Goal: Information Seeking & Learning: Learn about a topic

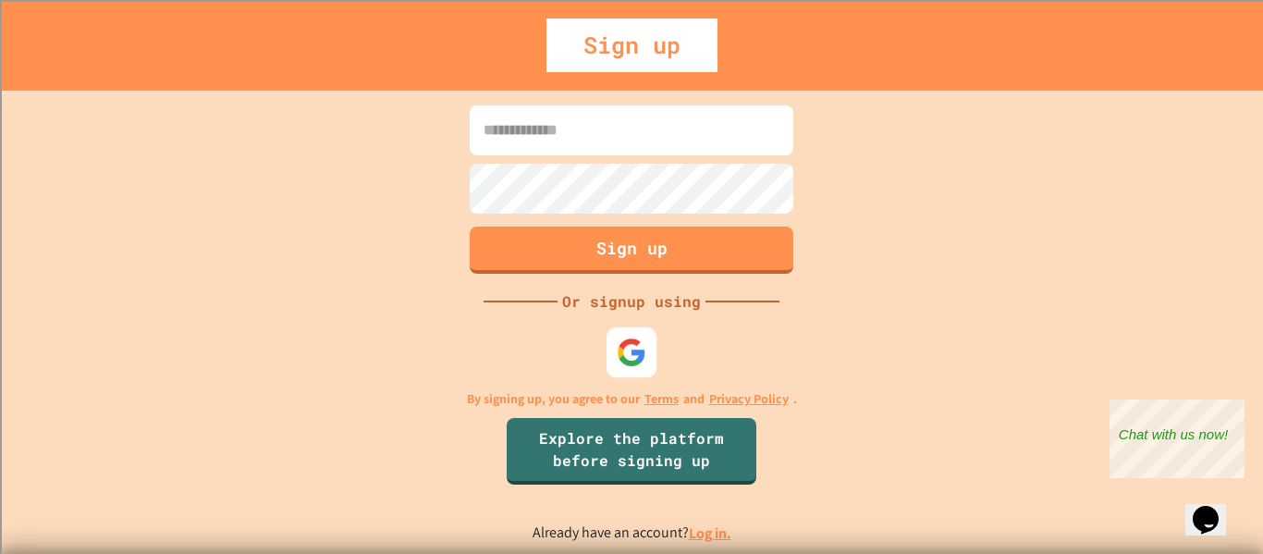
click at [623, 347] on img at bounding box center [632, 352] width 31 height 31
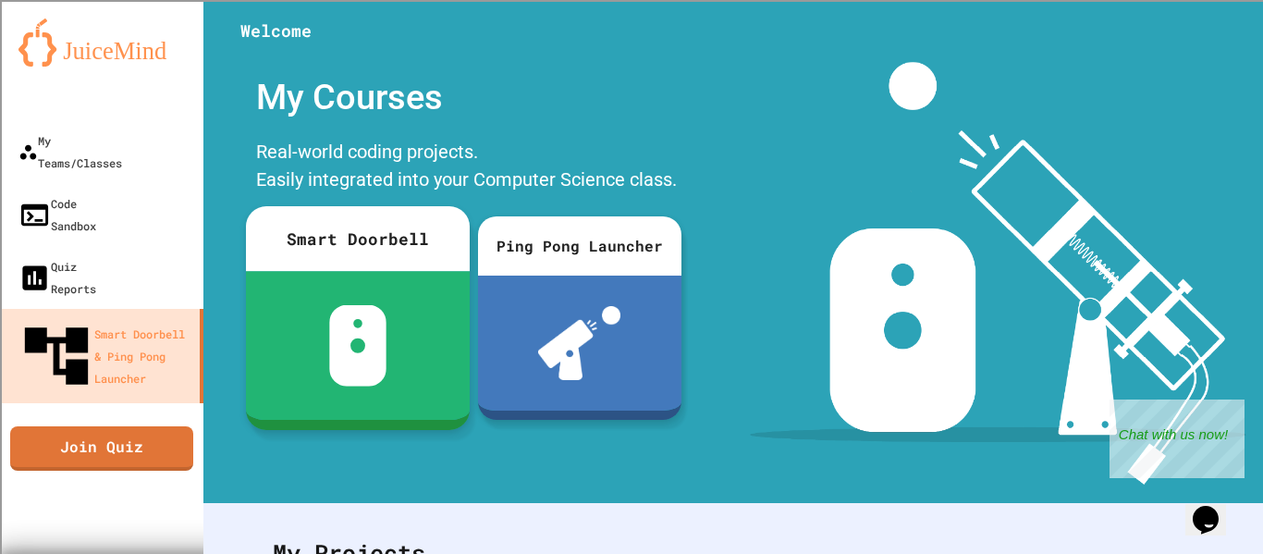
click at [395, 282] on div at bounding box center [358, 345] width 224 height 149
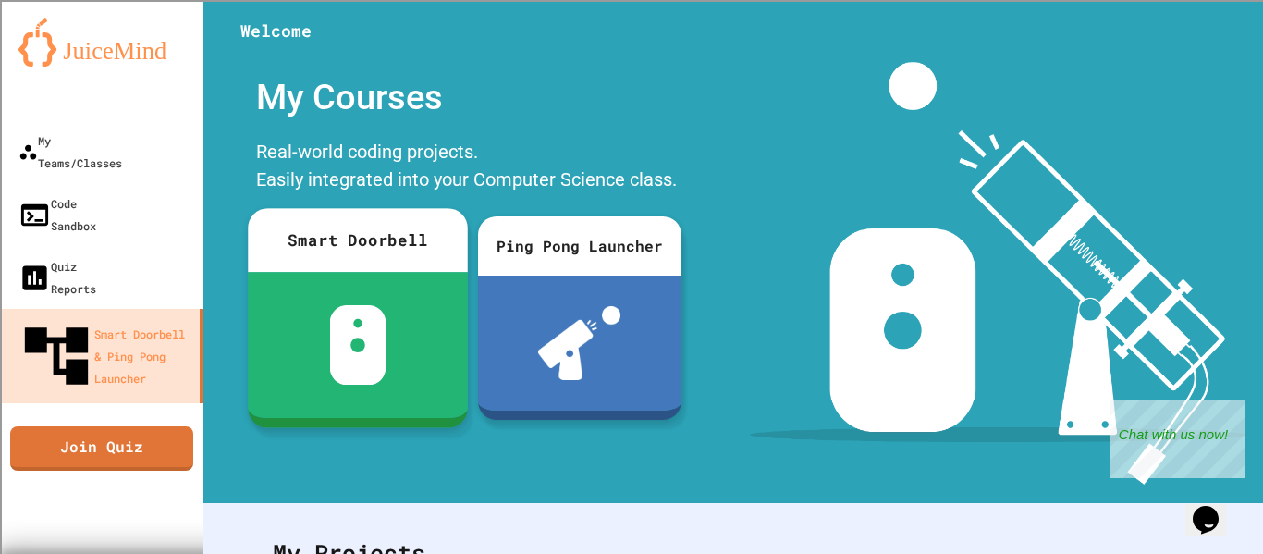
scroll to position [289, 0]
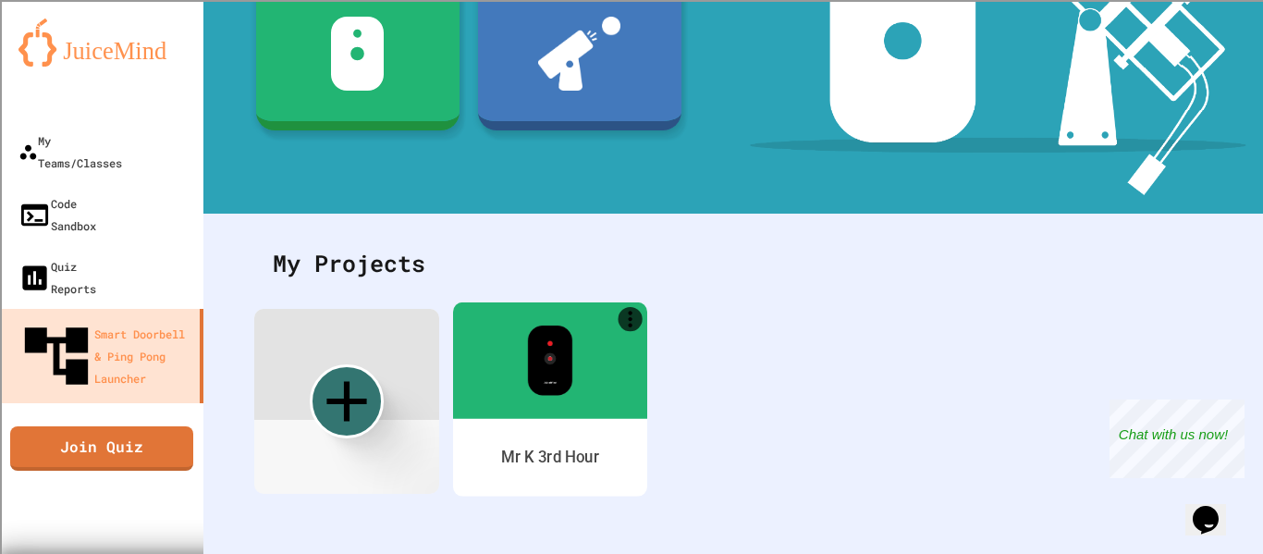
click at [510, 366] on div at bounding box center [550, 359] width 194 height 116
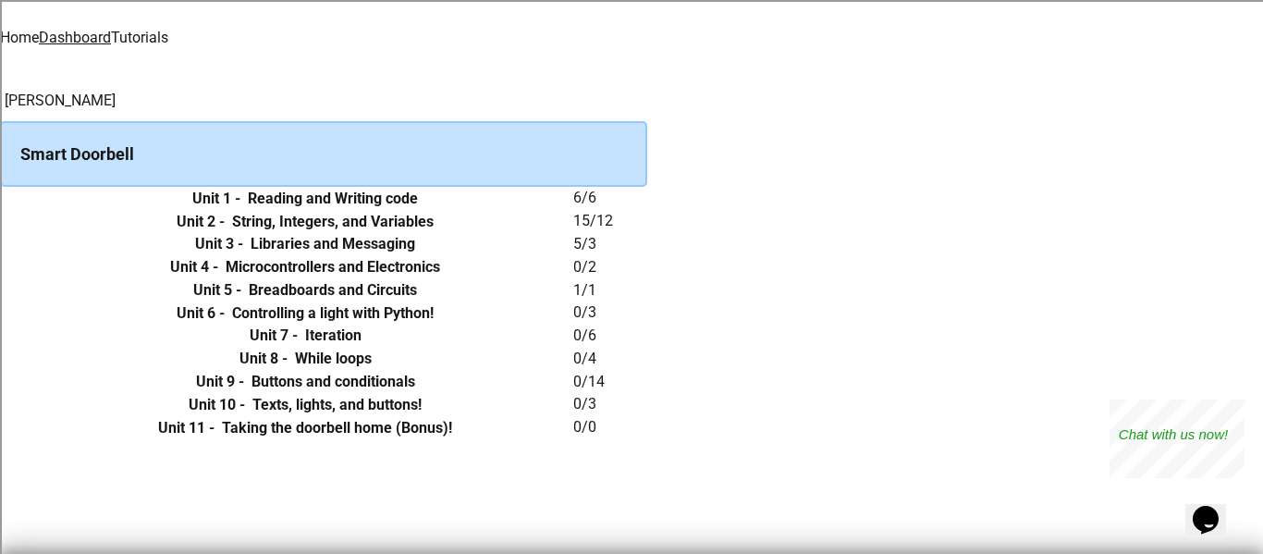
click at [168, 40] on link "Tutorials" at bounding box center [139, 38] width 57 height 18
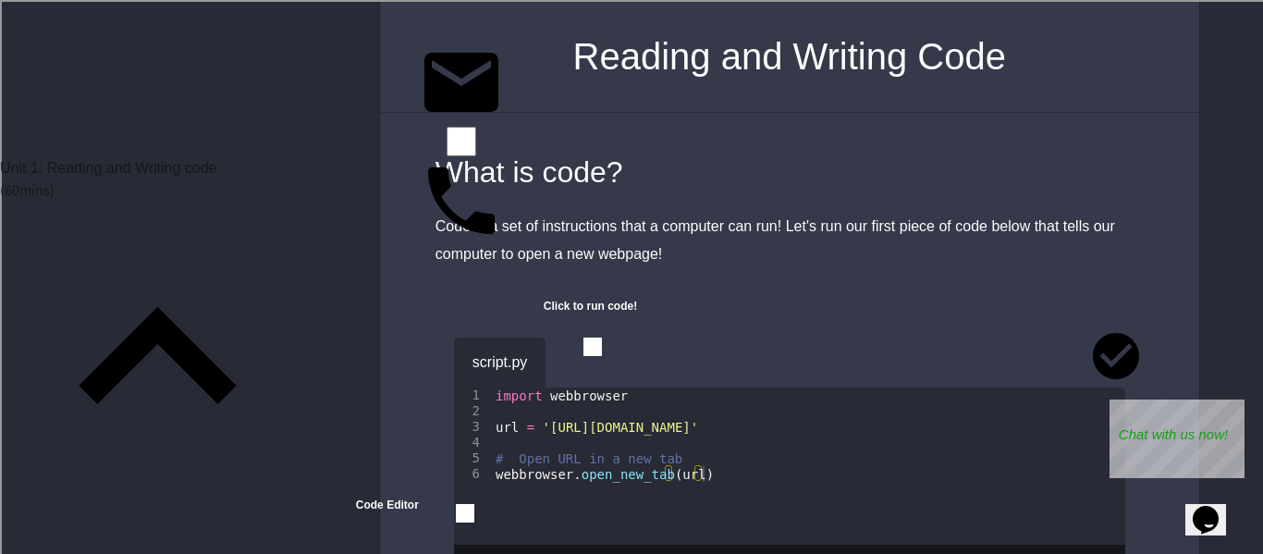
scroll to position [413, 0]
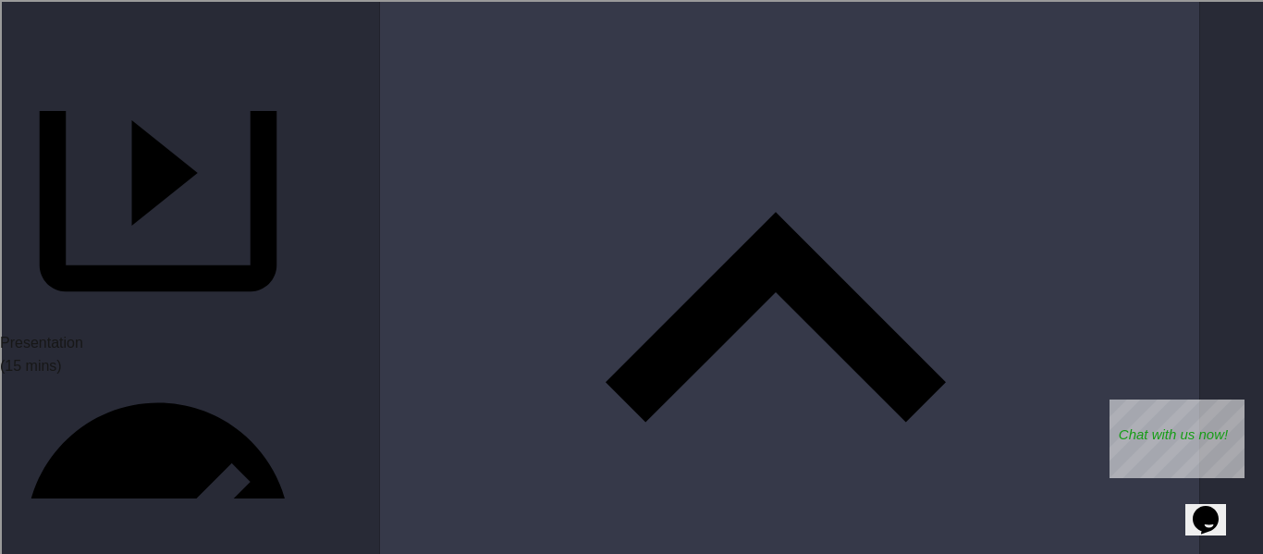
scroll to position [2161, 0]
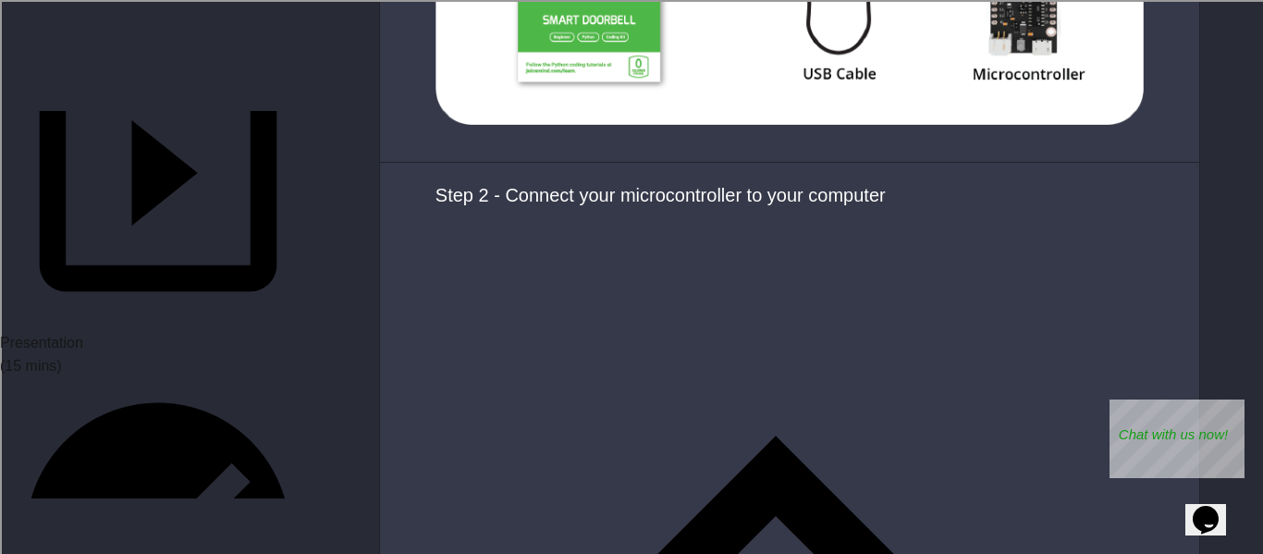
scroll to position [1907, 0]
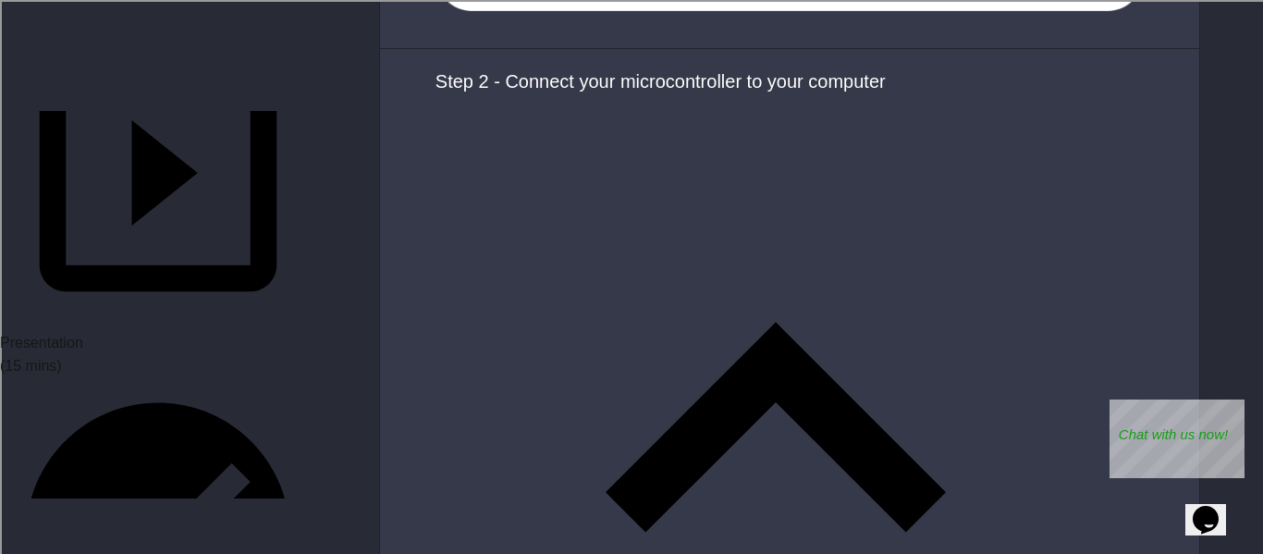
scroll to position [2021, 0]
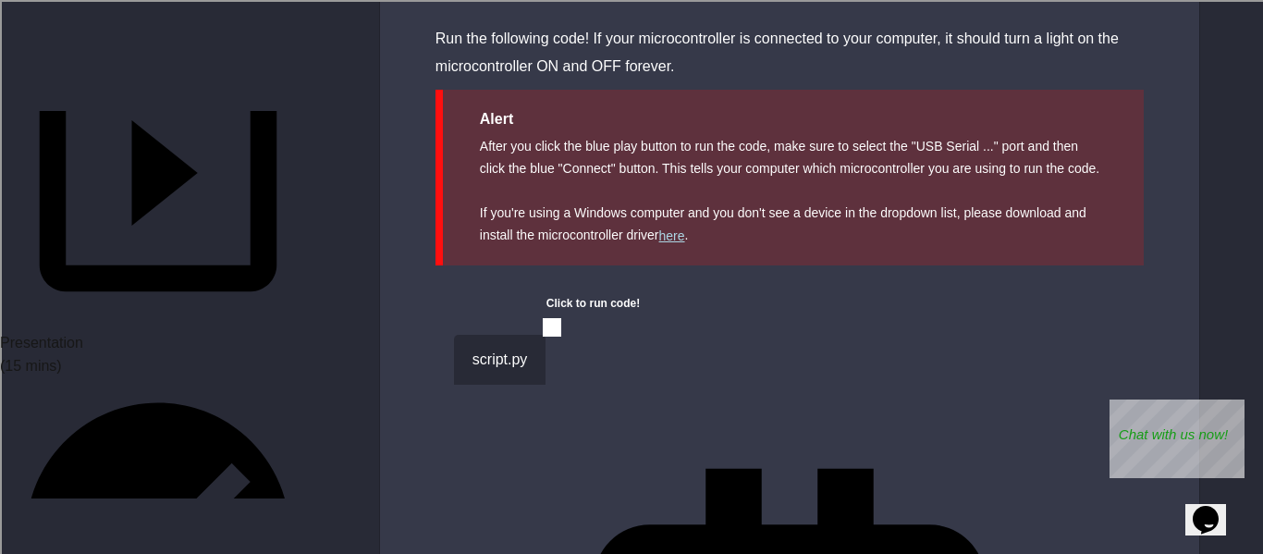
scroll to position [603, 0]
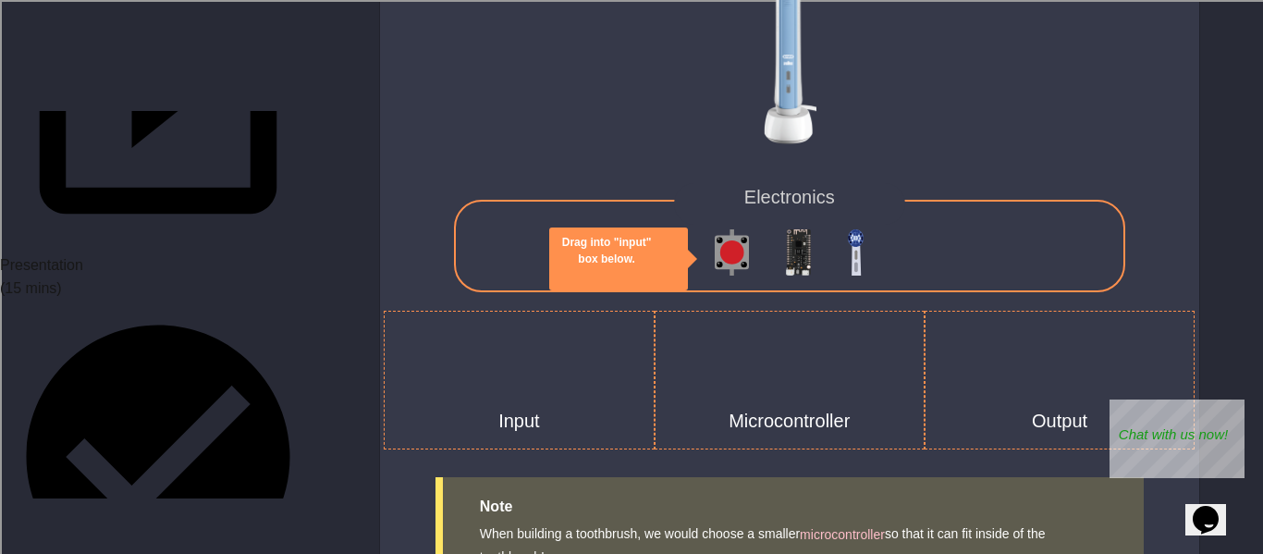
scroll to position [4168, 0]
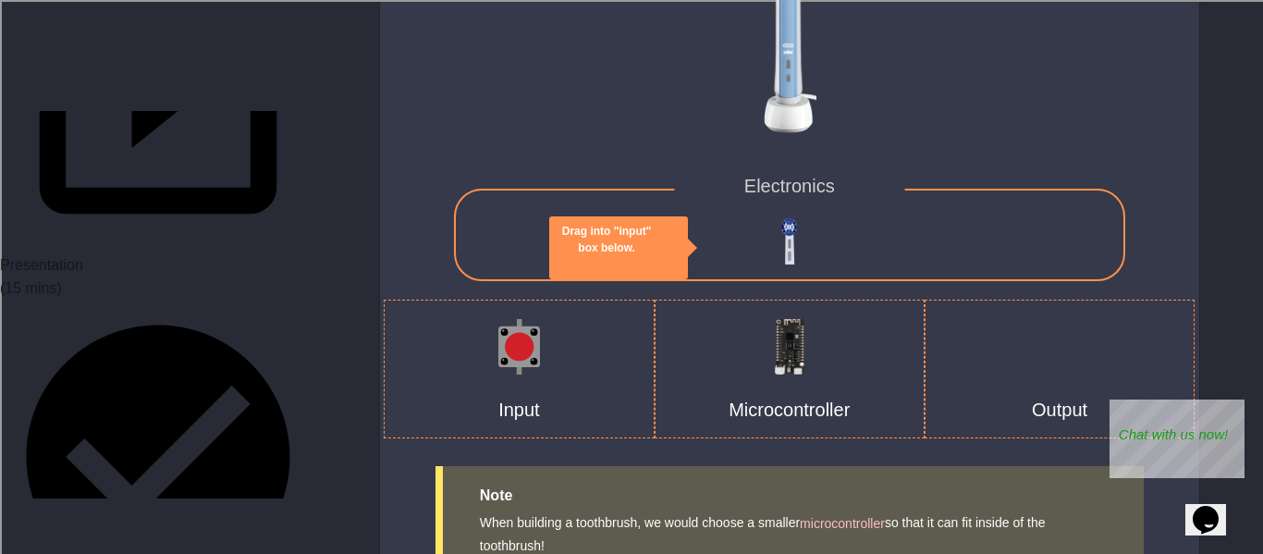
click at [797, 225] on div "Electronics" at bounding box center [789, 235] width 671 height 92
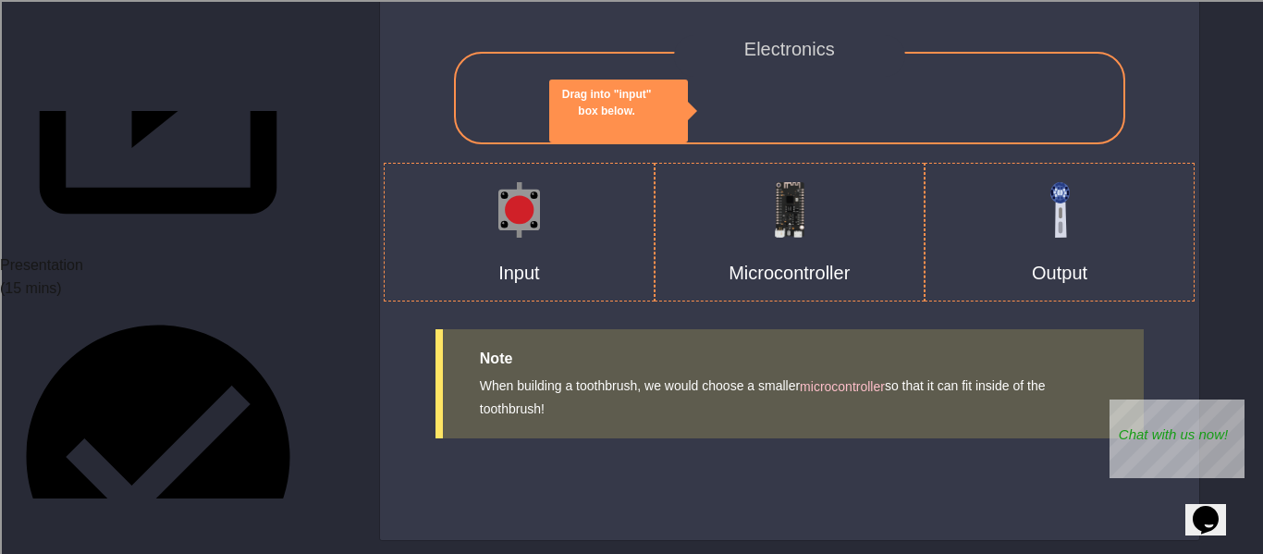
scroll to position [893, 0]
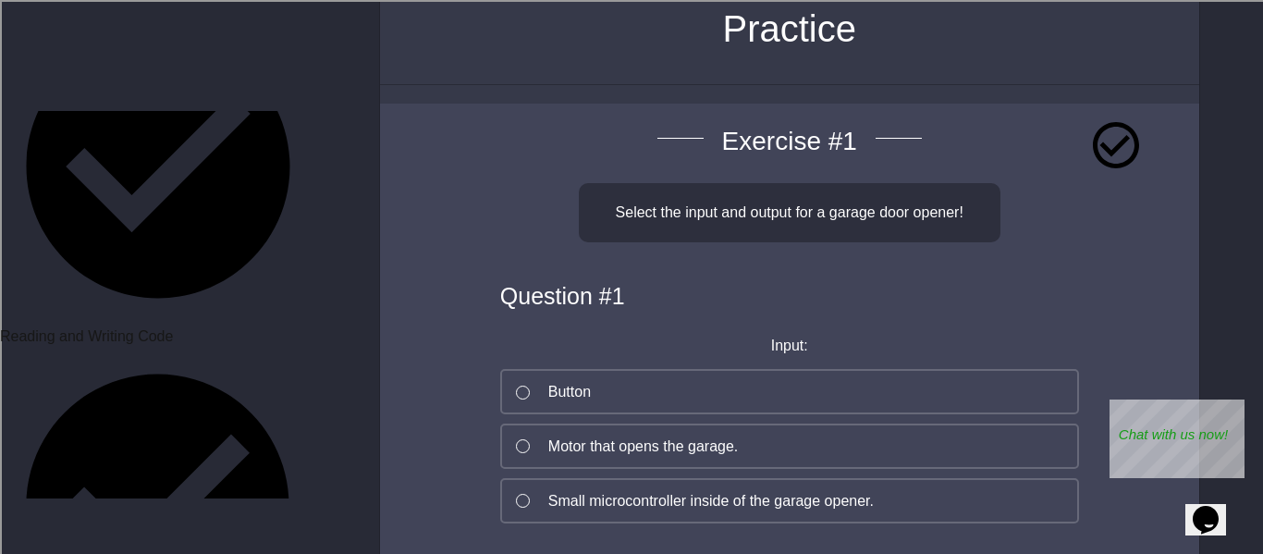
scroll to position [118, 0]
click at [563, 406] on div "Question # 1 Input: Button Motor that opens the garage. Small microcontroller i…" at bounding box center [789, 405] width 671 height 272
click at [554, 401] on button "Button" at bounding box center [789, 390] width 579 height 45
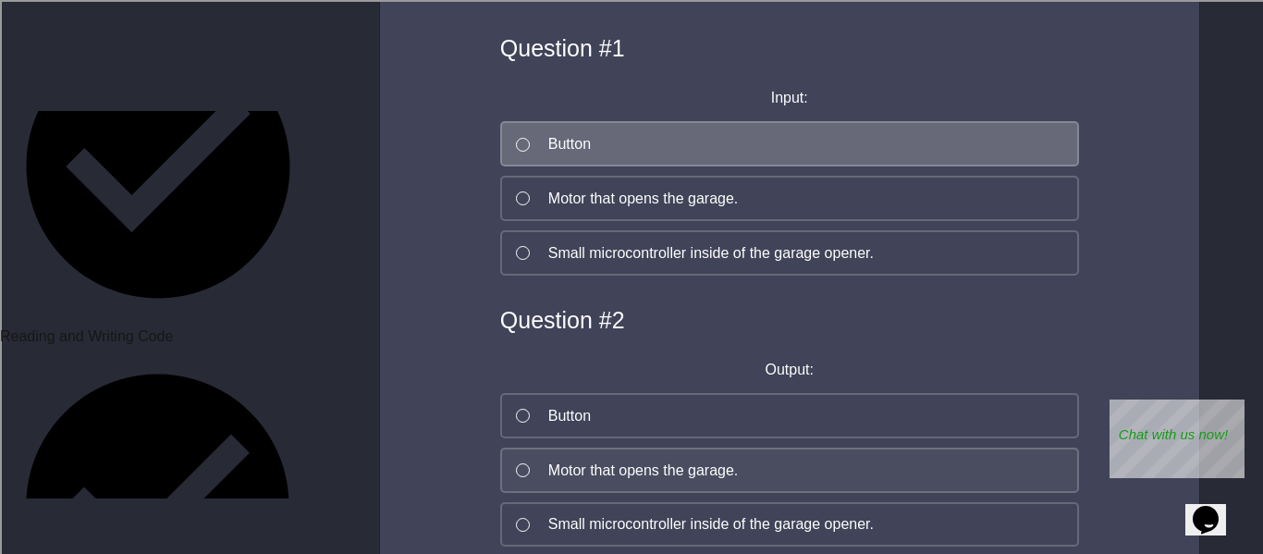
click at [520, 466] on div at bounding box center [523, 470] width 14 height 14
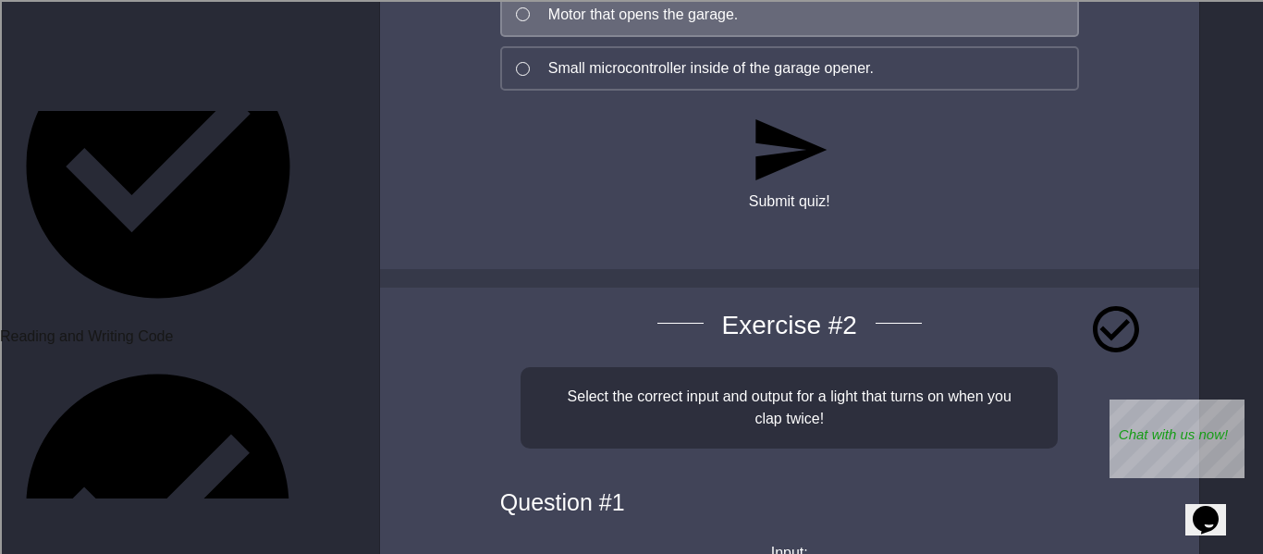
scroll to position [822, 0]
click at [782, 146] on button "Submit quiz!" at bounding box center [789, 160] width 81 height 104
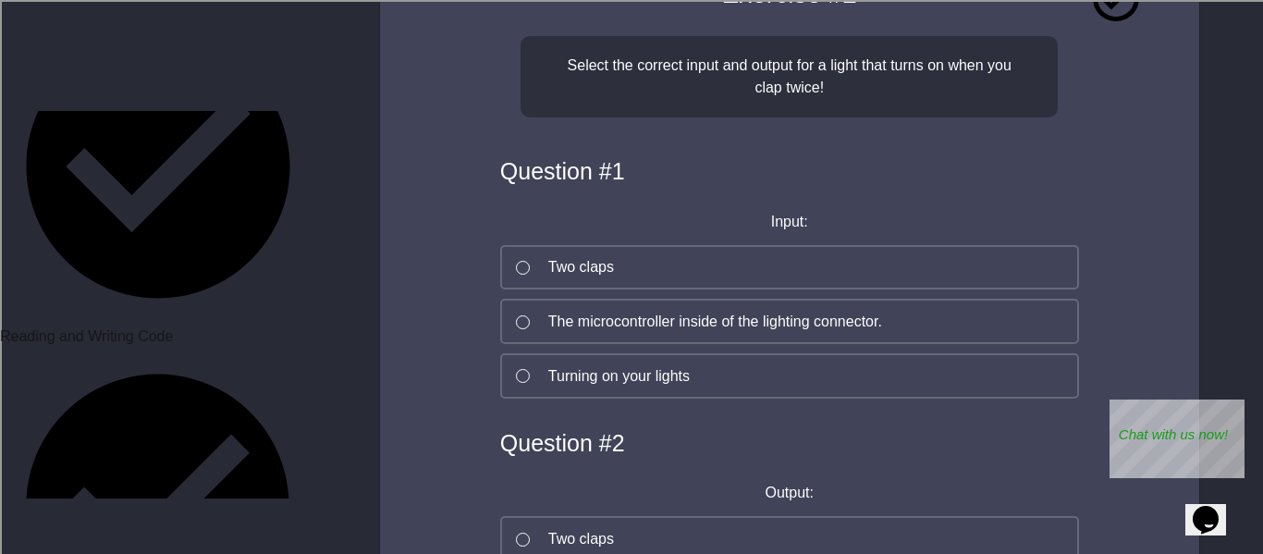
scroll to position [1151, 0]
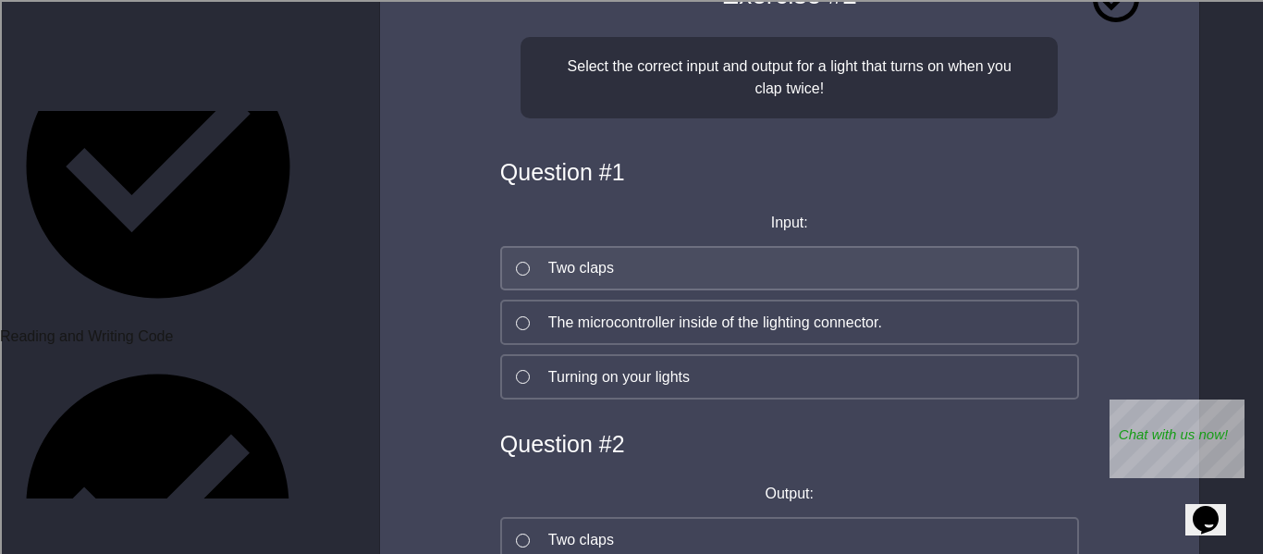
click at [530, 246] on button "Two claps" at bounding box center [789, 268] width 579 height 45
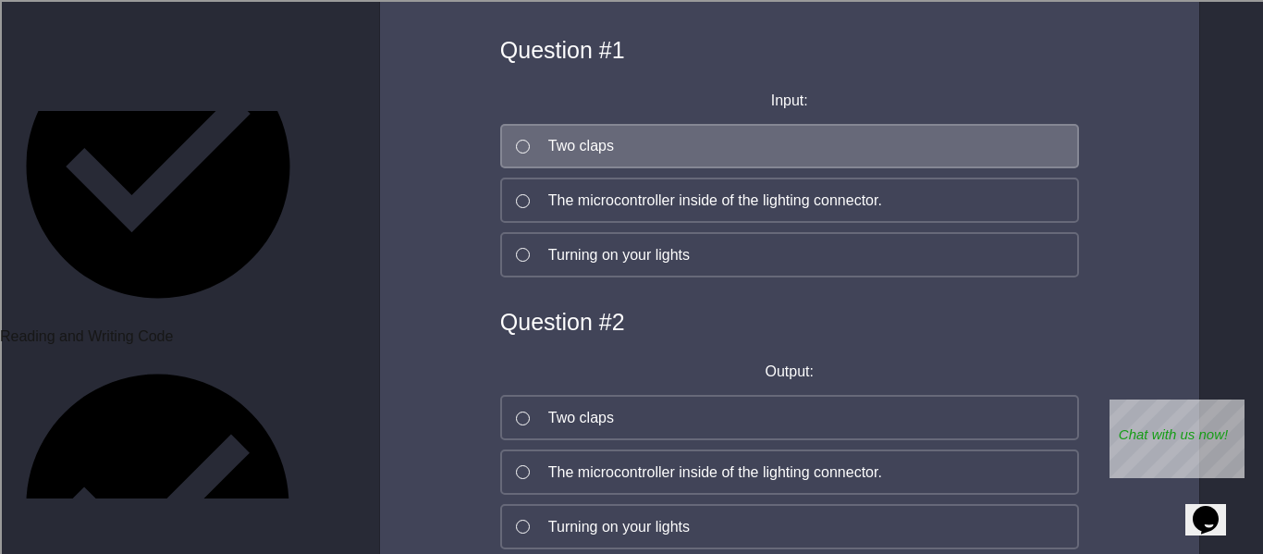
scroll to position [1275, 0]
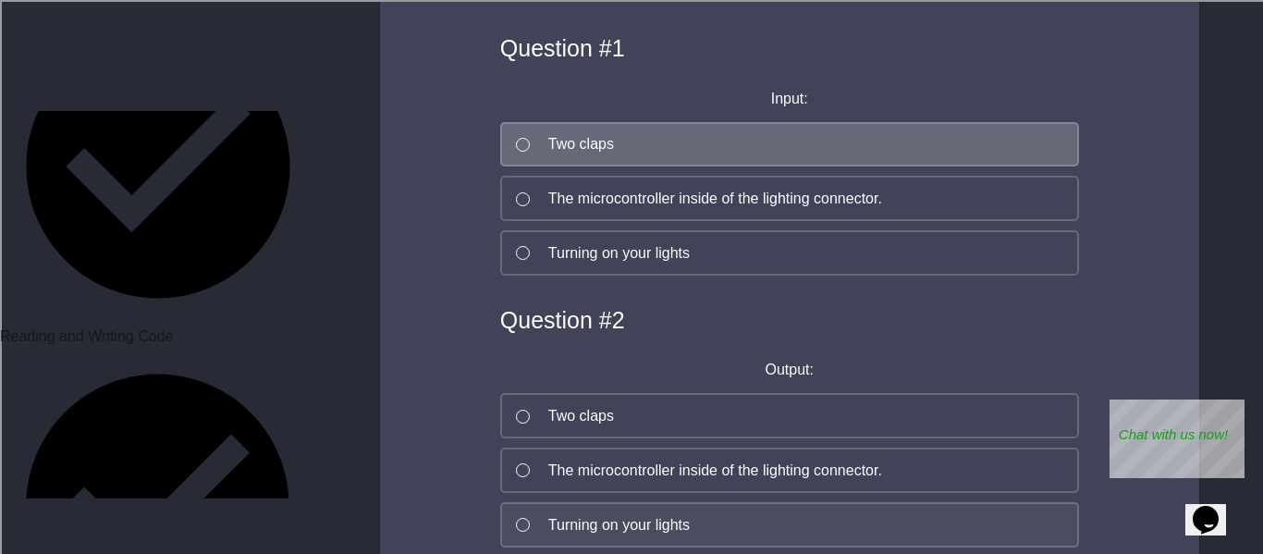
click at [524, 502] on button "Turning on your lights" at bounding box center [789, 524] width 579 height 45
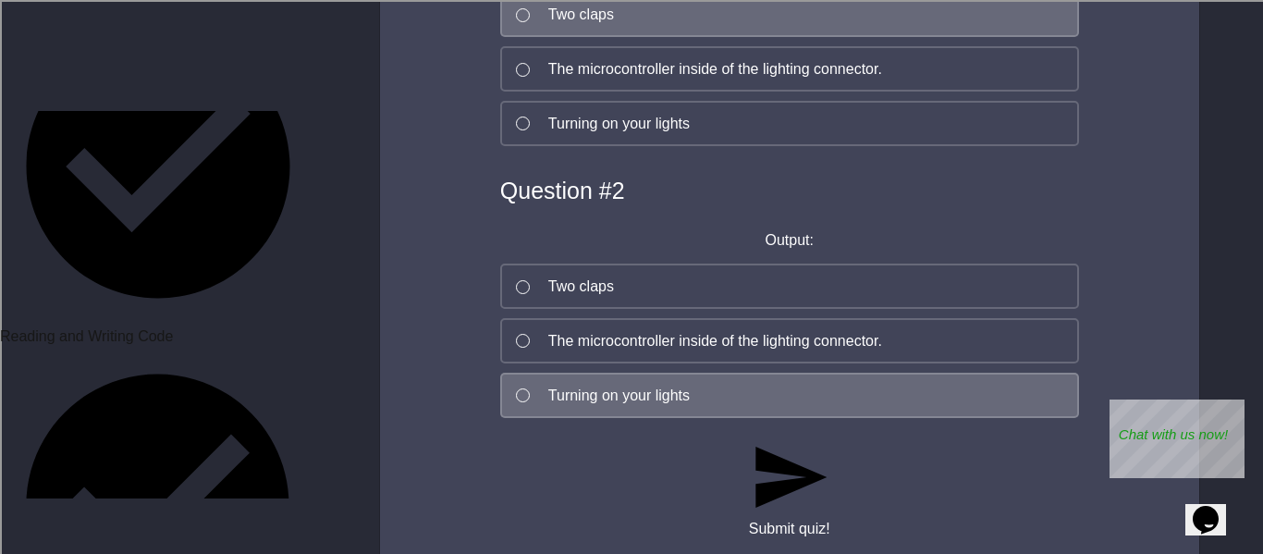
click at [824, 436] on button "Submit quiz!" at bounding box center [789, 488] width 81 height 104
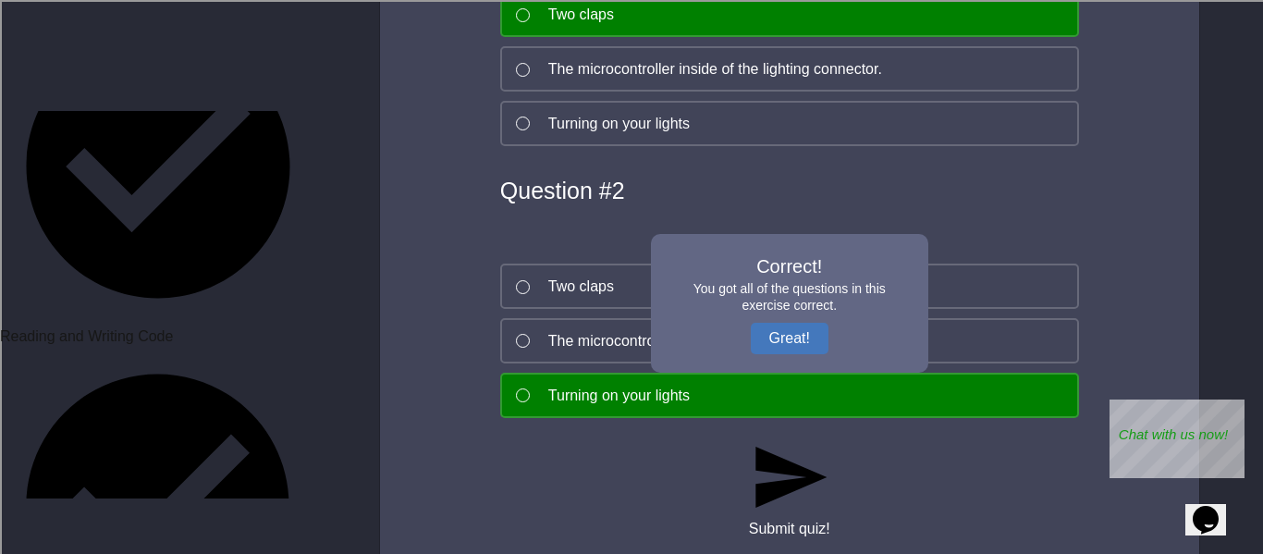
scroll to position [1484, 0]
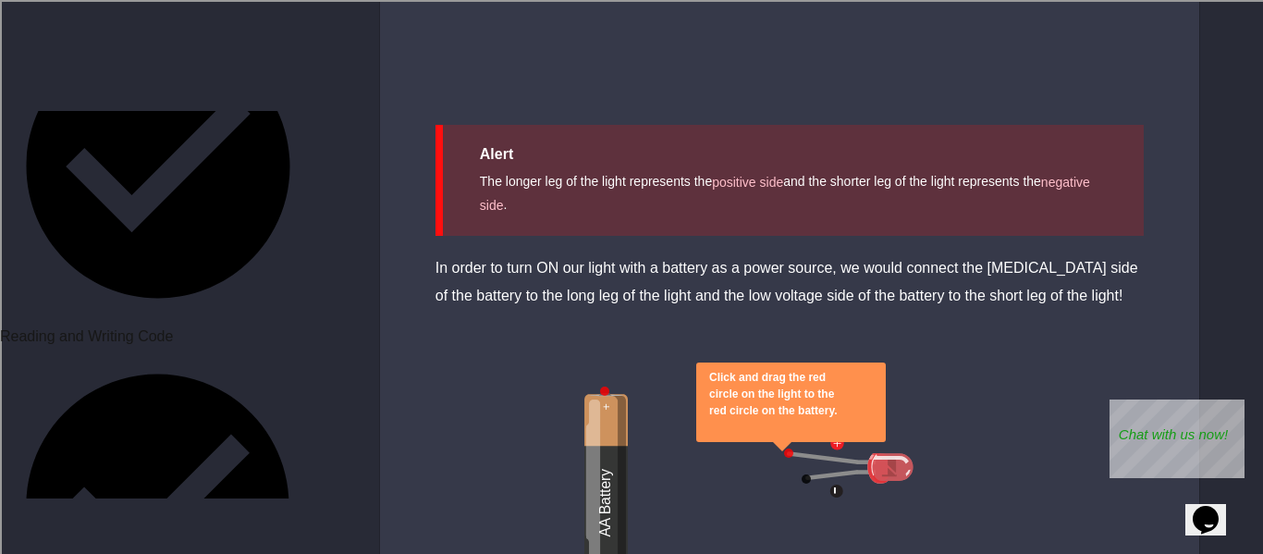
scroll to position [2230, 0]
drag, startPoint x: 797, startPoint y: 415, endPoint x: 768, endPoint y: 402, distance: 31.4
click at [768, 402] on div "Click and drag the red circle on the light to the red circle on the battery." at bounding box center [789, 437] width 819 height 185
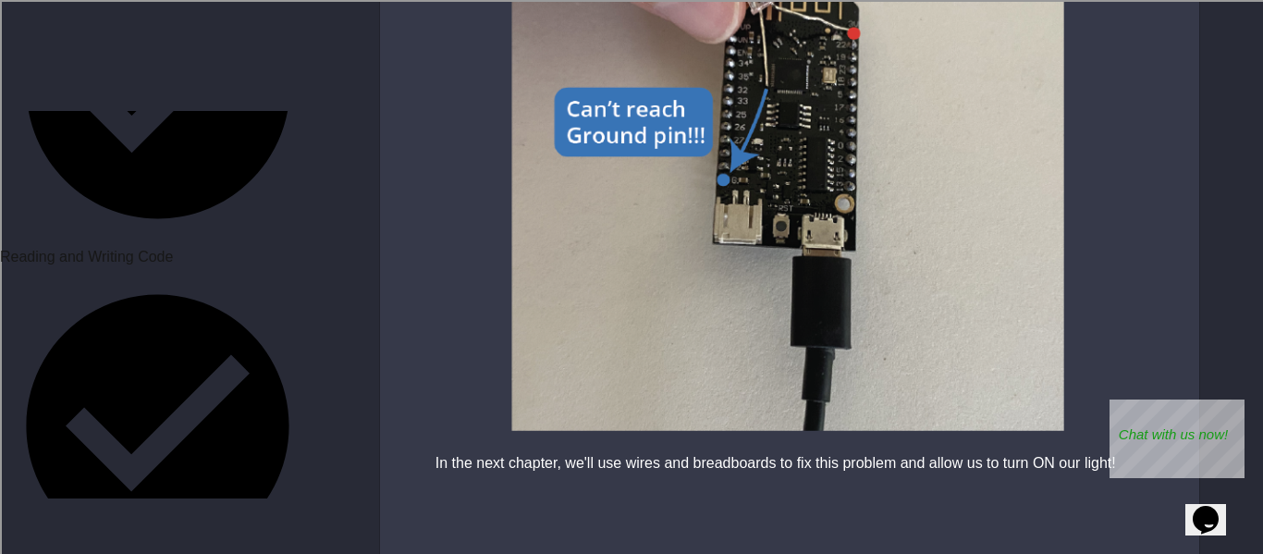
scroll to position [973, 0]
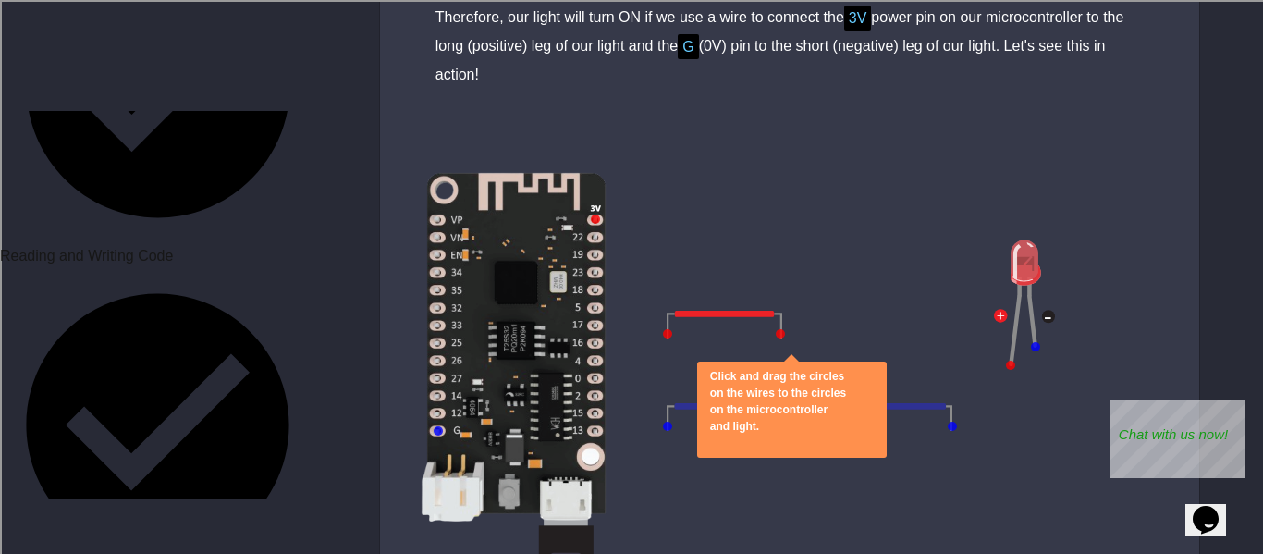
scroll to position [1598, 0]
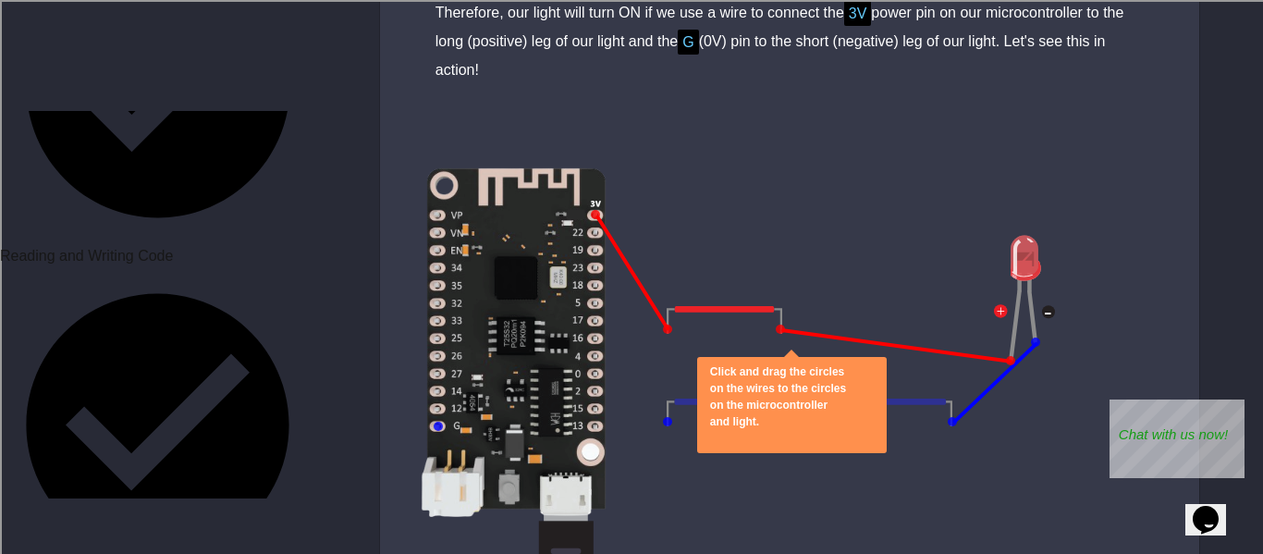
click at [660, 419] on div "Click and drag the circles on the wires to the circles on the microcontroller a…" at bounding box center [789, 398] width 819 height 555
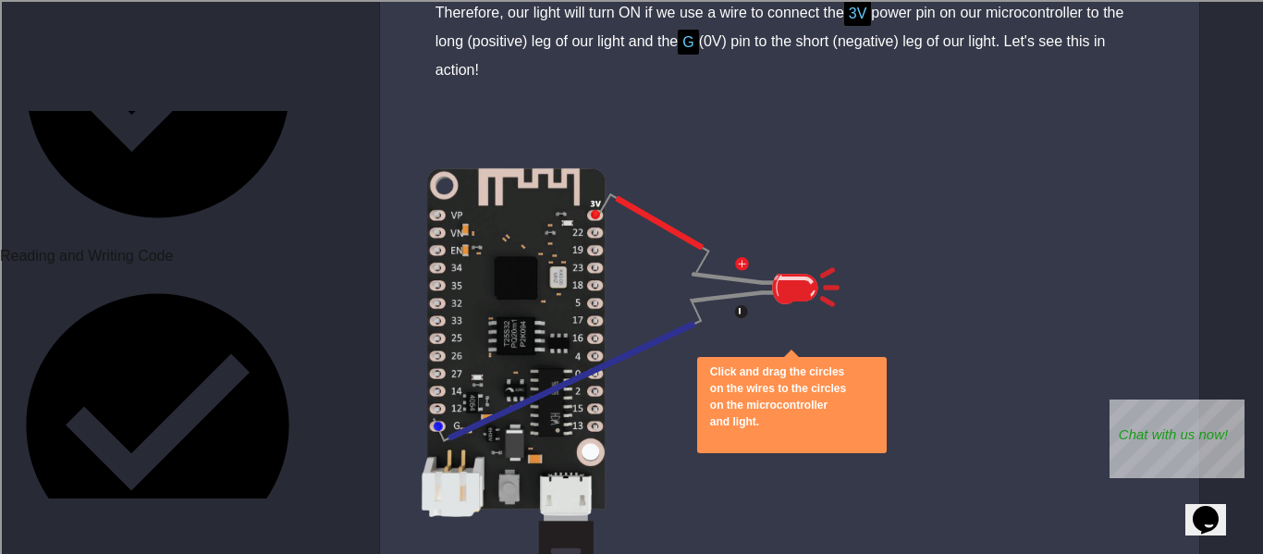
scroll to position [1652, 0]
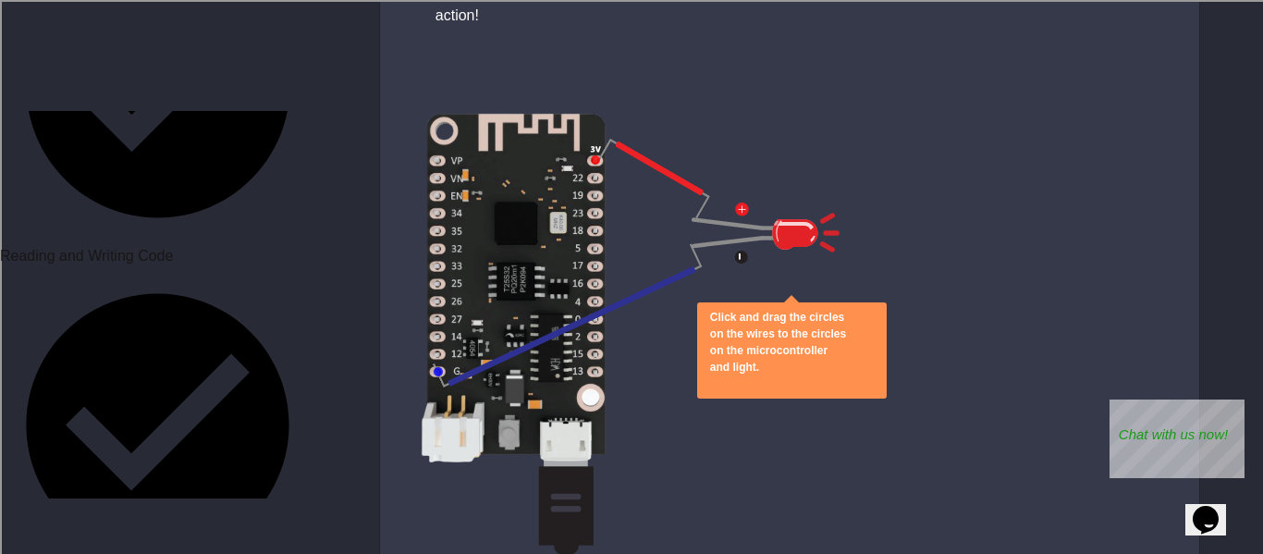
click at [710, 384] on icon "close" at bounding box center [710, 384] width 0 height 0
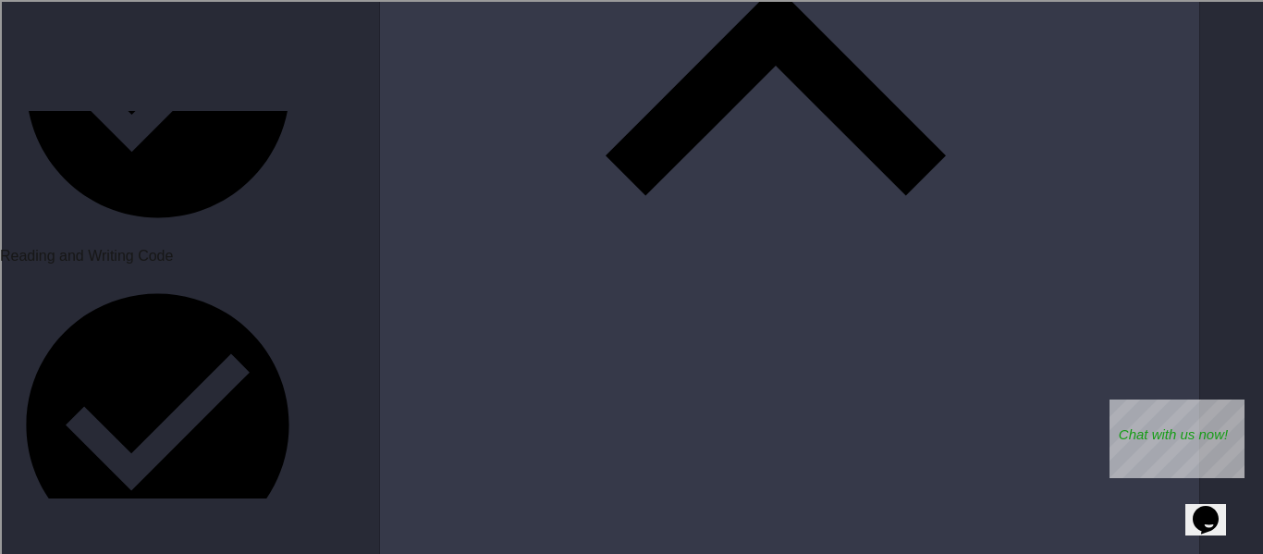
scroll to position [3885, 0]
drag, startPoint x: 965, startPoint y: 184, endPoint x: 923, endPoint y: 193, distance: 43.5
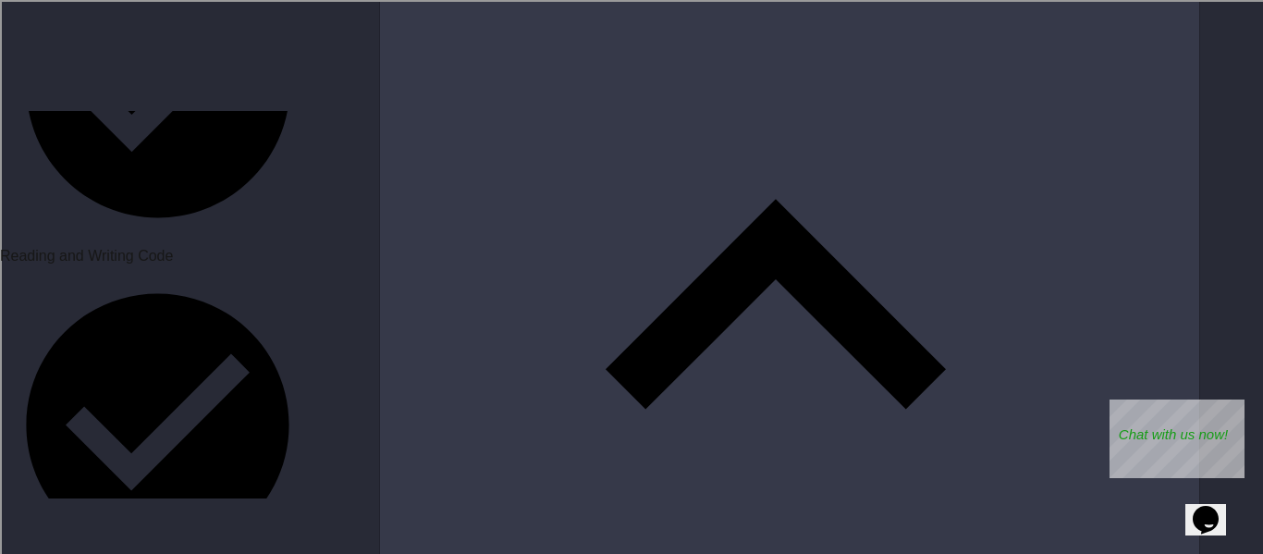
scroll to position [3670, 0]
drag, startPoint x: 675, startPoint y: 303, endPoint x: 807, endPoint y: 387, distance: 156.7
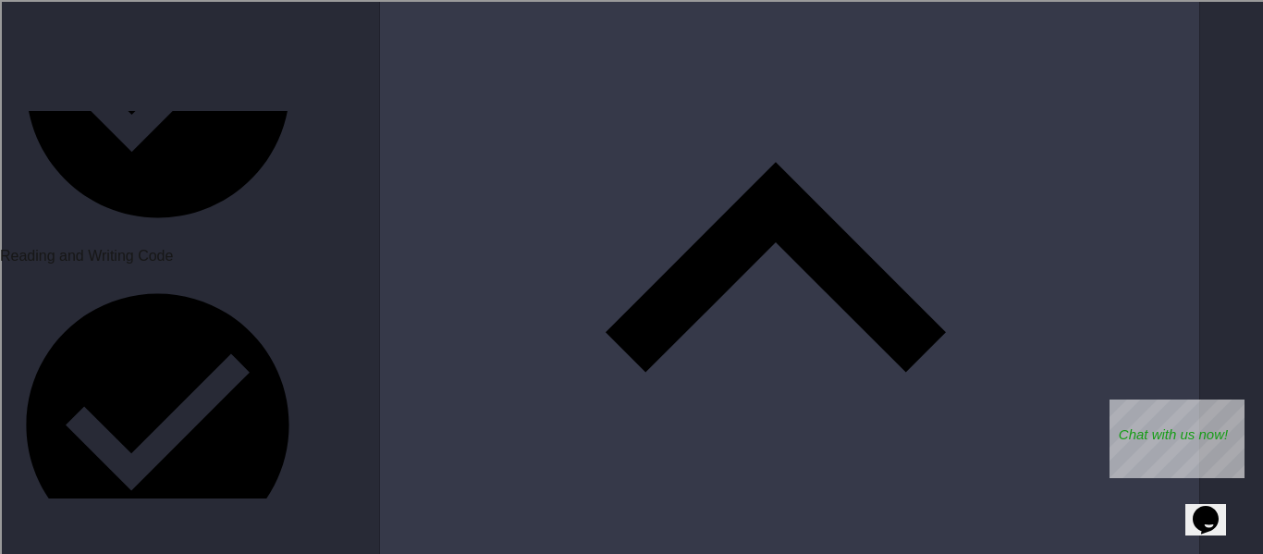
scroll to position [3712, 0]
drag, startPoint x: 836, startPoint y: 464, endPoint x: 759, endPoint y: 346, distance: 141.0
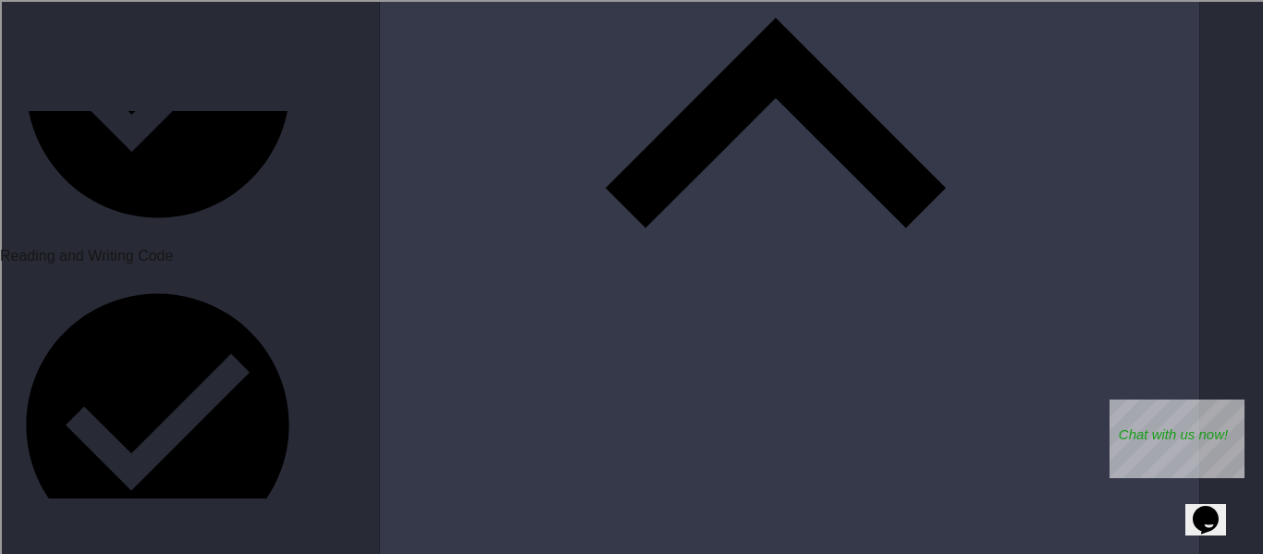
scroll to position [3851, 0]
drag, startPoint x: 716, startPoint y: 124, endPoint x: 716, endPoint y: 98, distance: 25.9
drag, startPoint x: 735, startPoint y: 120, endPoint x: 729, endPoint y: 95, distance: 25.6
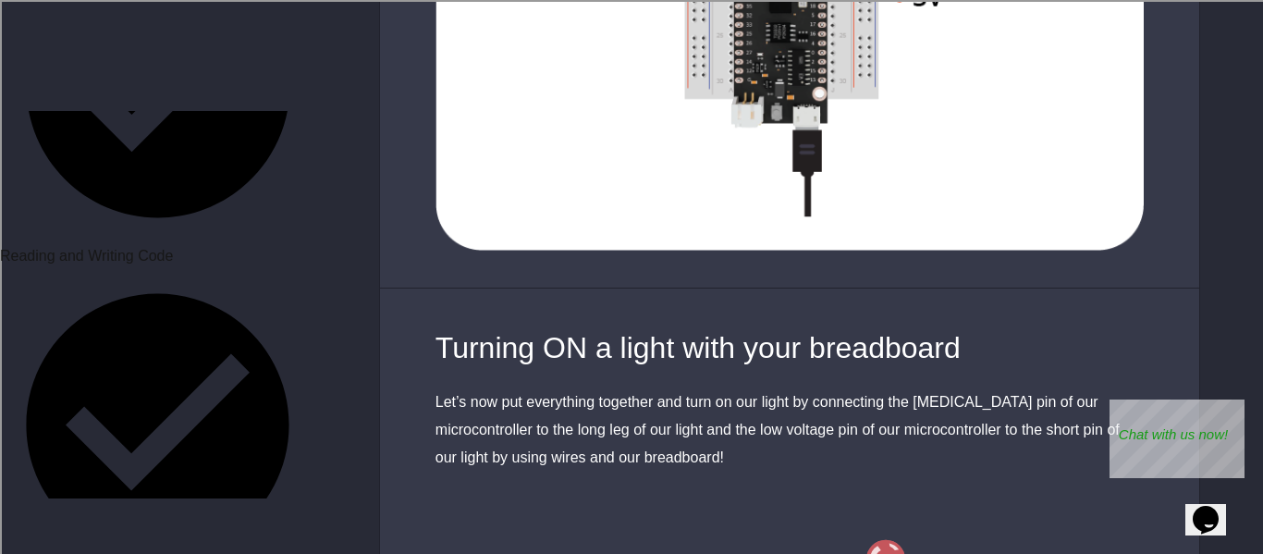
scroll to position [5545, 0]
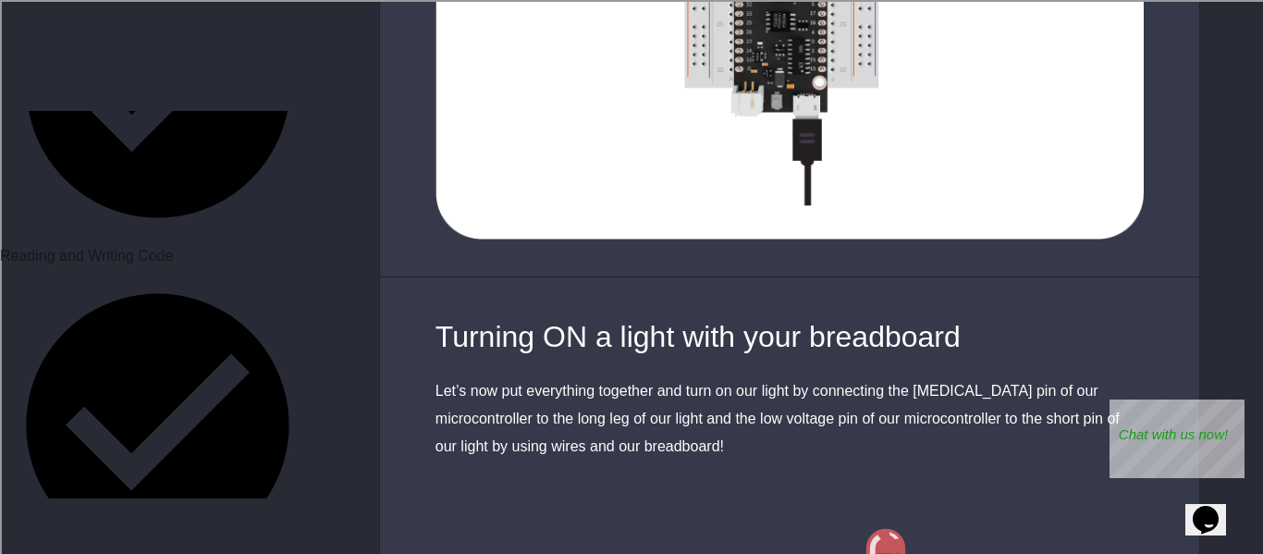
drag, startPoint x: 849, startPoint y: 190, endPoint x: 728, endPoint y: 209, distance: 122.5
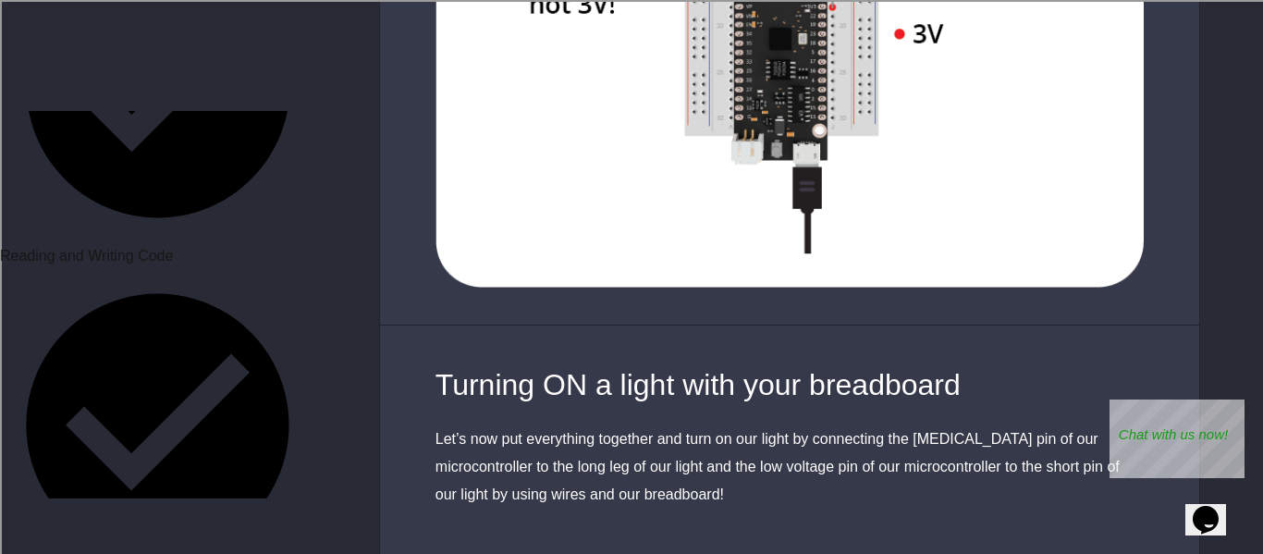
scroll to position [5408, 0]
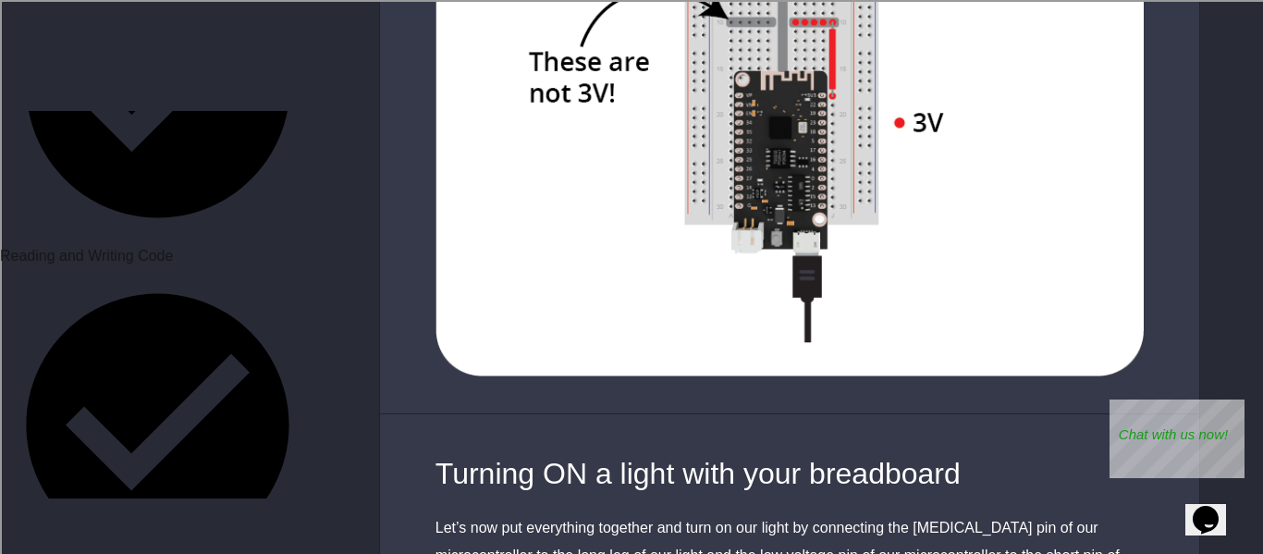
drag, startPoint x: 875, startPoint y: 131, endPoint x: 629, endPoint y: 229, distance: 264.7
drag, startPoint x: 912, startPoint y: 156, endPoint x: 671, endPoint y: 225, distance: 250.8
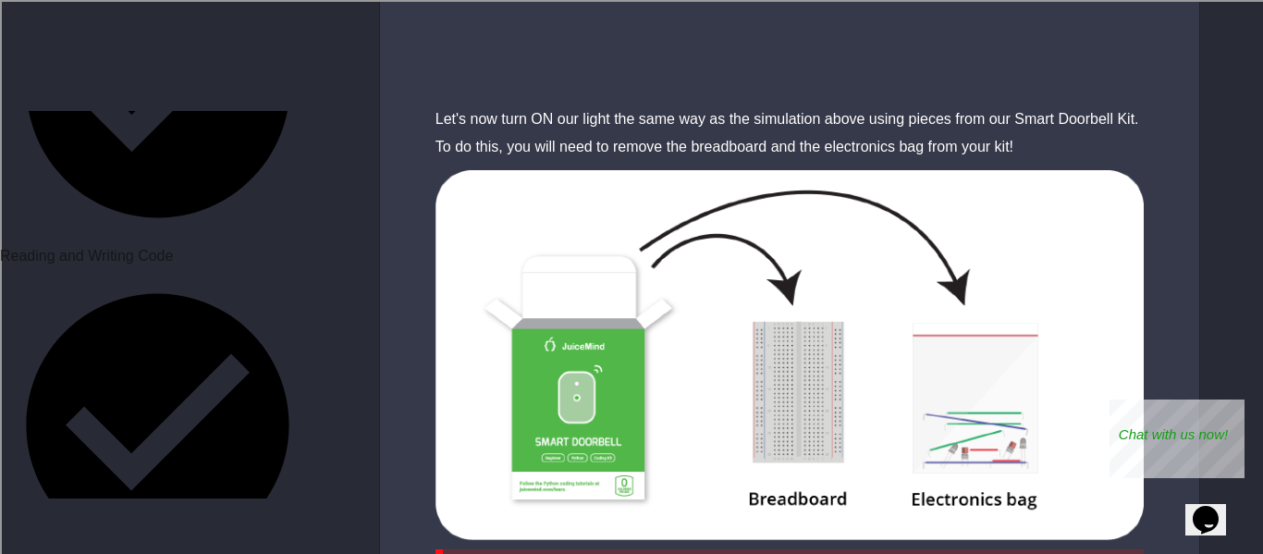
scroll to position [6724, 0]
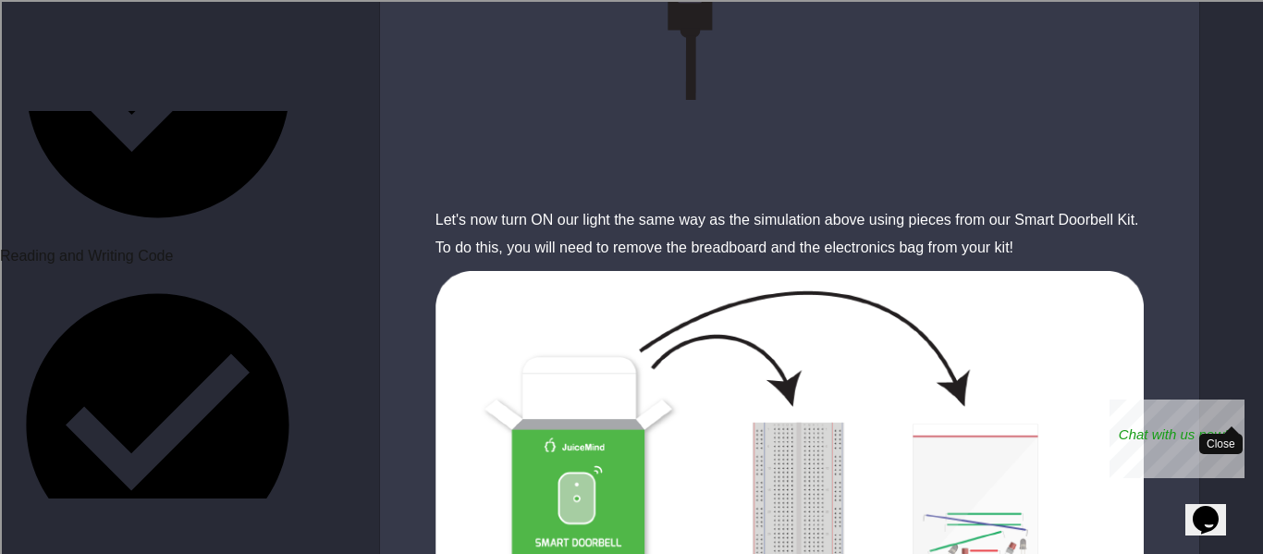
click at [1232, 401] on div "Close" at bounding box center [1230, 410] width 23 height 23
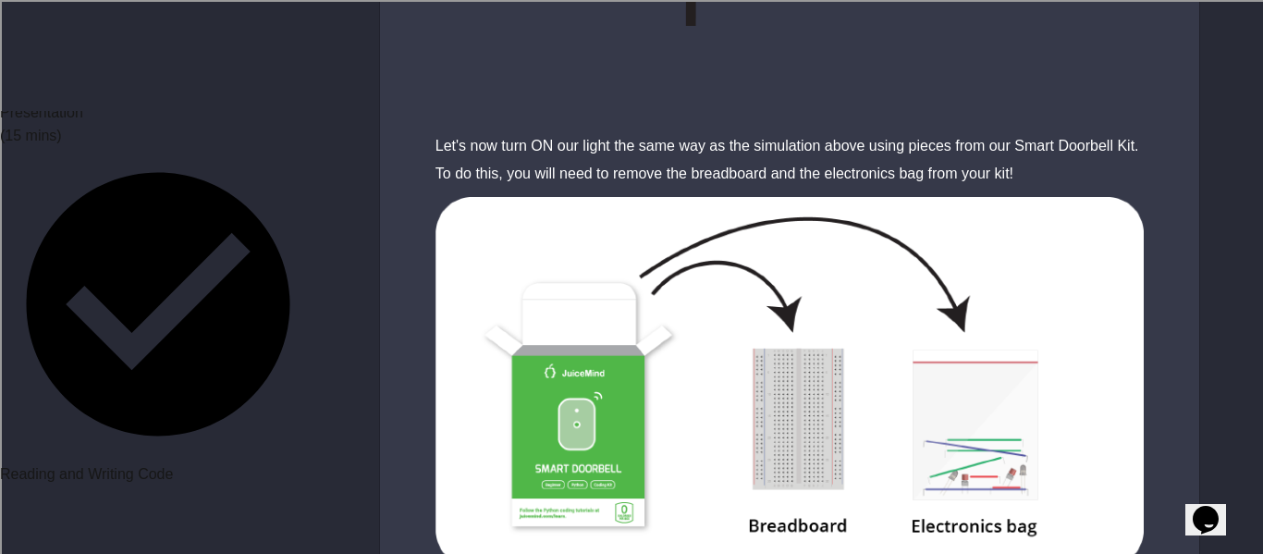
scroll to position [707, 0]
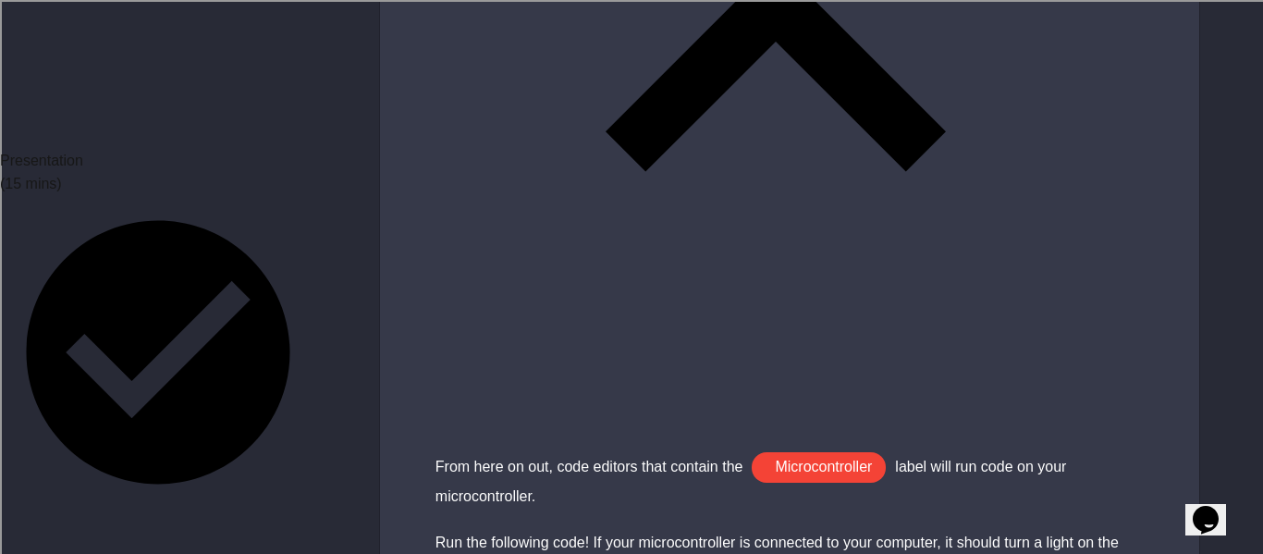
scroll to position [4063, 0]
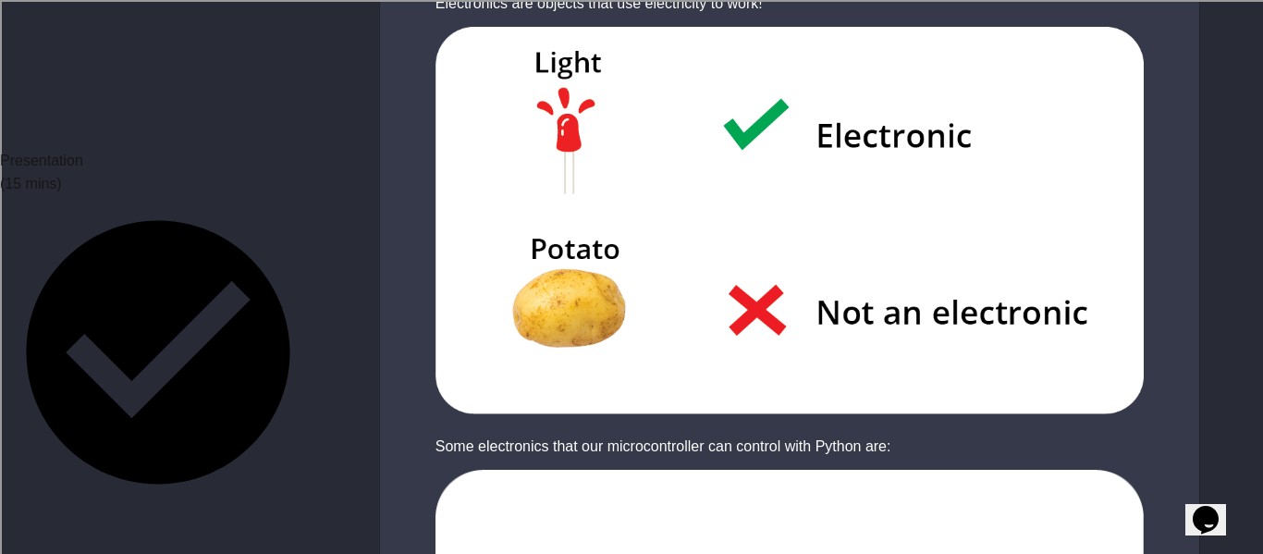
scroll to position [1585, 0]
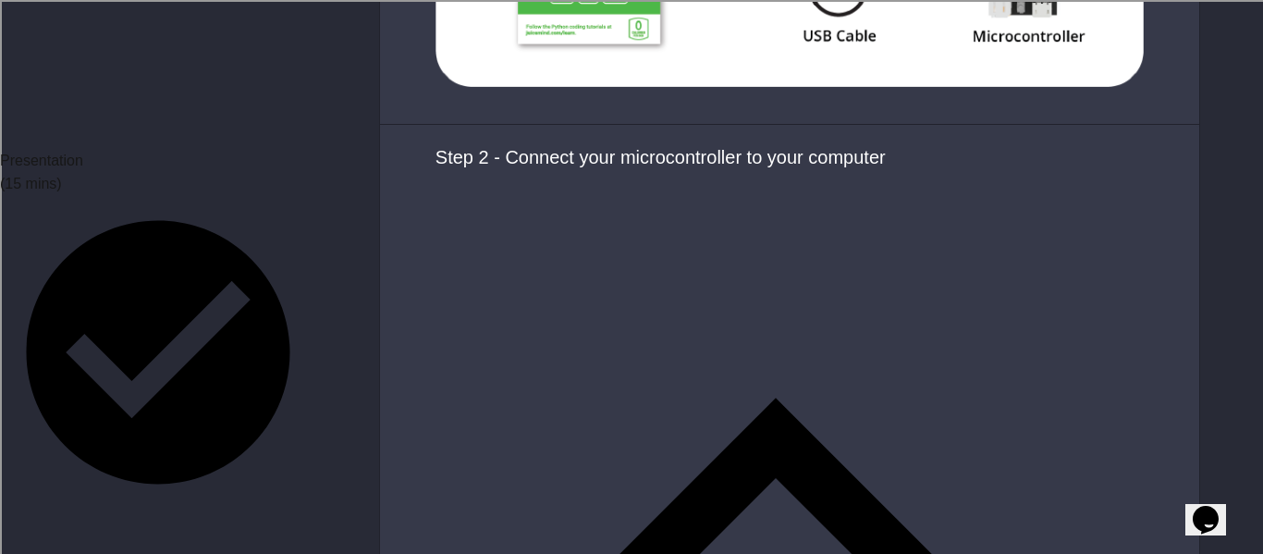
scroll to position [775, 0]
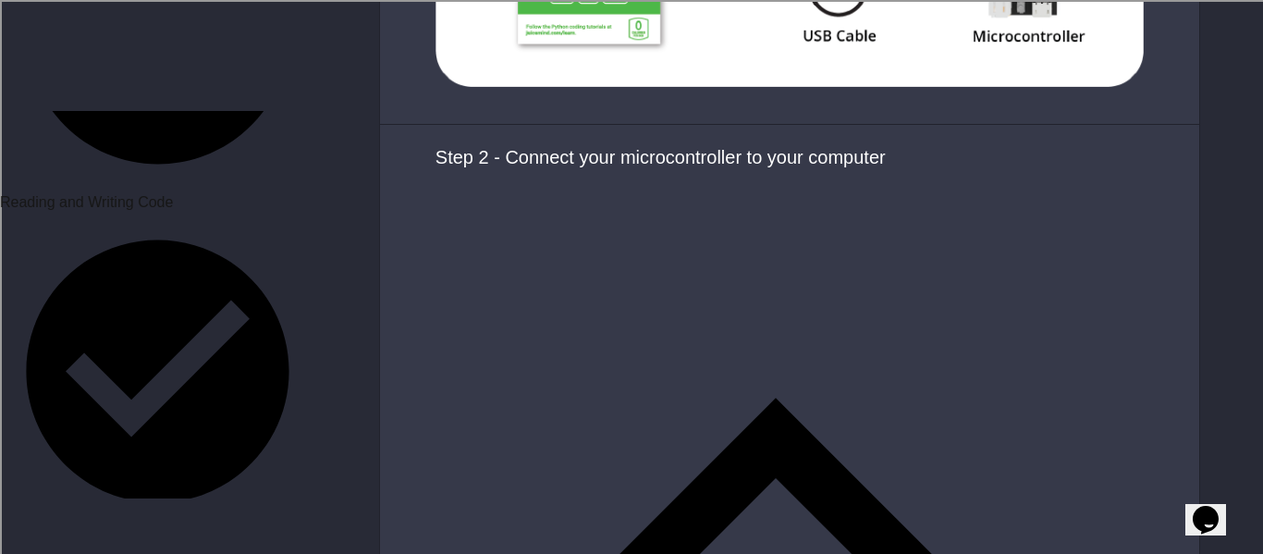
scroll to position [1029, 0]
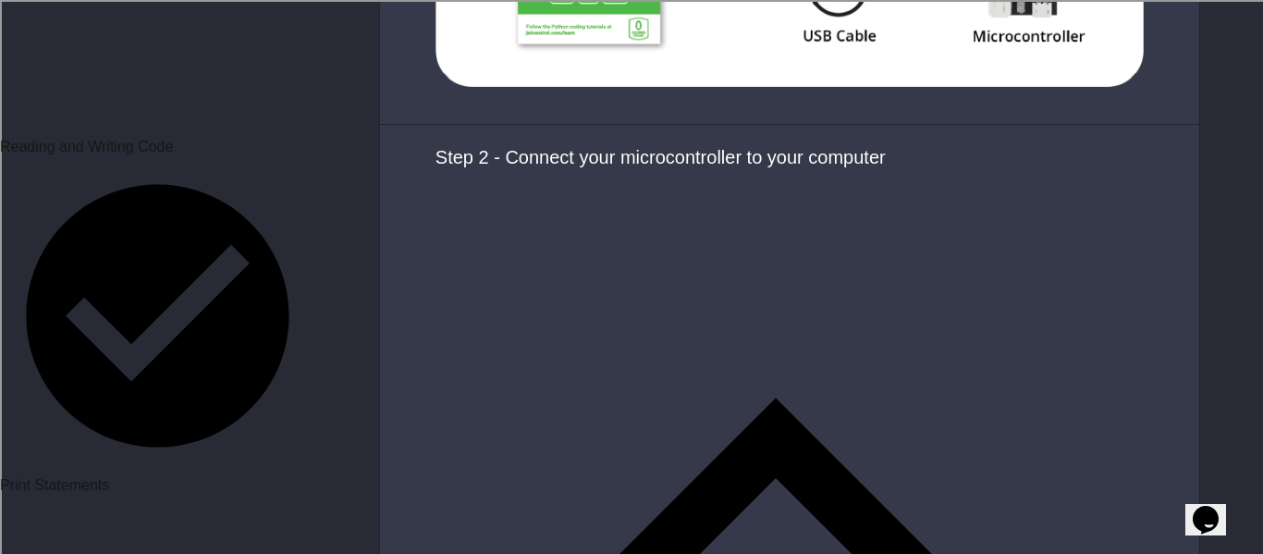
scroll to position [1132, 0]
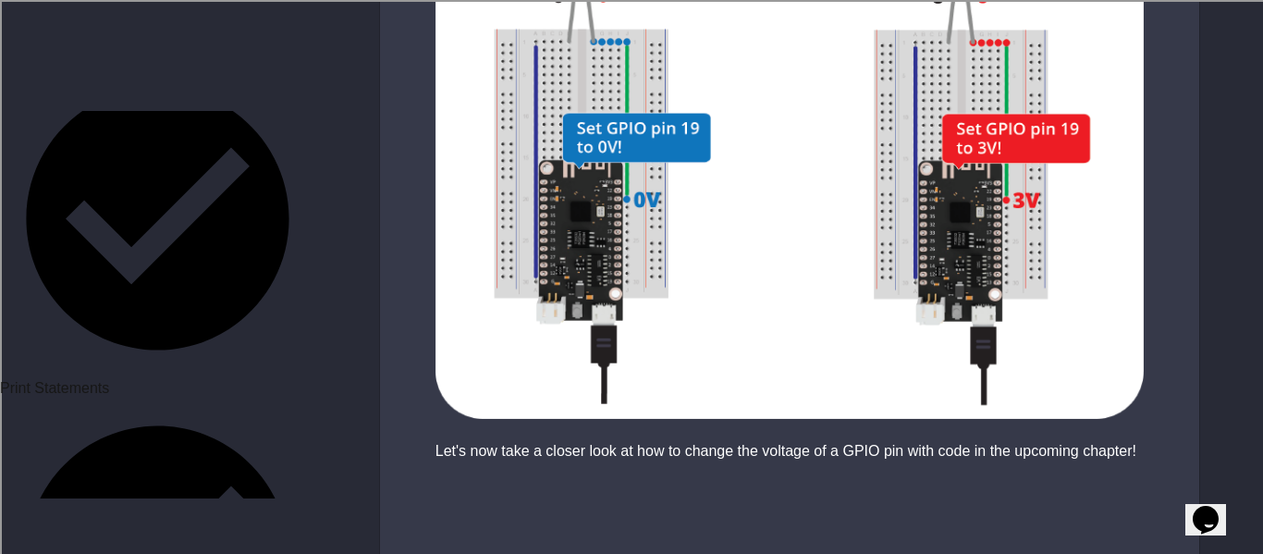
scroll to position [3206, 0]
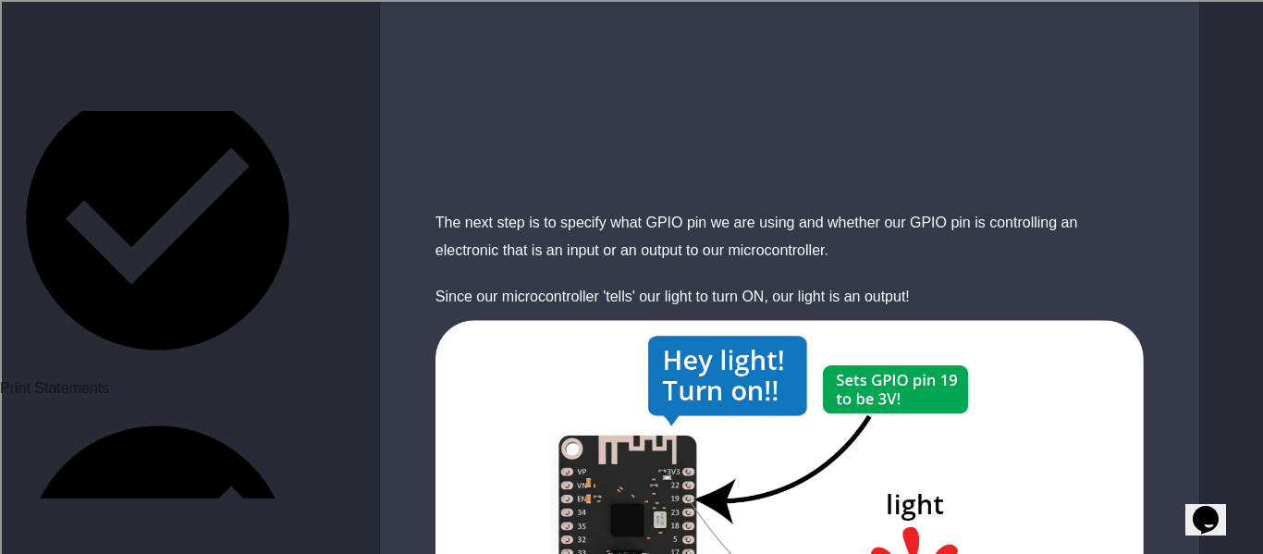
scroll to position [3471, 0]
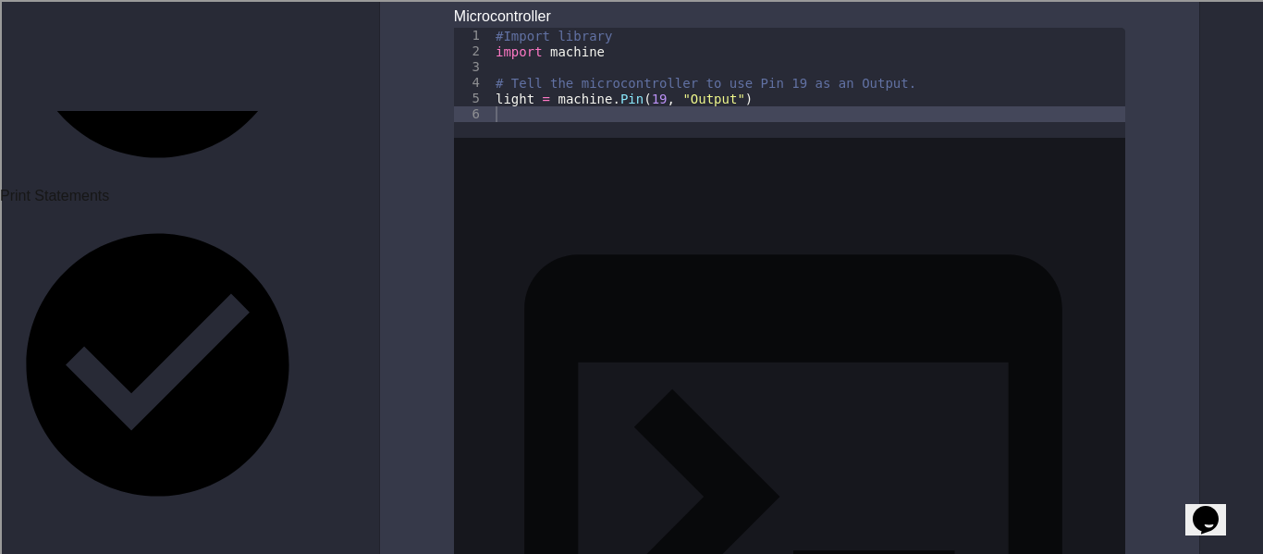
scroll to position [5782, 0]
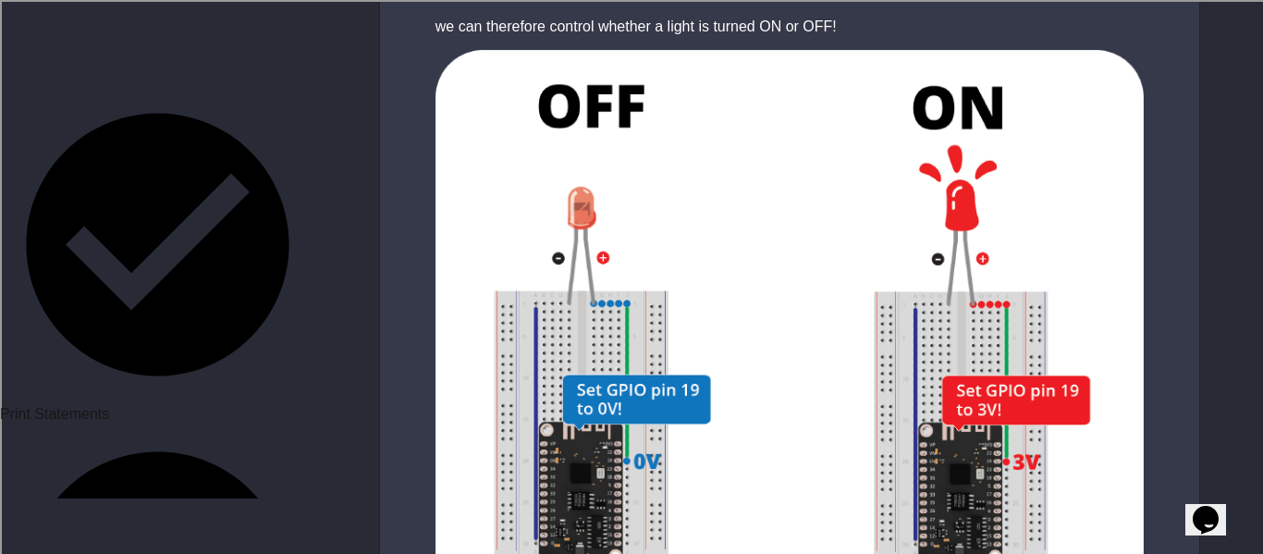
scroll to position [1152, 0]
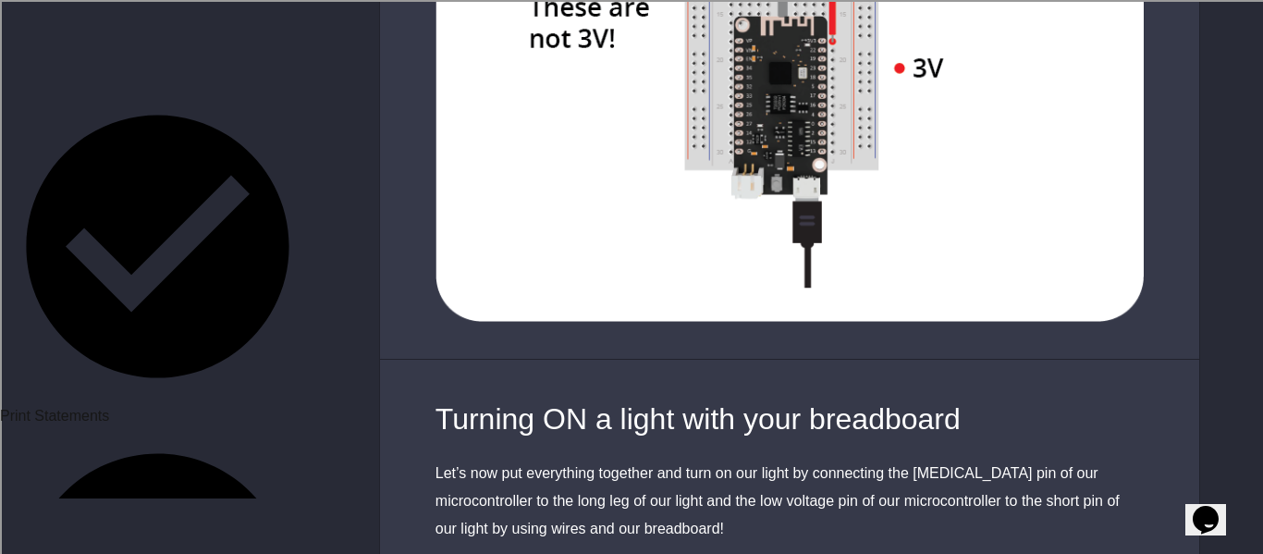
scroll to position [5441, 0]
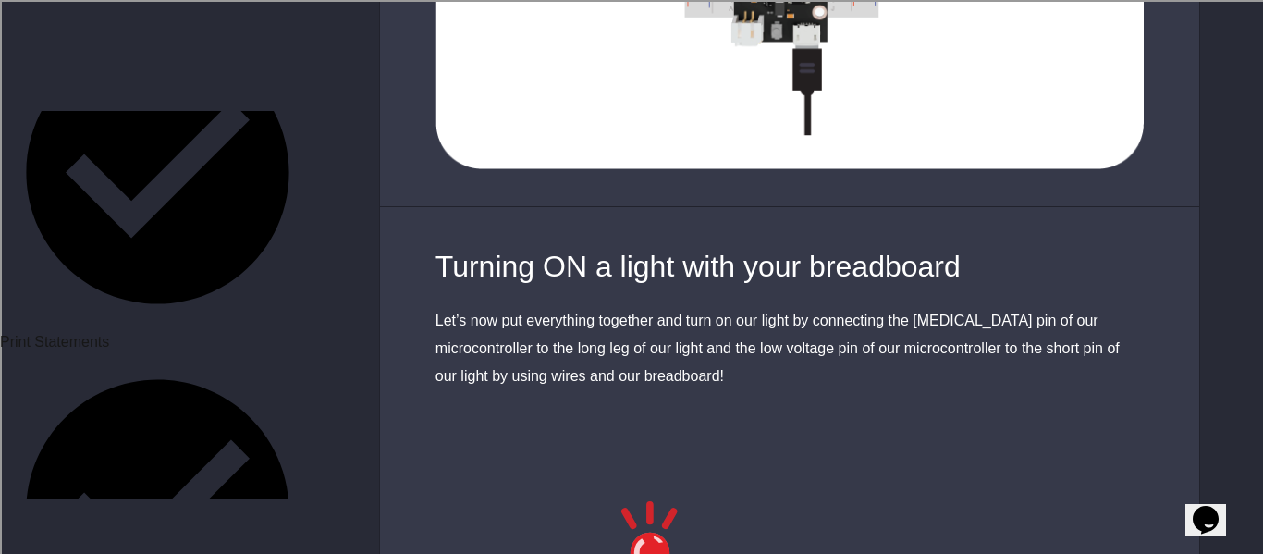
scroll to position [1230, 0]
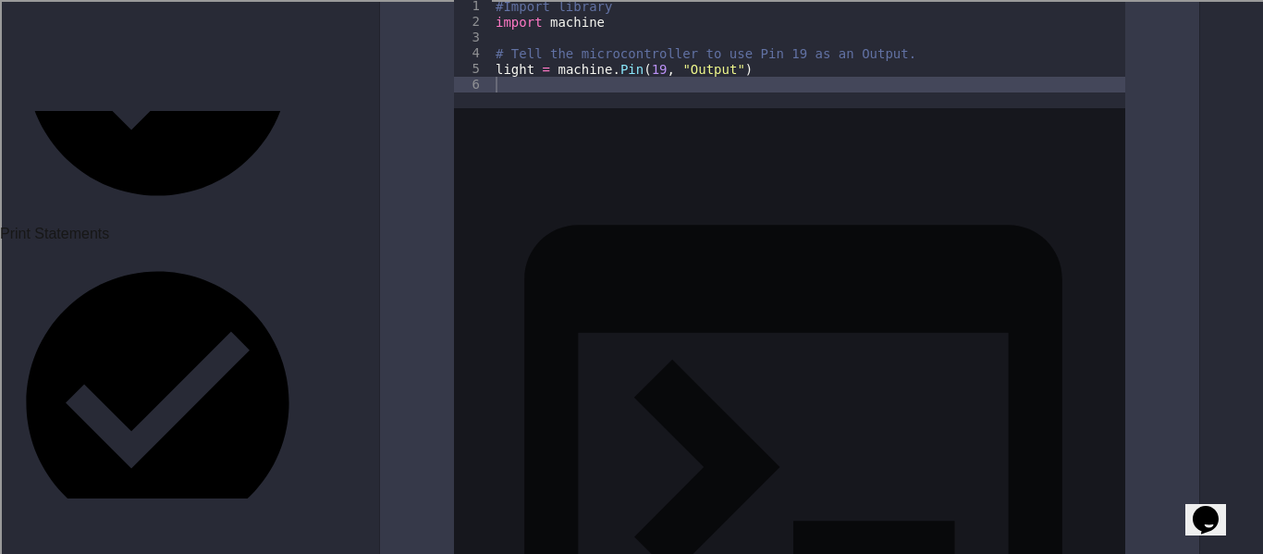
scroll to position [1338, 0]
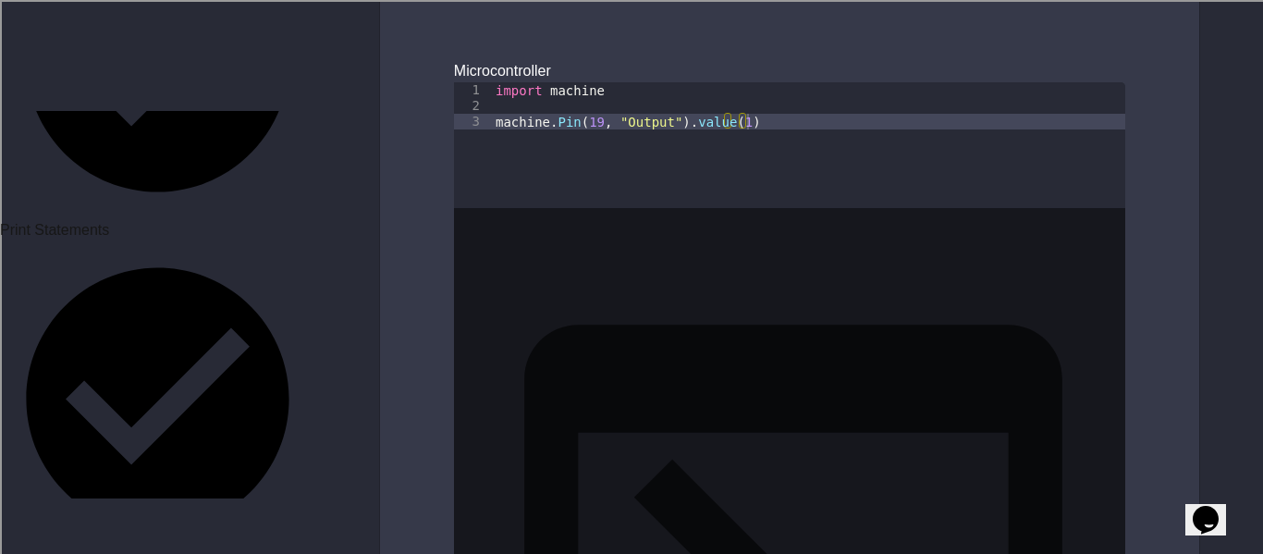
scroll to position [1953, 0]
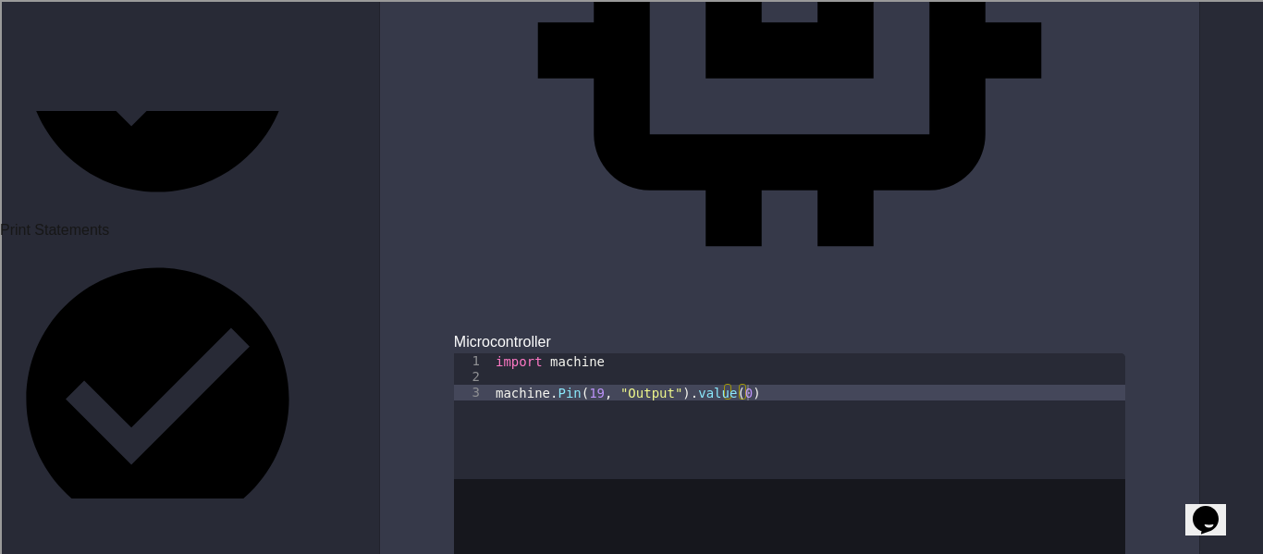
scroll to position [3988, 0]
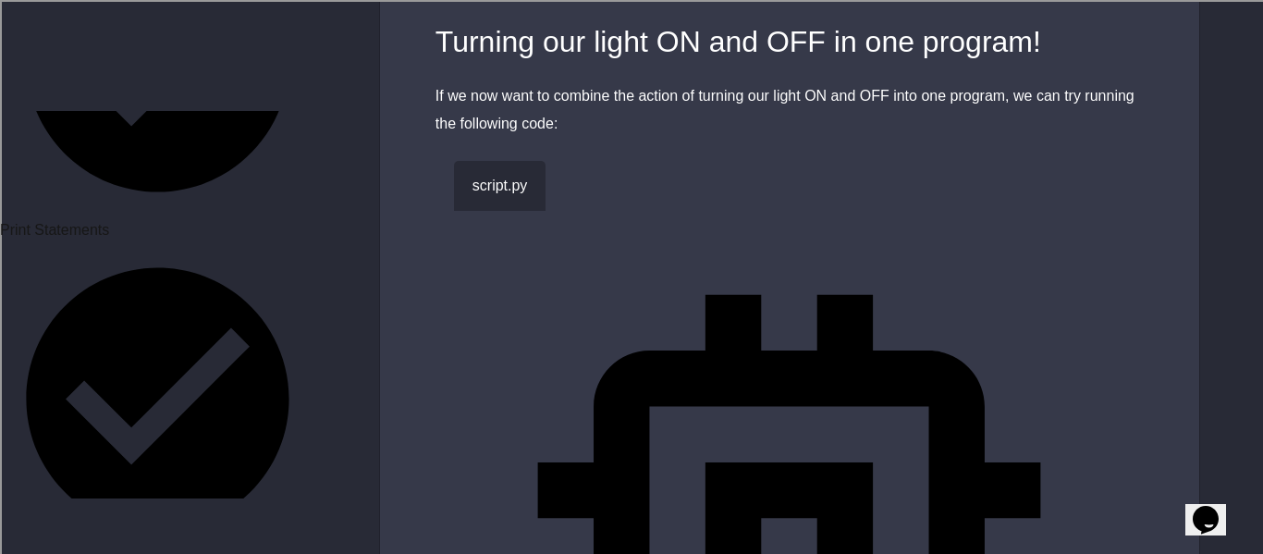
scroll to position [5615, 0]
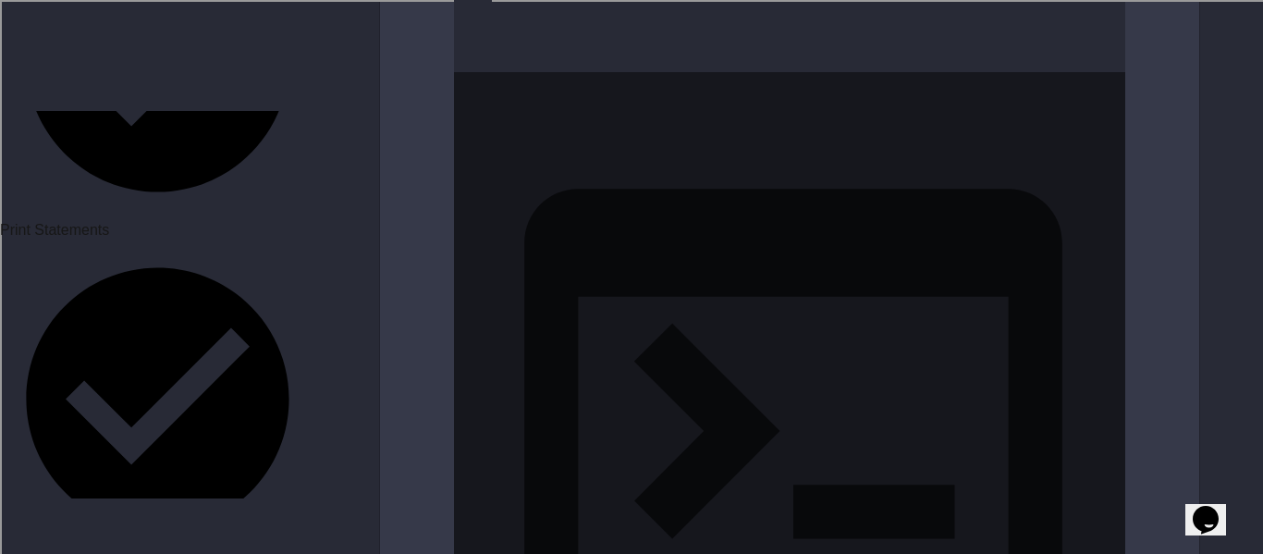
scroll to position [5349, 0]
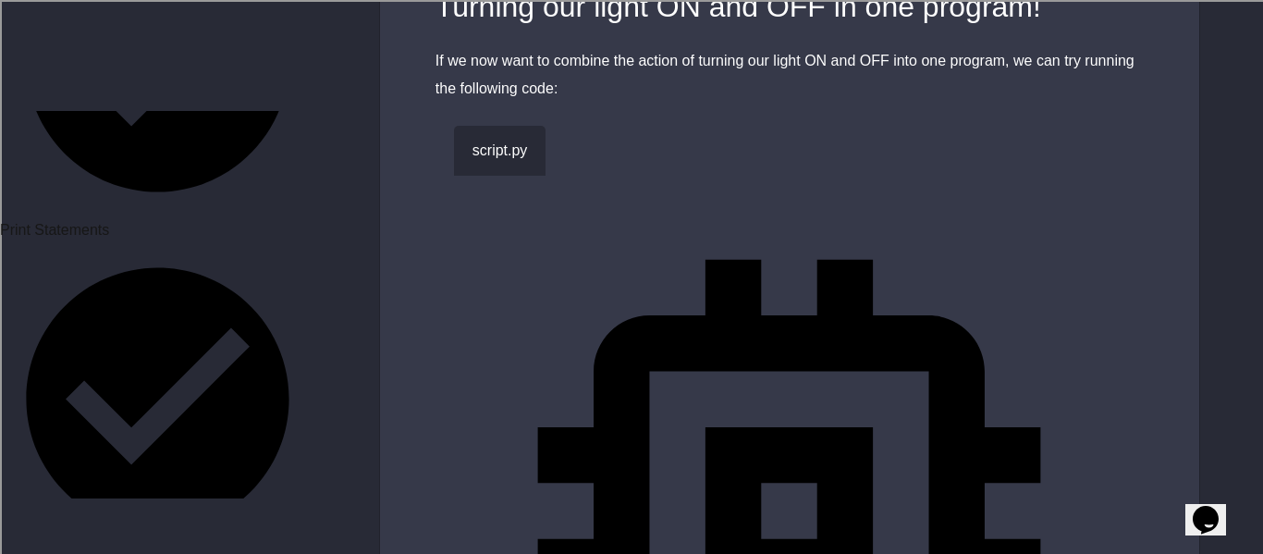
type textarea "**********"
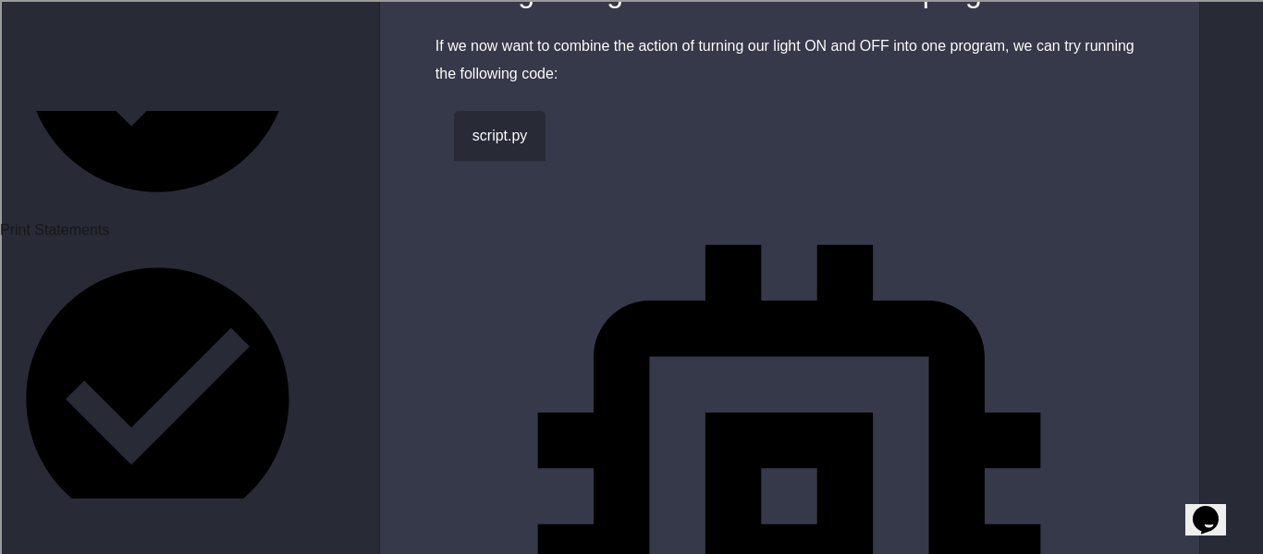
scroll to position [5365, 0]
type textarea "**********"
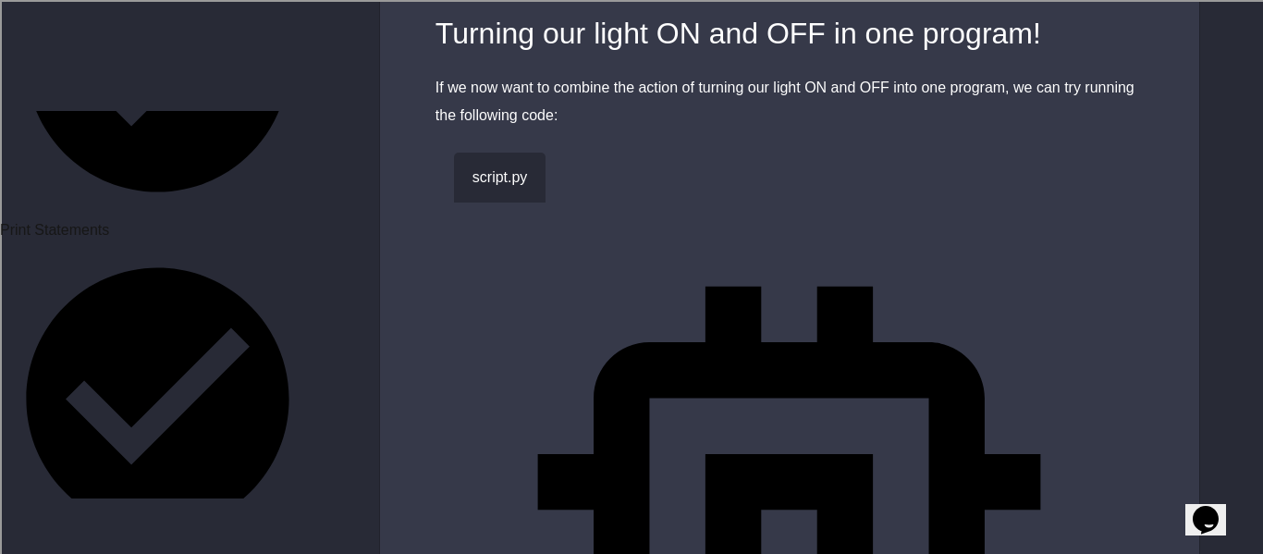
scroll to position [5875, 0]
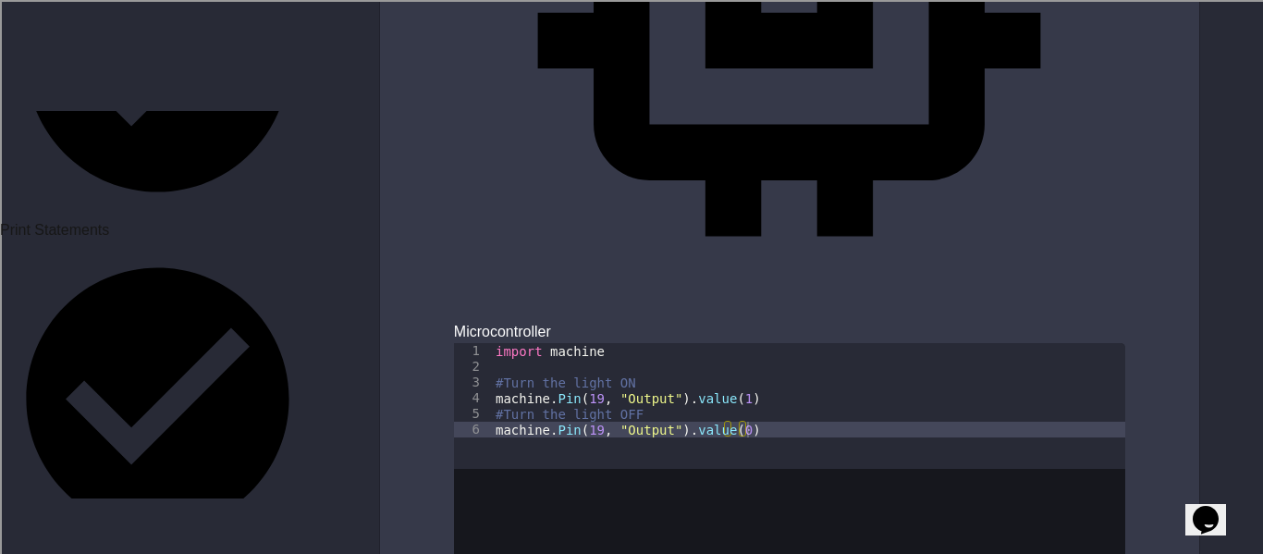
type textarea "**********"
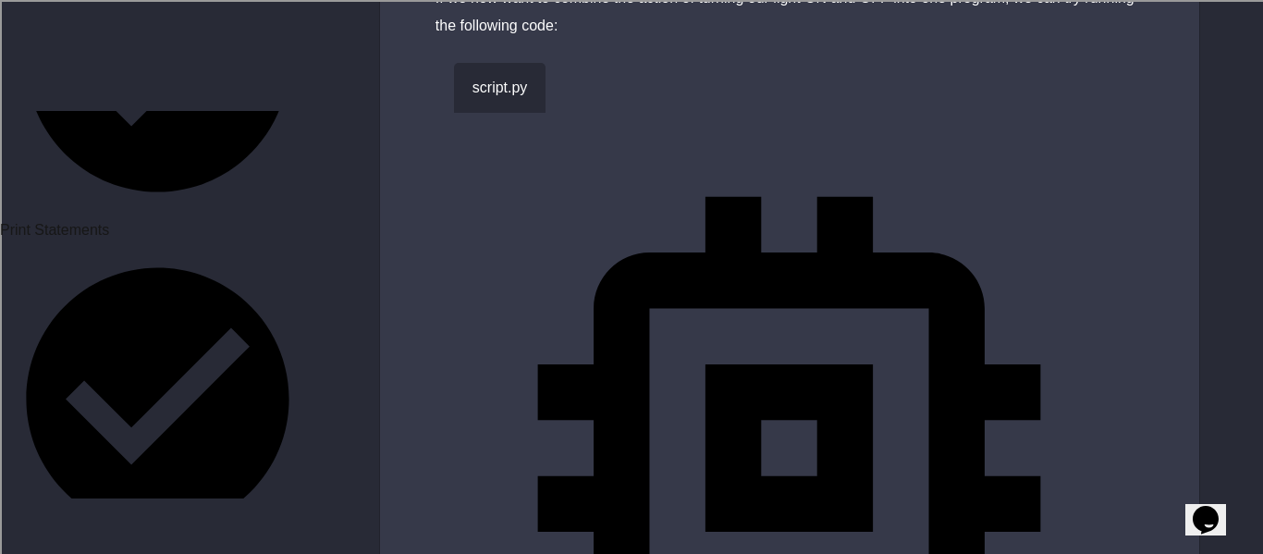
scroll to position [0, 10]
type textarea "**********"
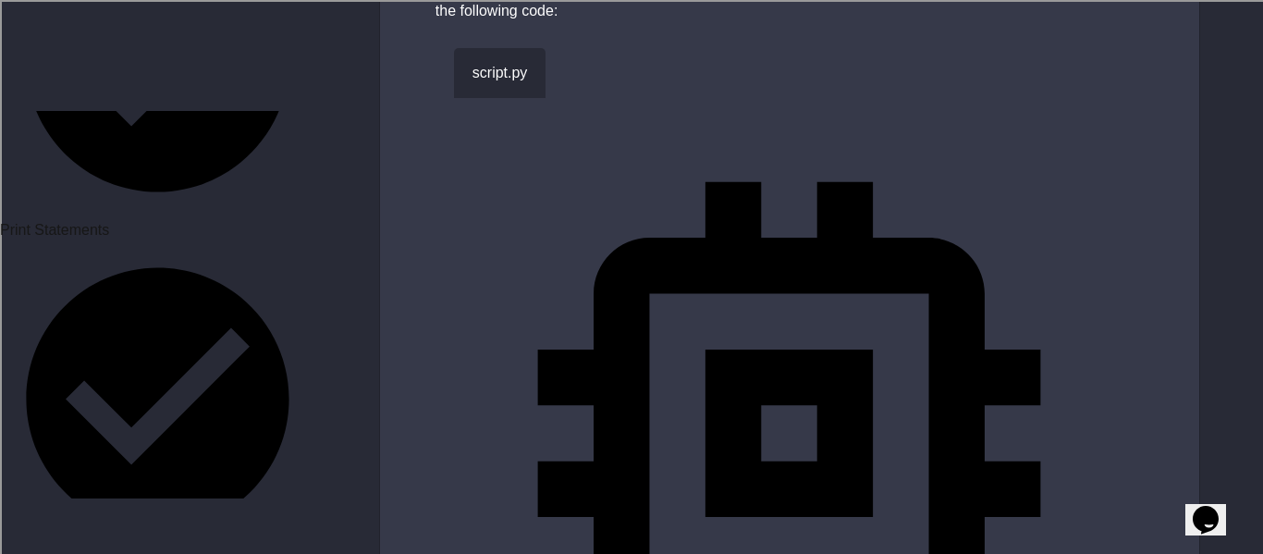
scroll to position [0, 0]
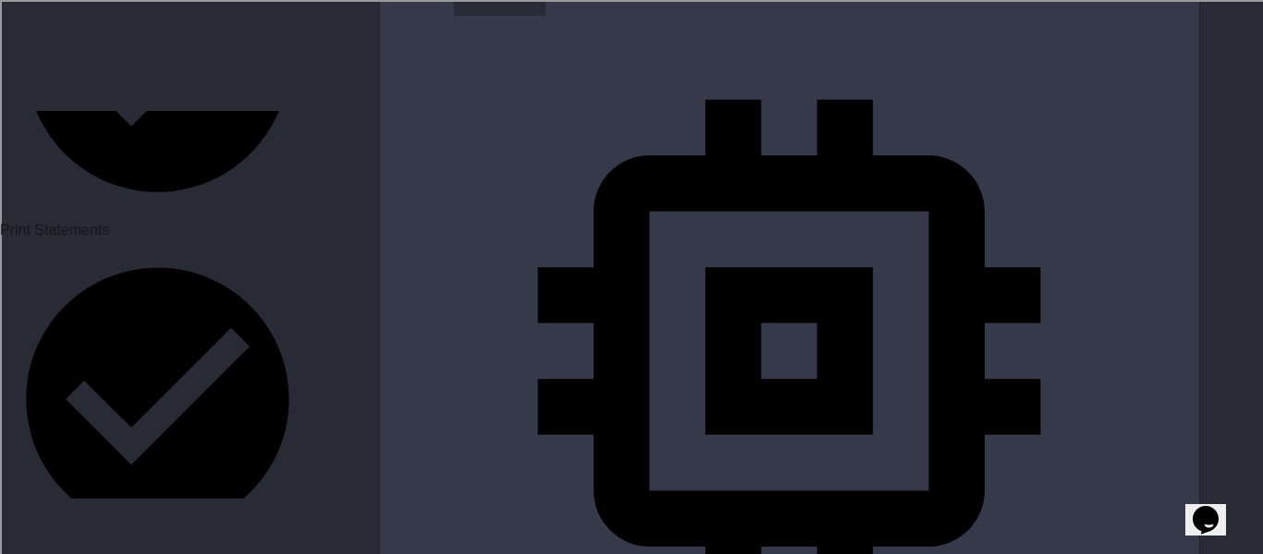
drag, startPoint x: 751, startPoint y: 434, endPoint x: 494, endPoint y: 433, distance: 257.0
type textarea "**********"
paste textarea "**********"
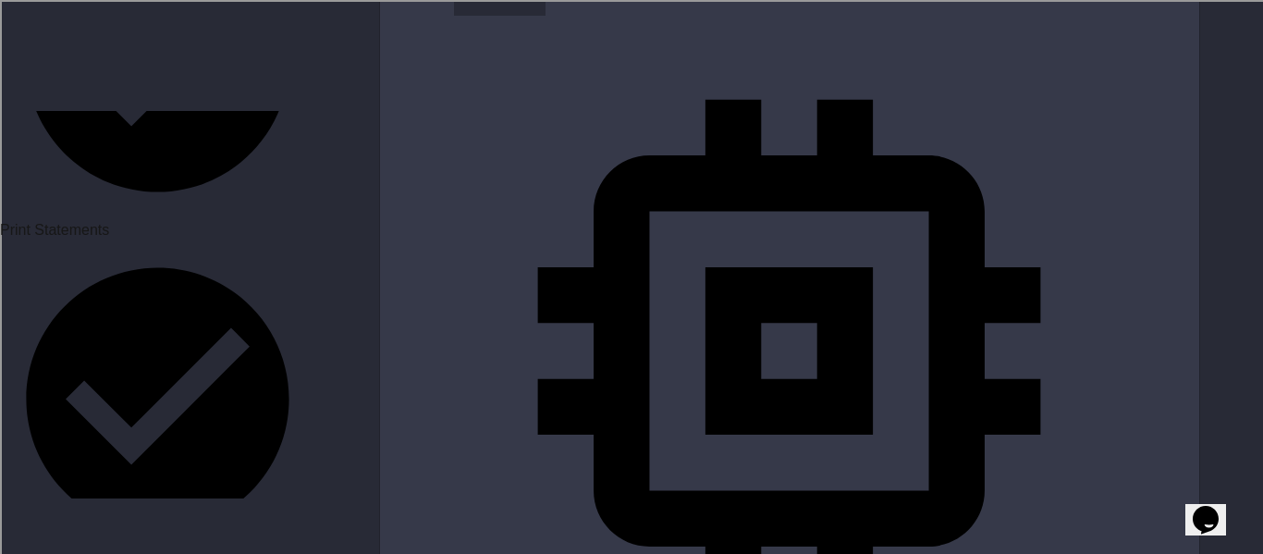
type textarea "**********"
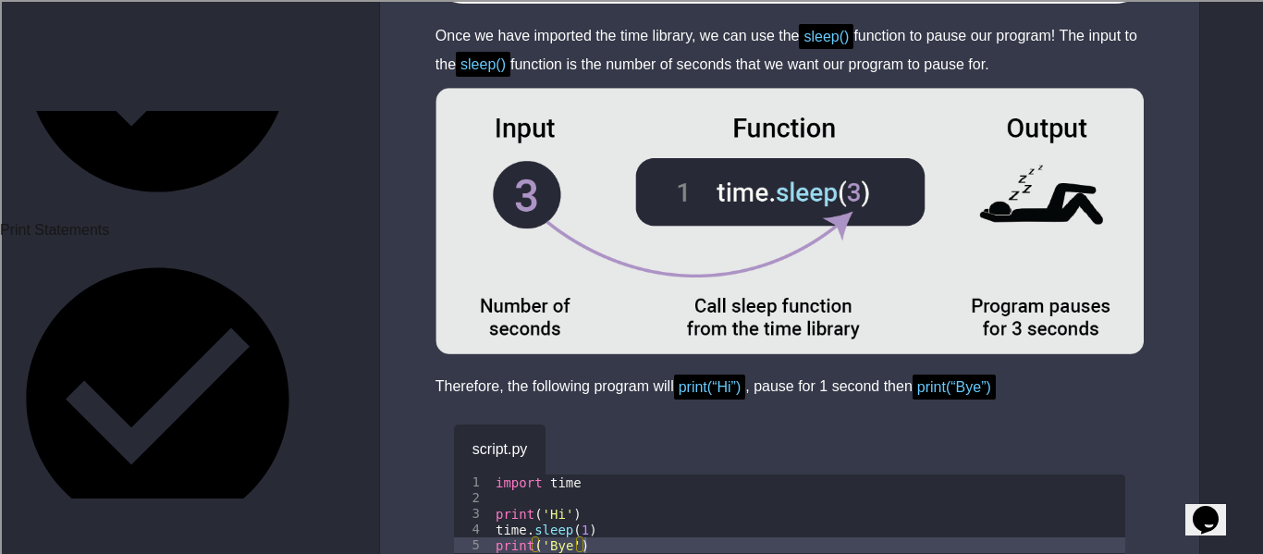
scroll to position [7888, 0]
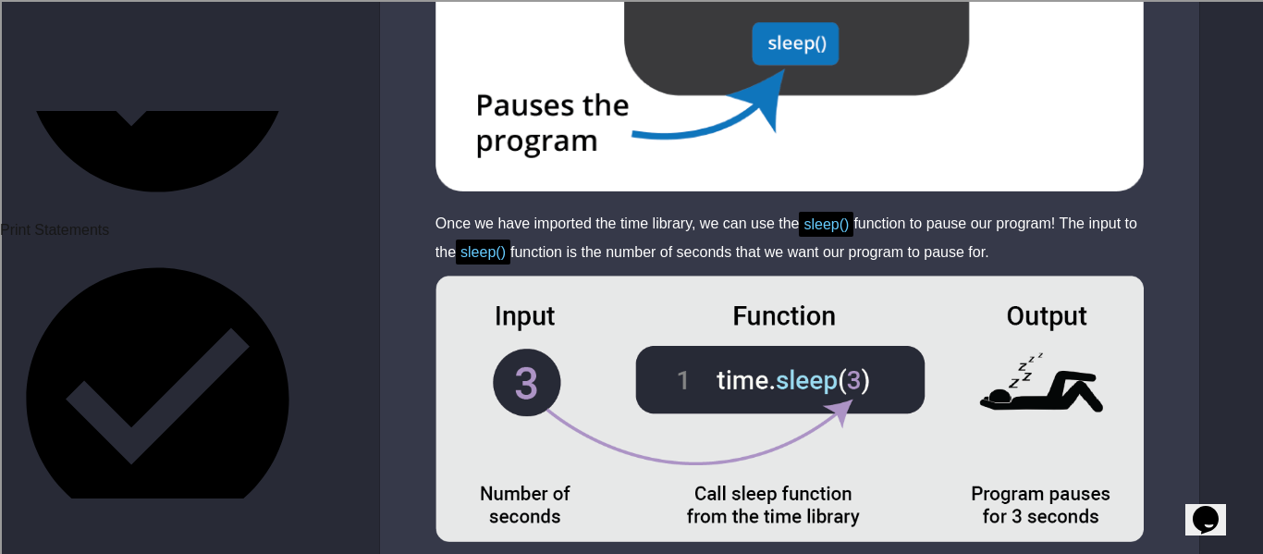
scroll to position [7635, 0]
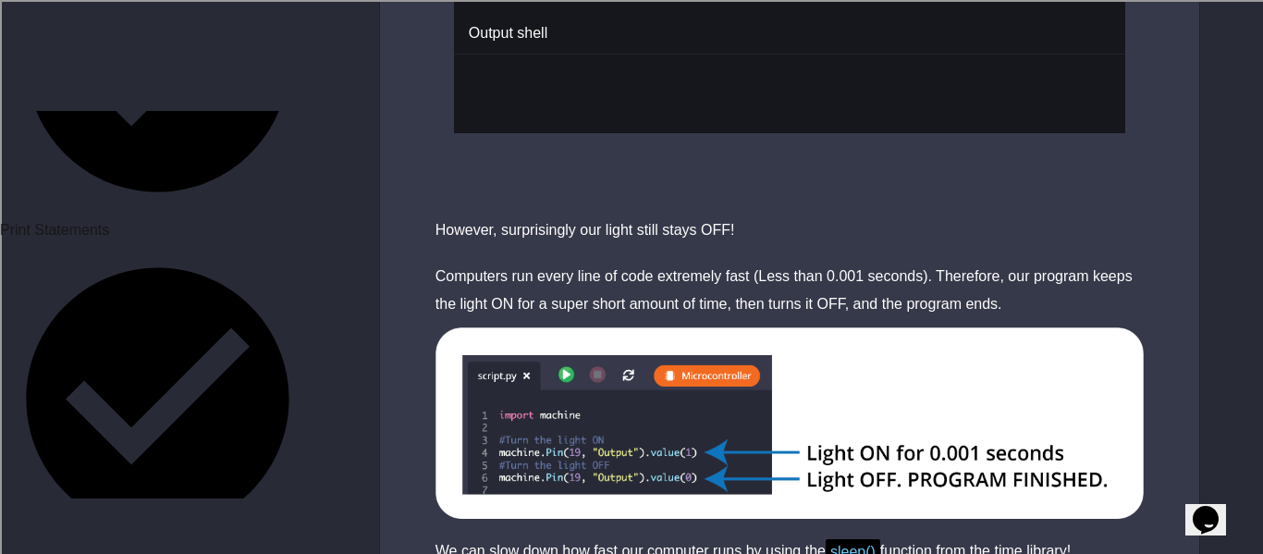
scroll to position [6979, 0]
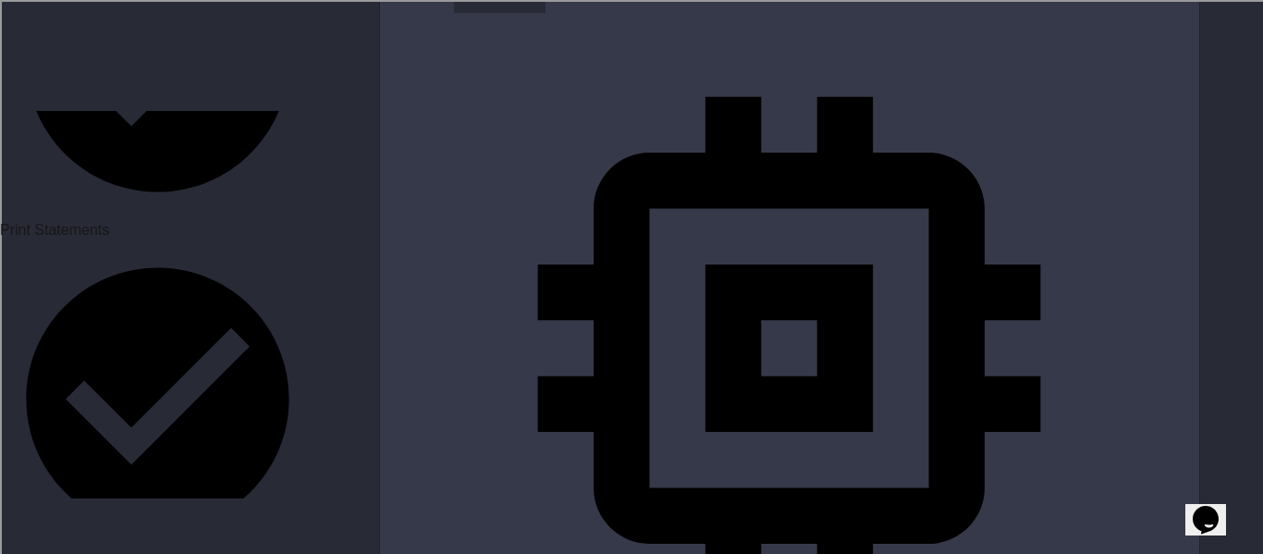
scroll to position [5468, 0]
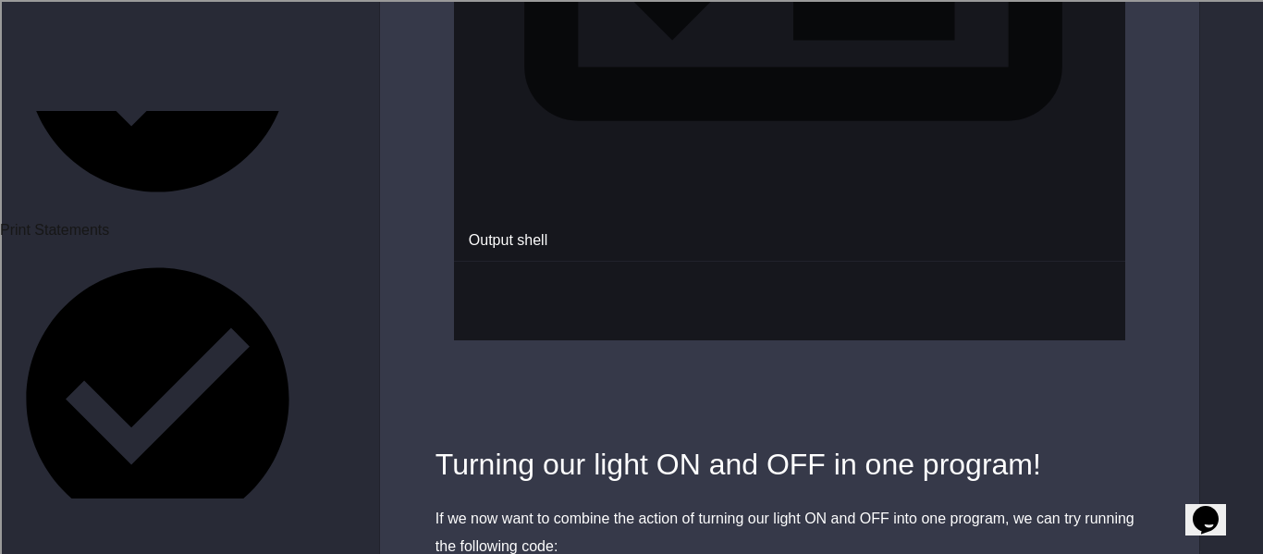
scroll to position [4747, 0]
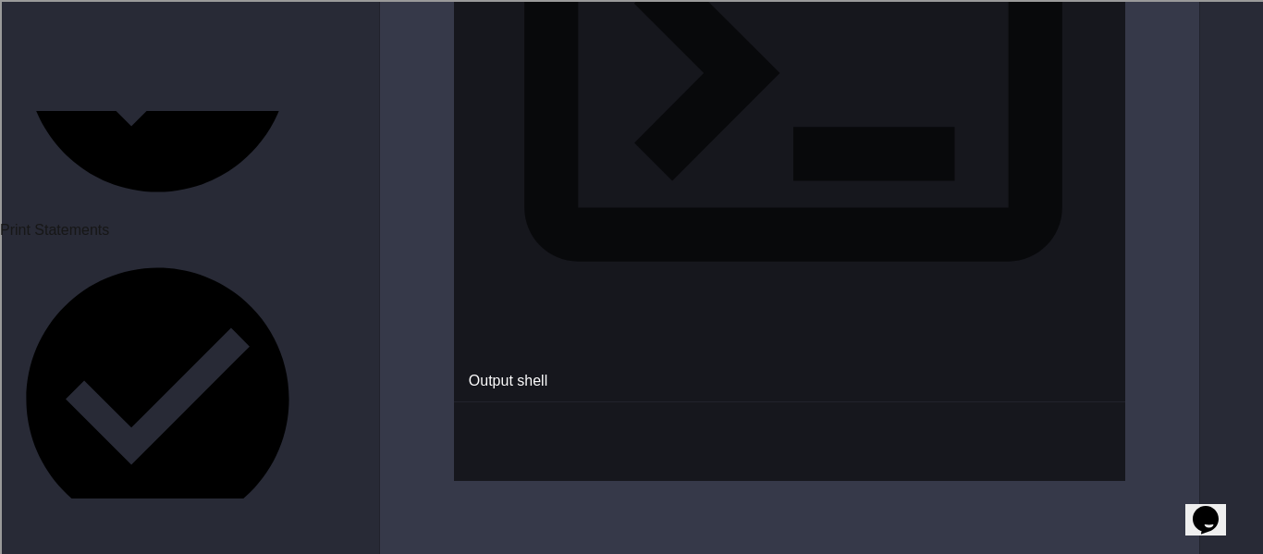
scroll to position [4649, 0]
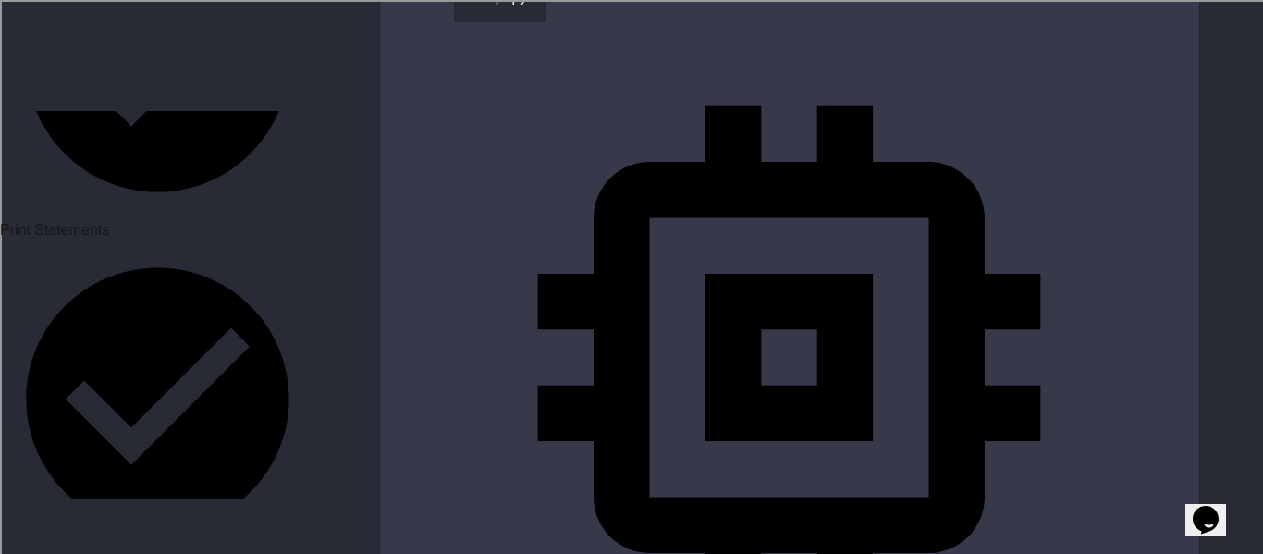
scroll to position [5507, 0]
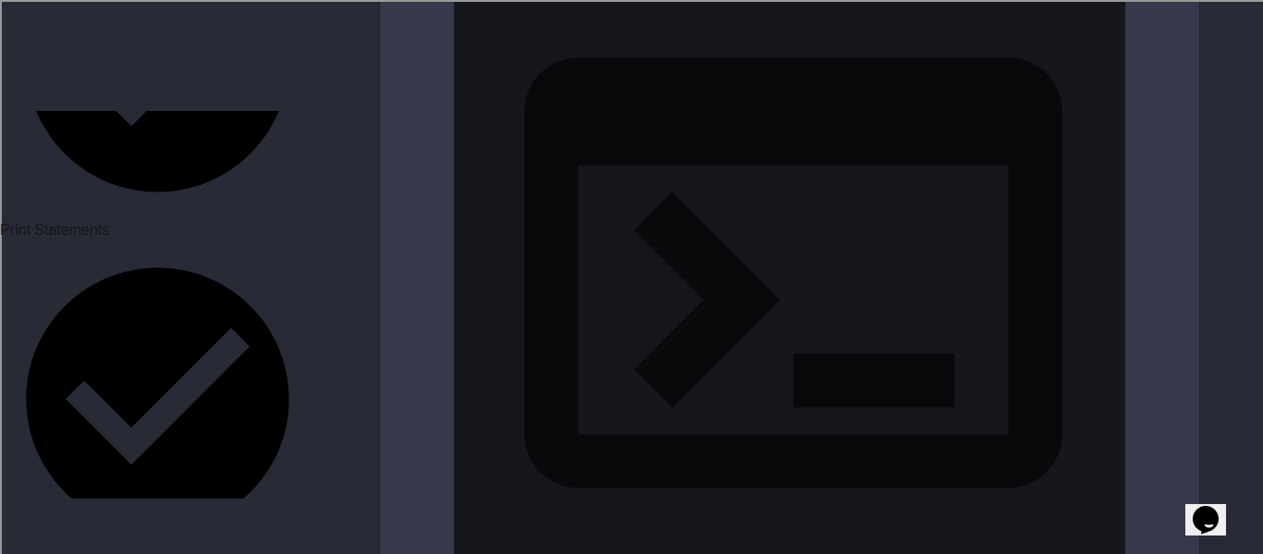
scroll to position [4523, 0]
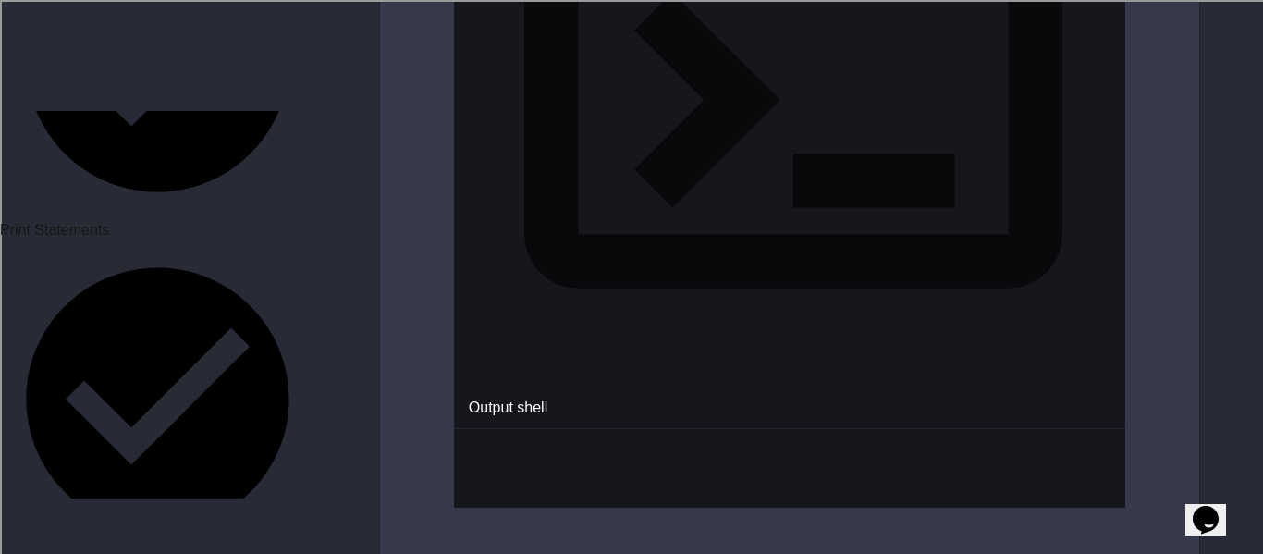
scroll to position [4731, 0]
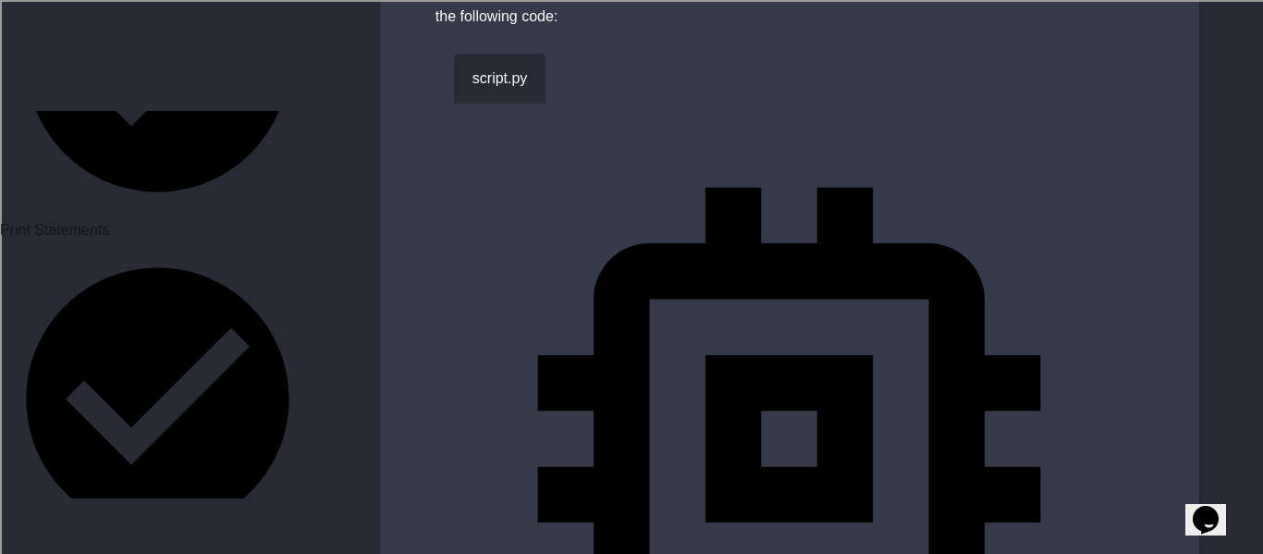
scroll to position [5447, 0]
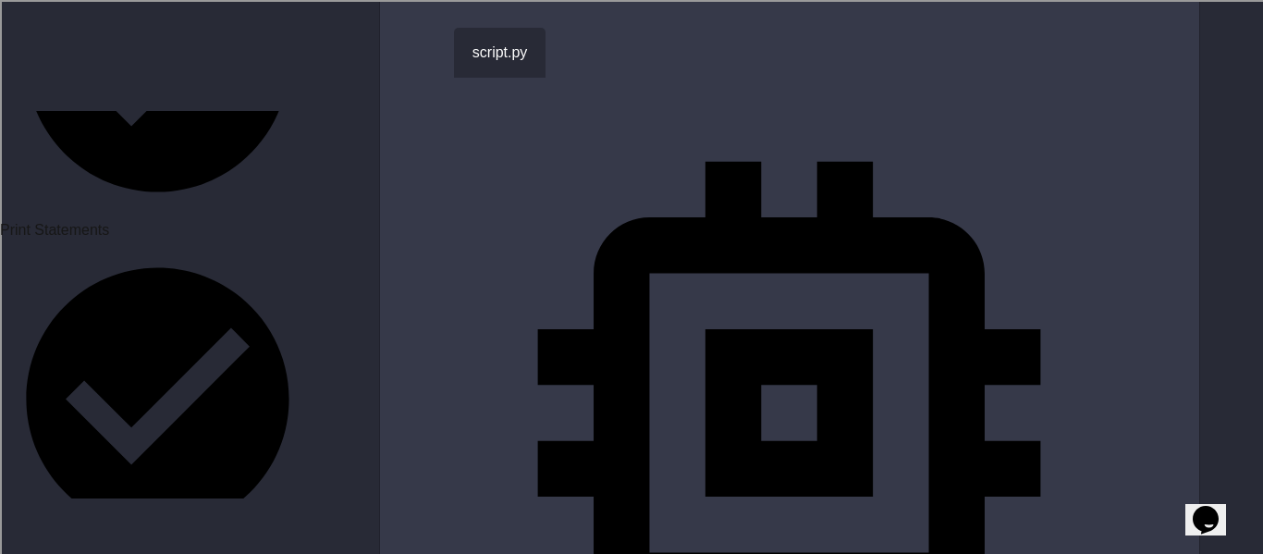
drag, startPoint x: 933, startPoint y: 410, endPoint x: 927, endPoint y: 394, distance: 16.7
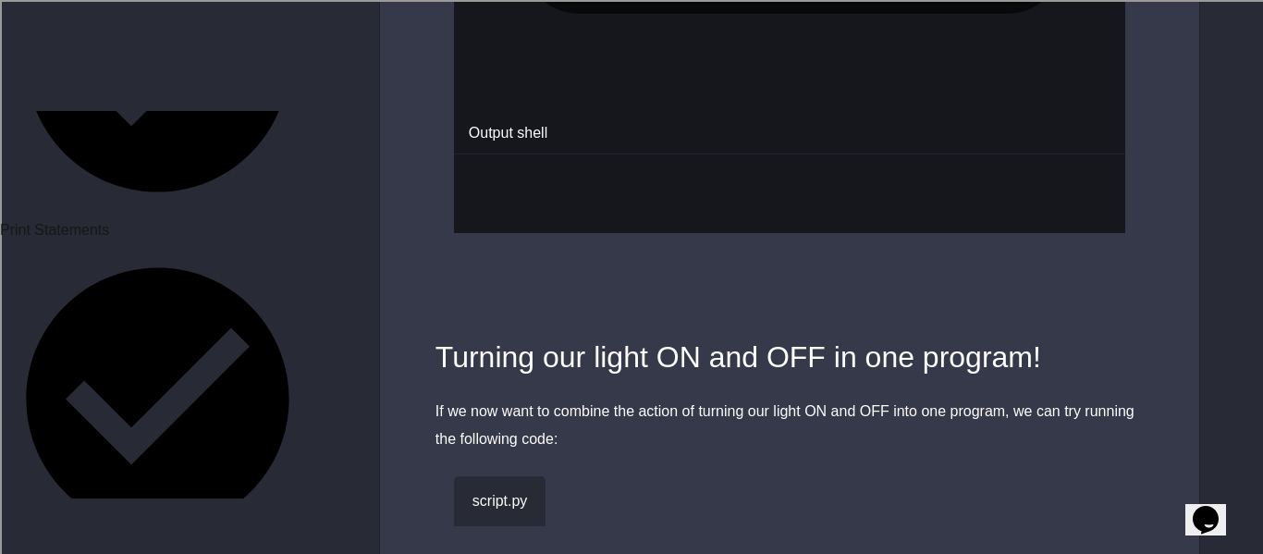
scroll to position [4988, 0]
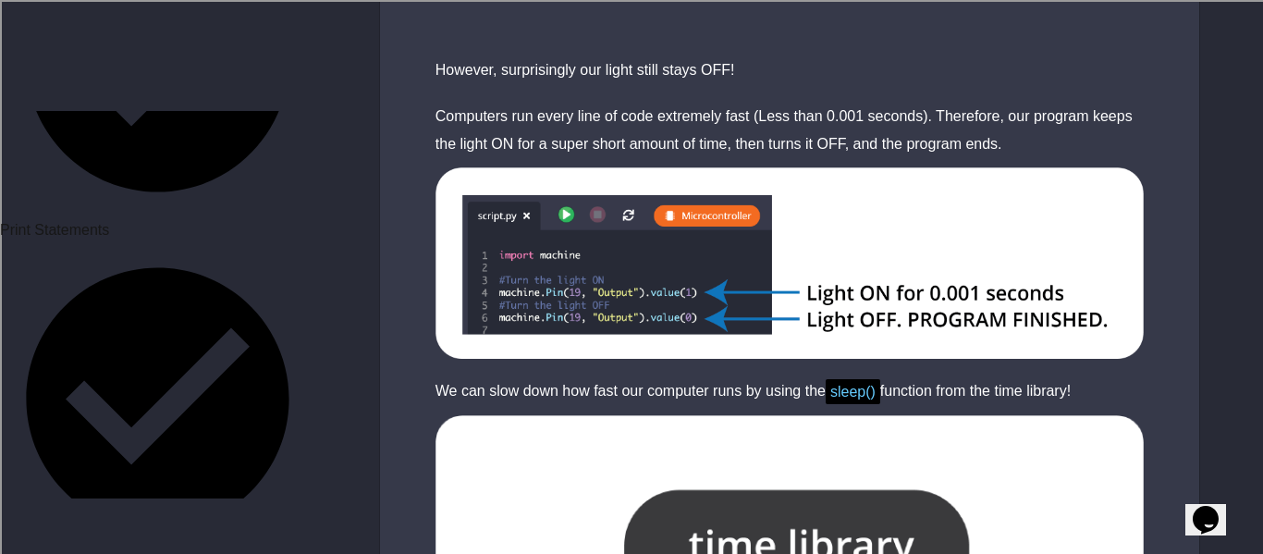
scroll to position [7147, 0]
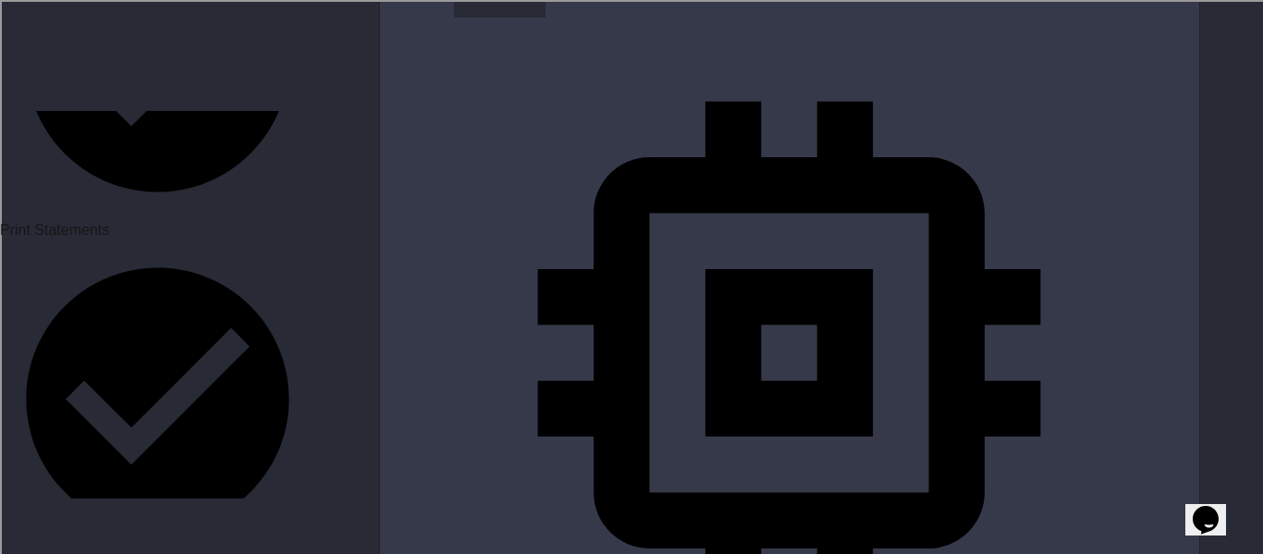
scroll to position [5476, 0]
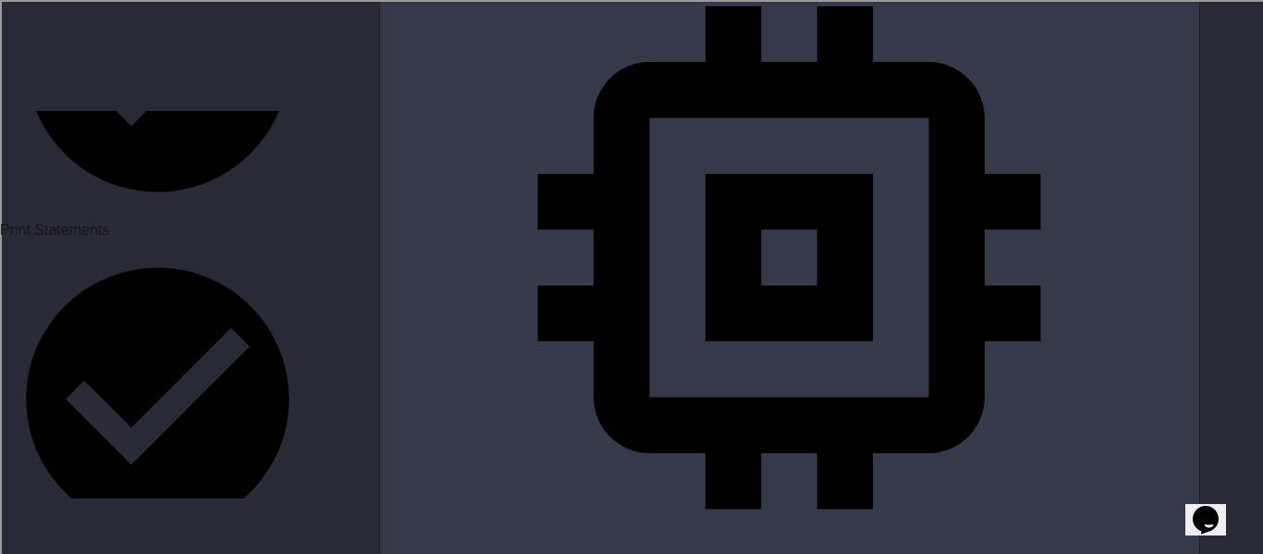
scroll to position [5604, 0]
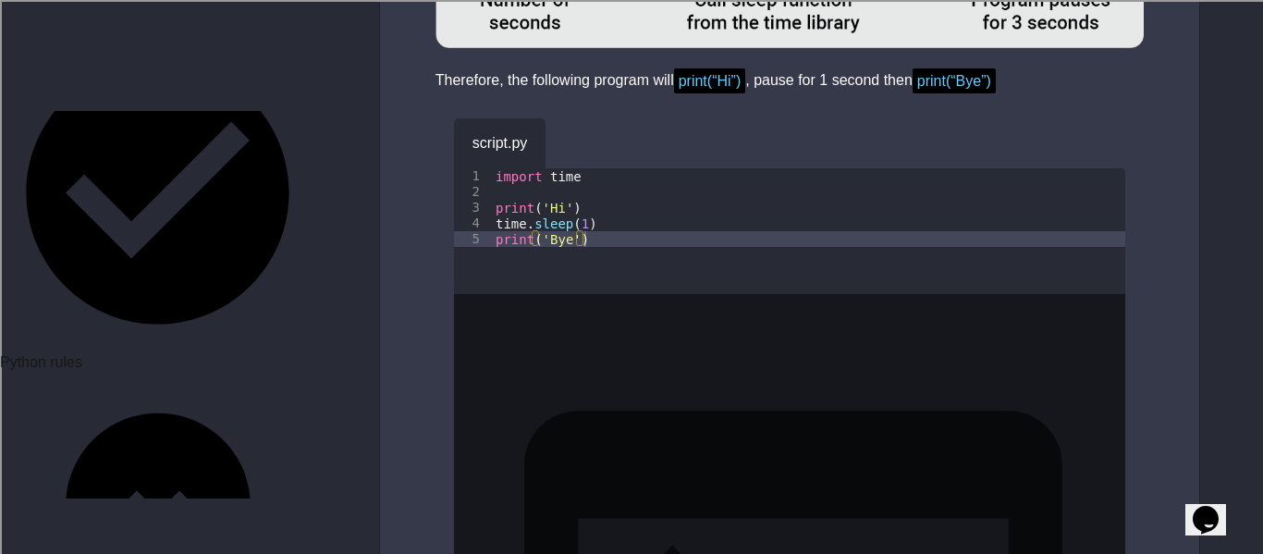
scroll to position [1550, 0]
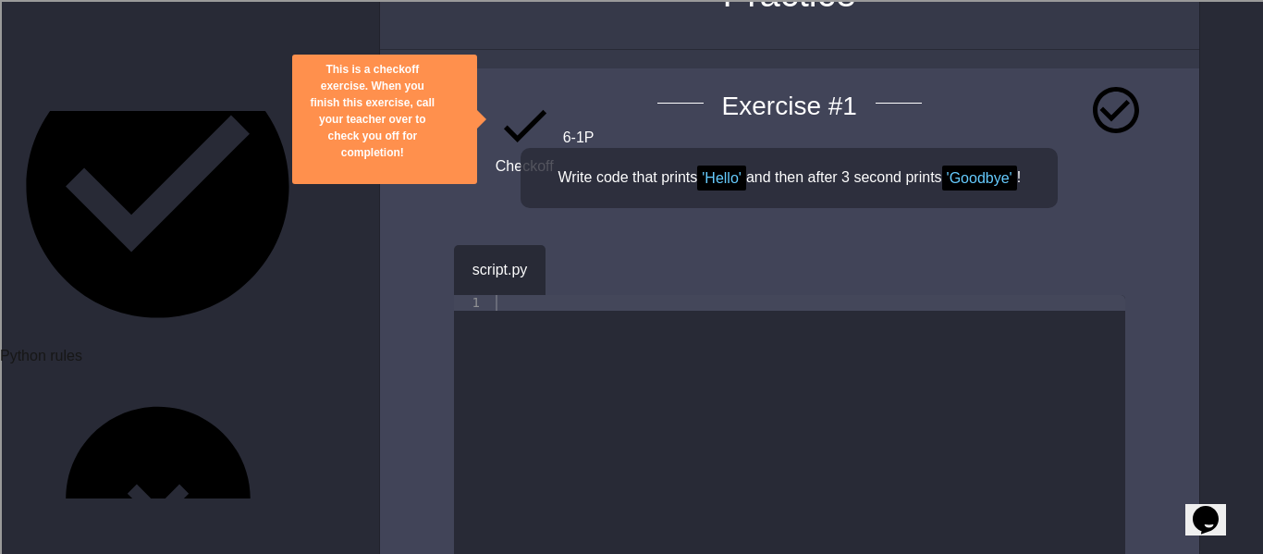
scroll to position [162, 0]
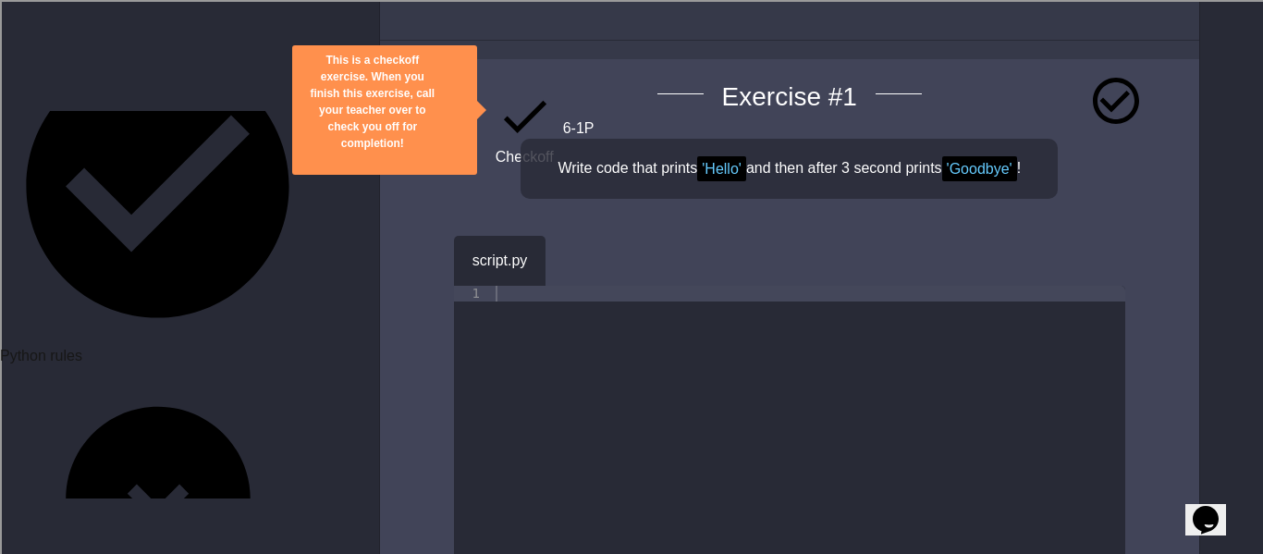
click at [513, 316] on div at bounding box center [808, 459] width 633 height 346
type textarea "**********"
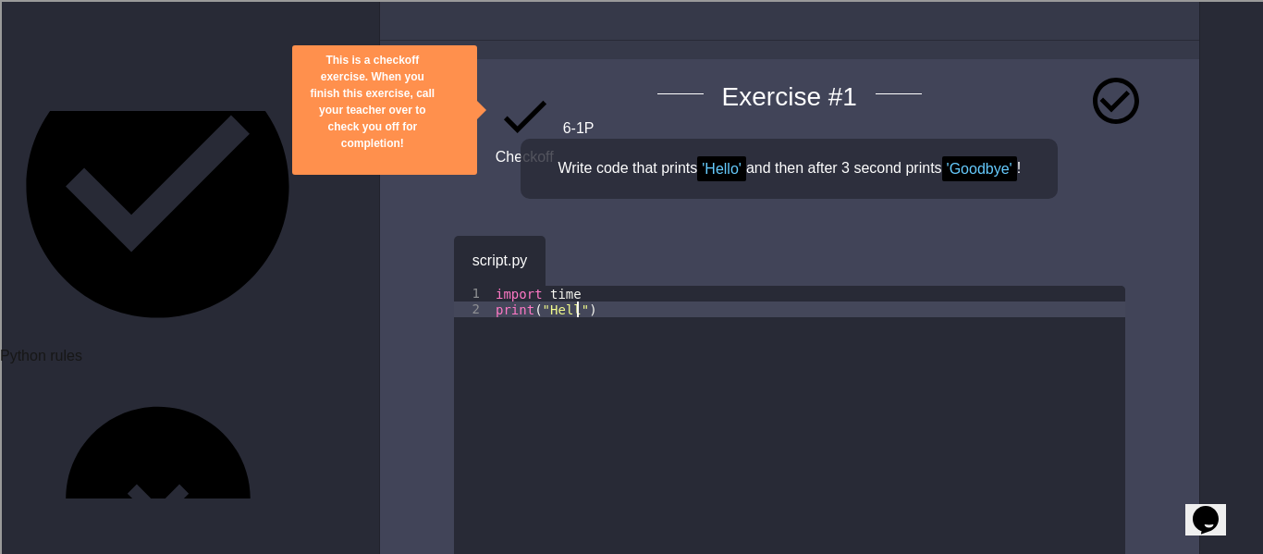
type textarea "**********"
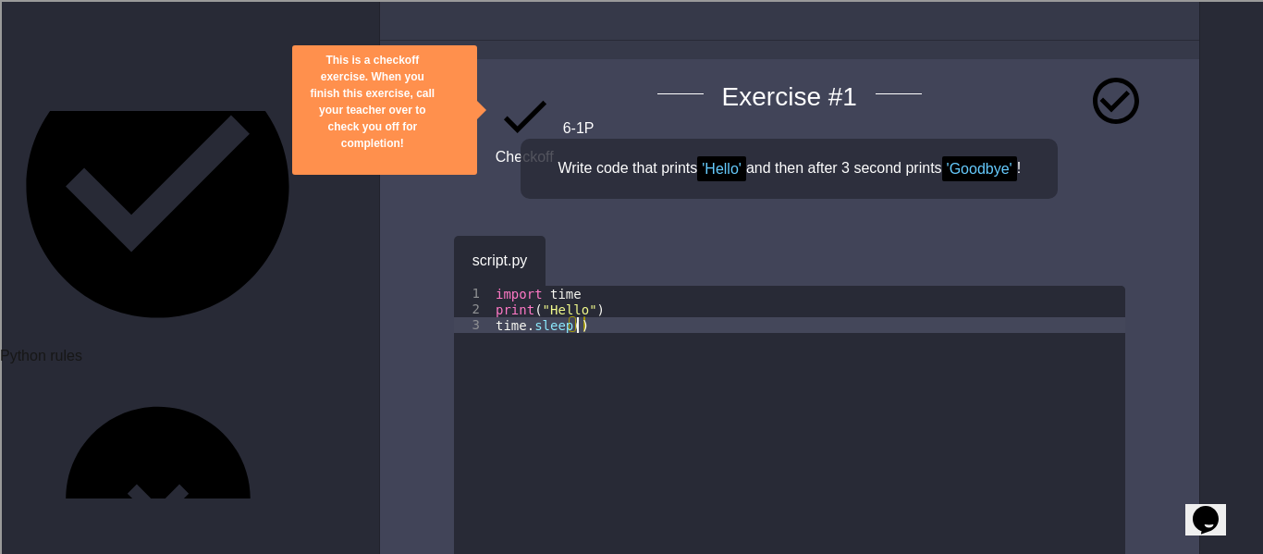
scroll to position [0, 11]
type textarea "**********"
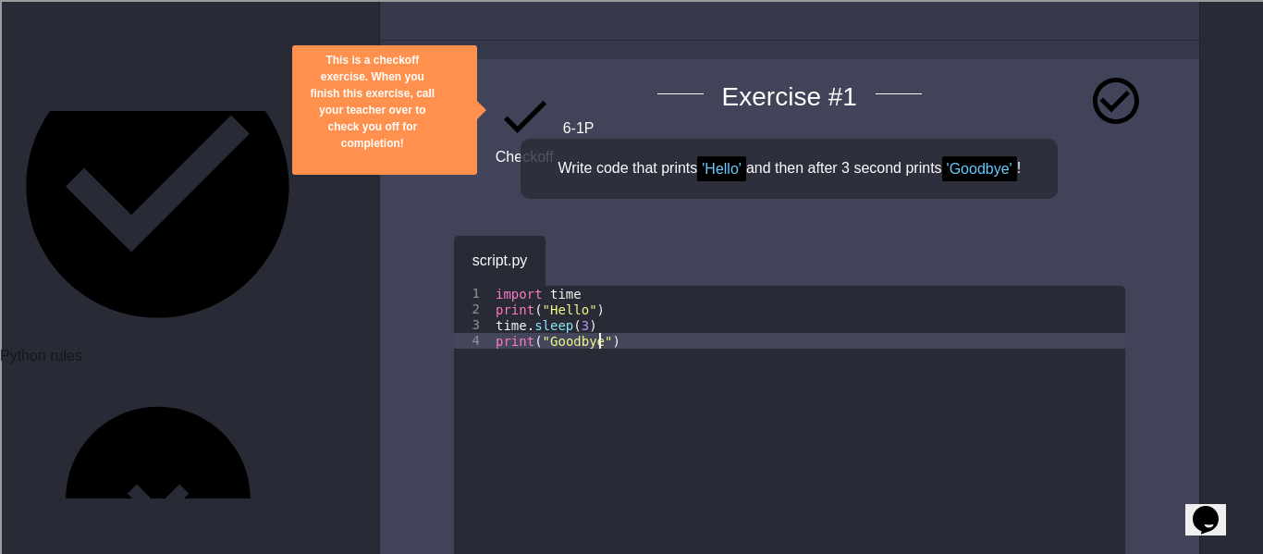
scroll to position [0, 13]
click at [573, 256] on button "button" at bounding box center [573, 256] width 0 height 0
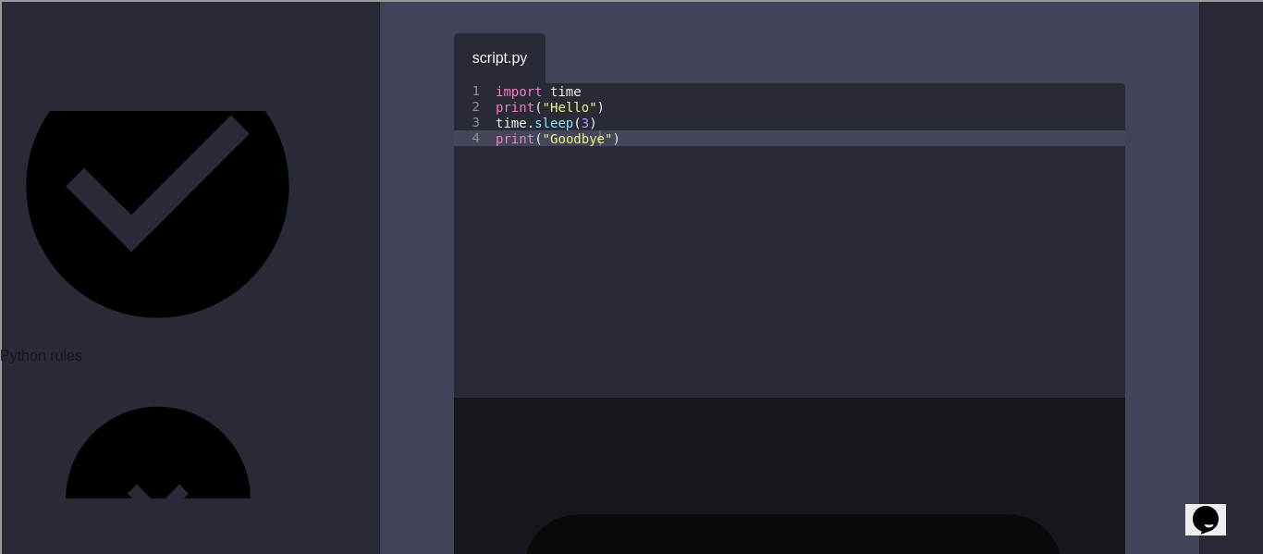
scroll to position [367, 0]
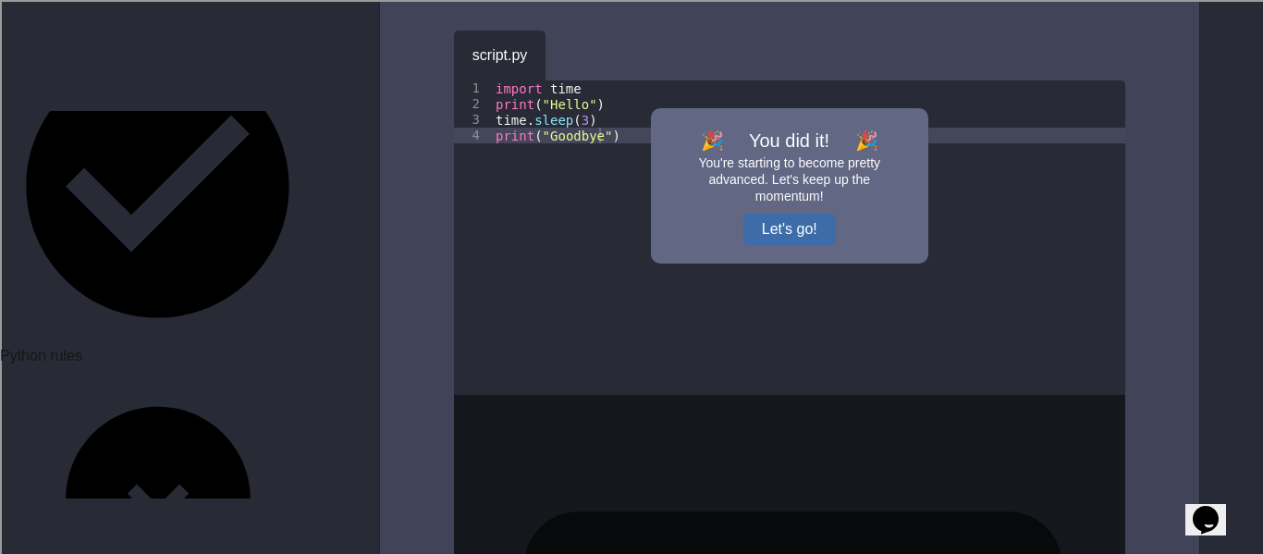
click at [768, 239] on button "Let's go!" at bounding box center [789, 229] width 92 height 31
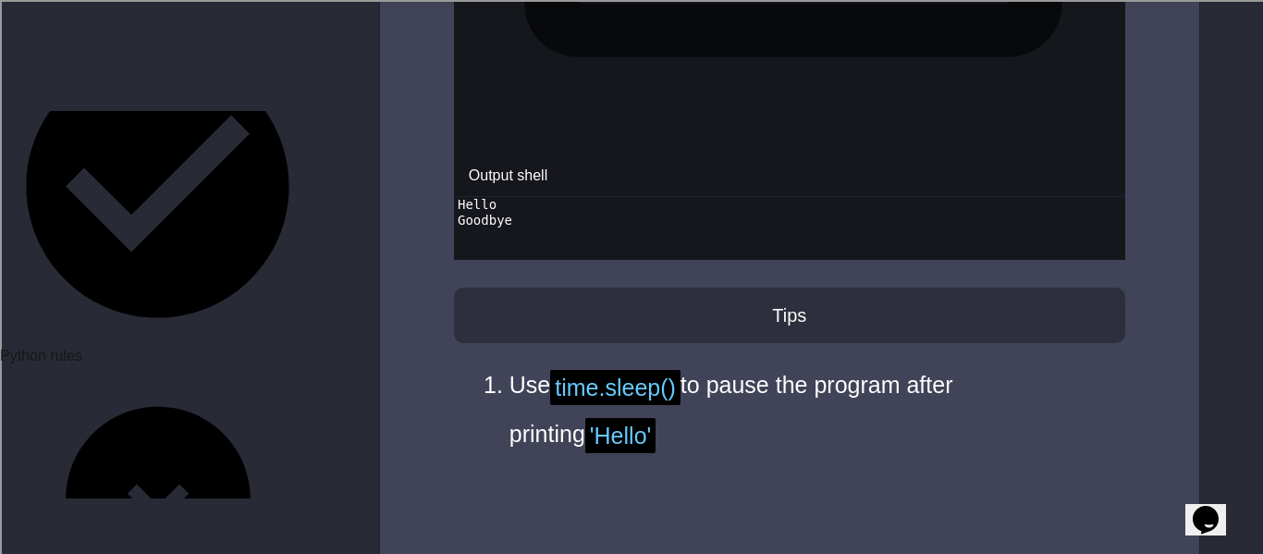
scroll to position [1256, 0]
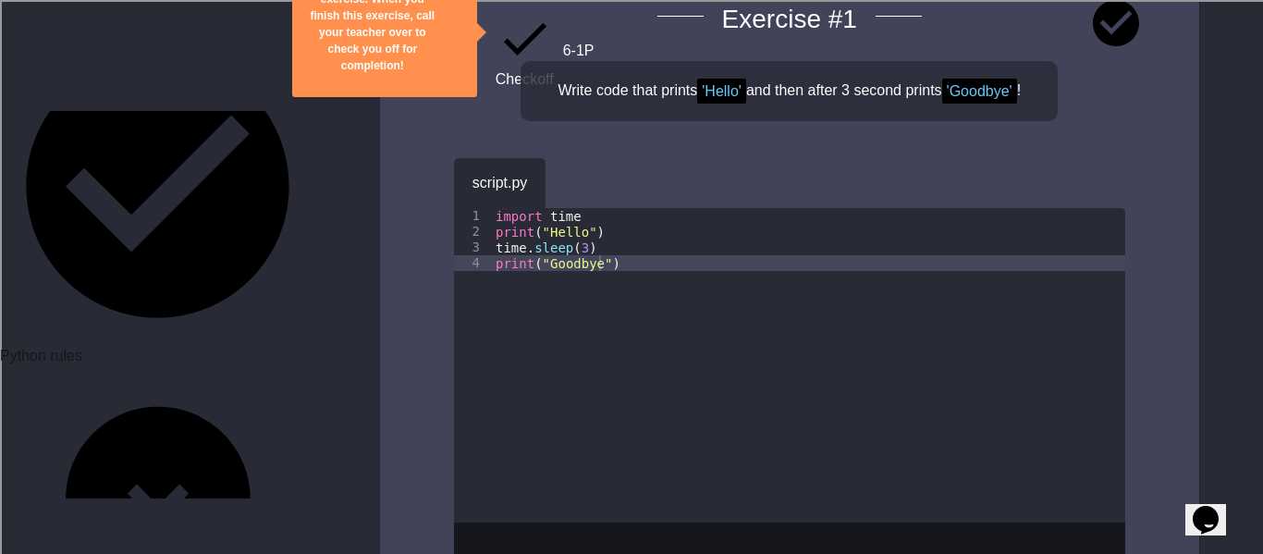
scroll to position [235, 0]
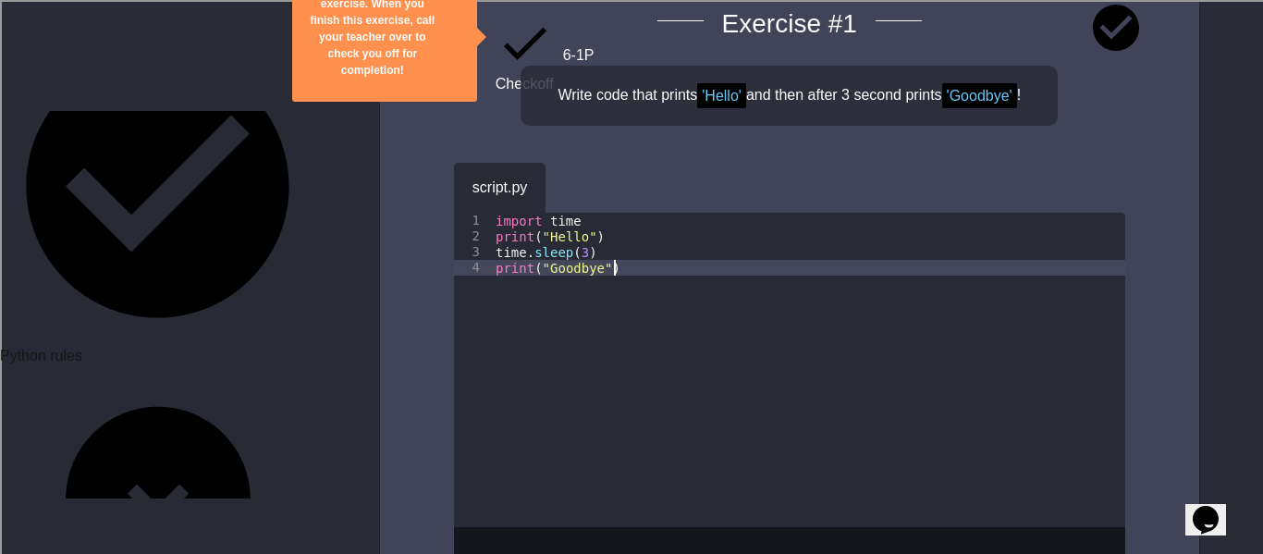
click at [685, 278] on div "import time print ( "Hello" ) time . sleep ( 3 ) print ( "Goodbye" )" at bounding box center [808, 386] width 633 height 346
type textarea "**********"
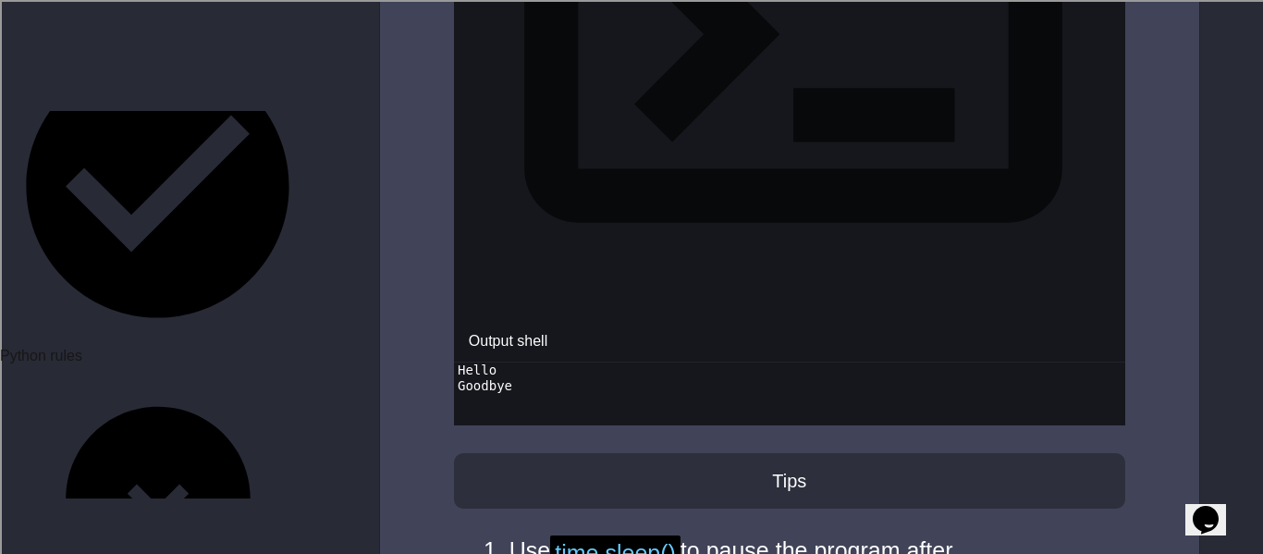
scroll to position [1089, 0]
paste textarea "**********"
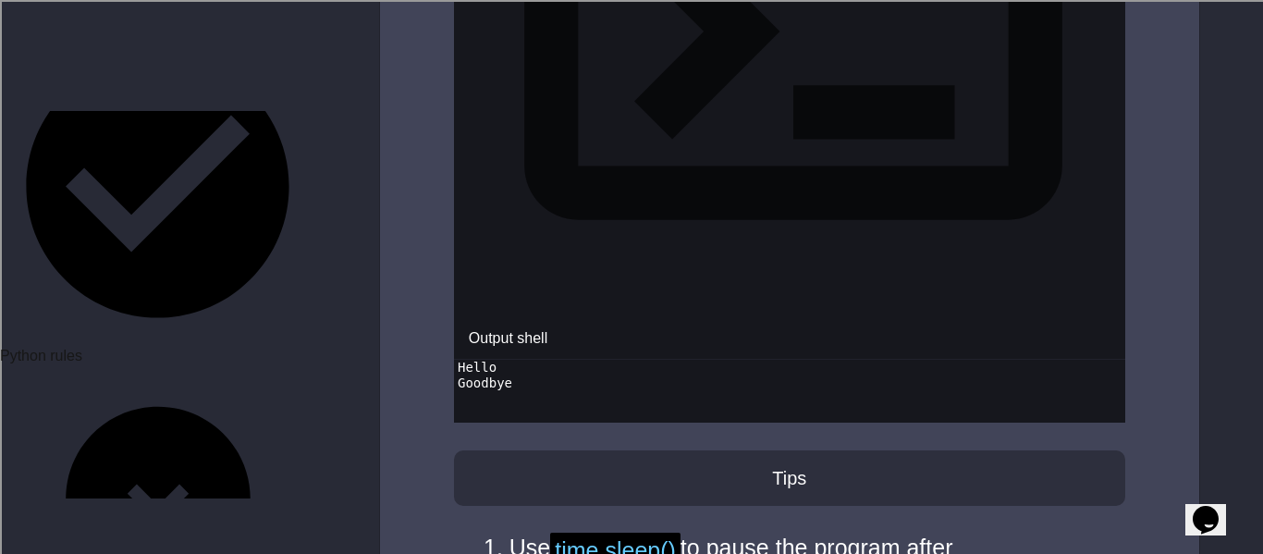
type textarea "**********"
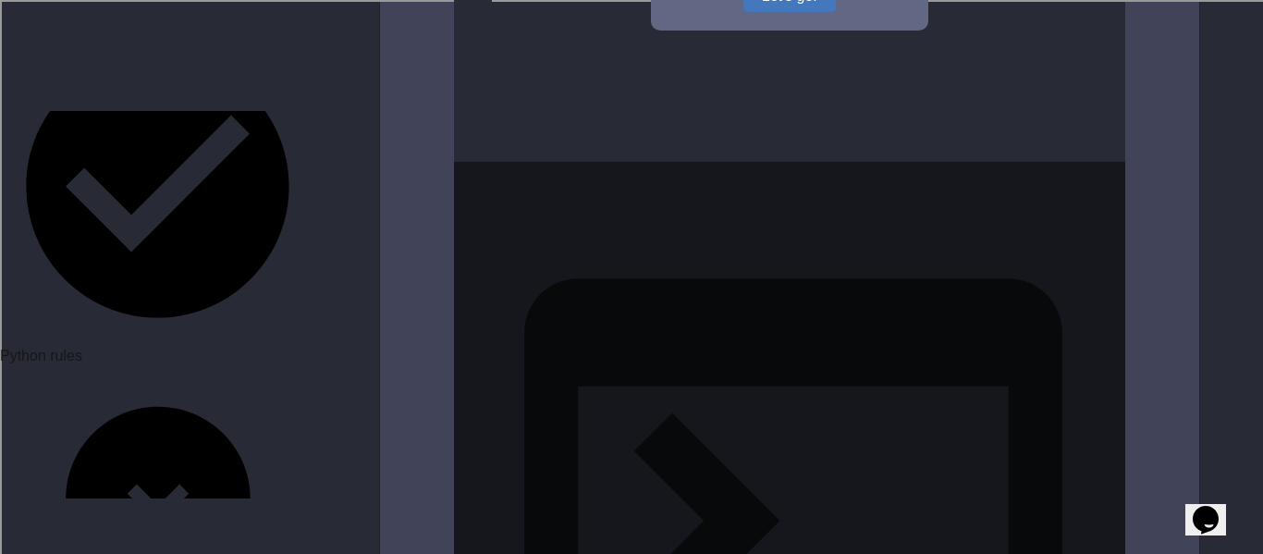
scroll to position [2240, 0]
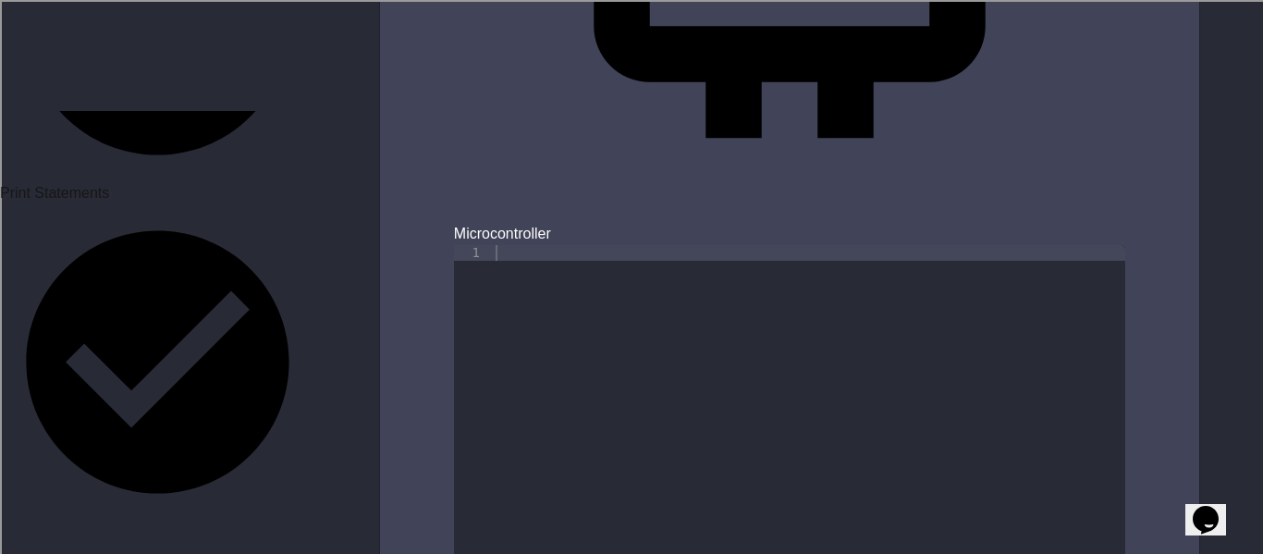
scroll to position [1376, 0]
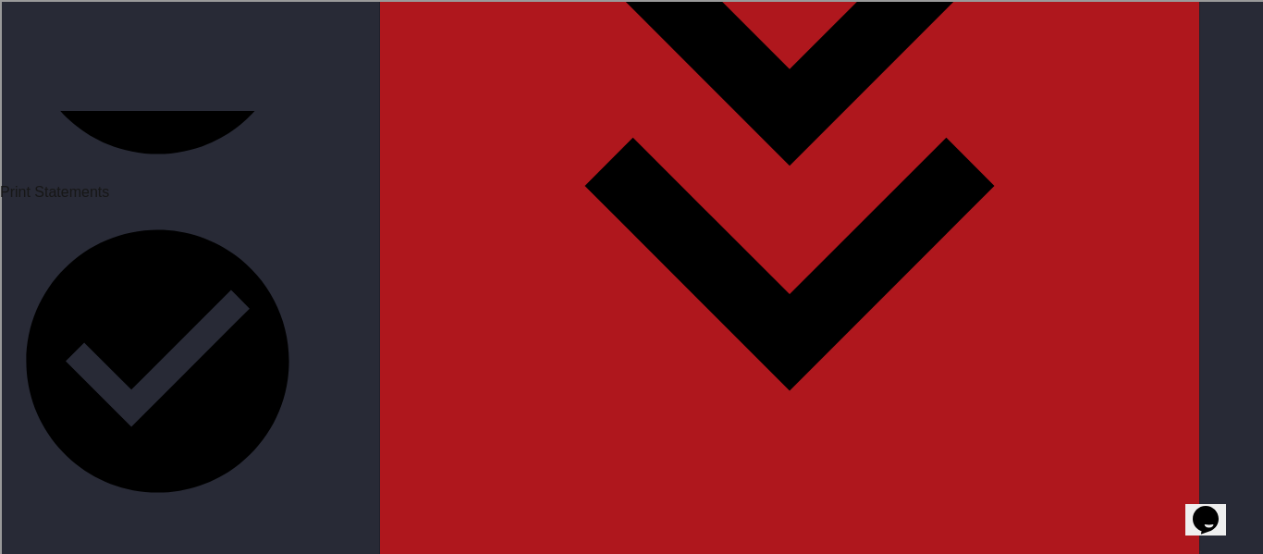
scroll to position [4717, 0]
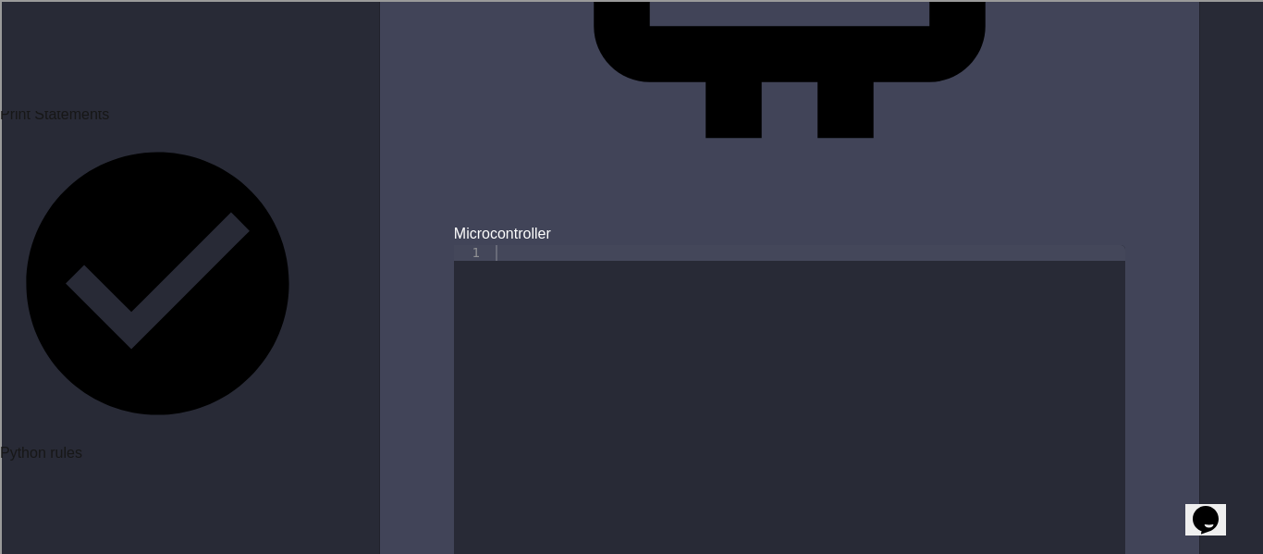
scroll to position [1451, 0]
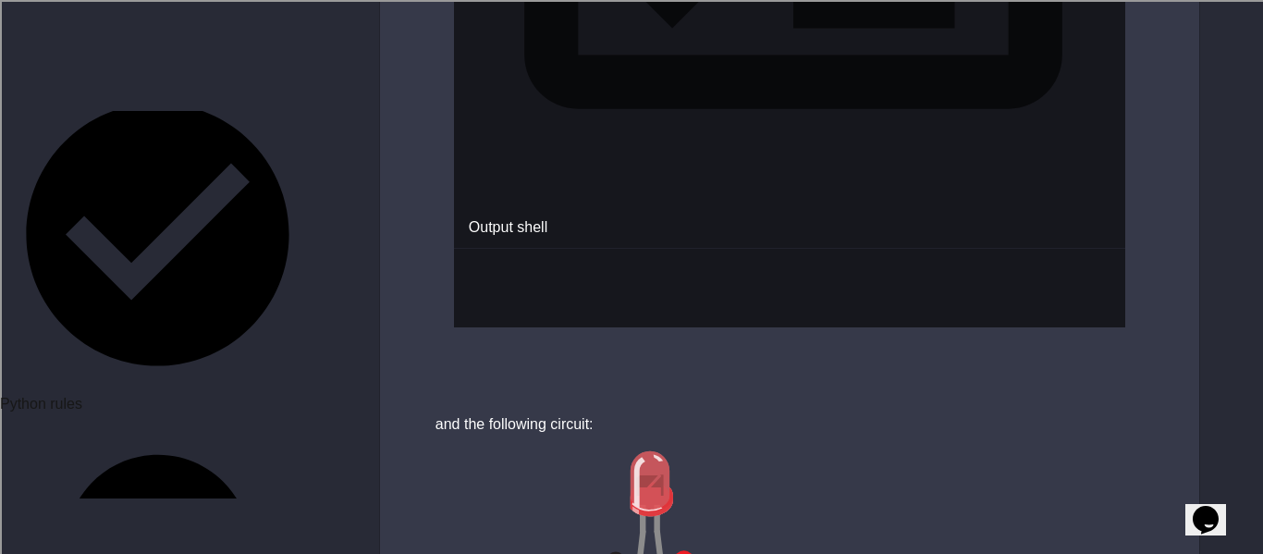
scroll to position [1852, 0]
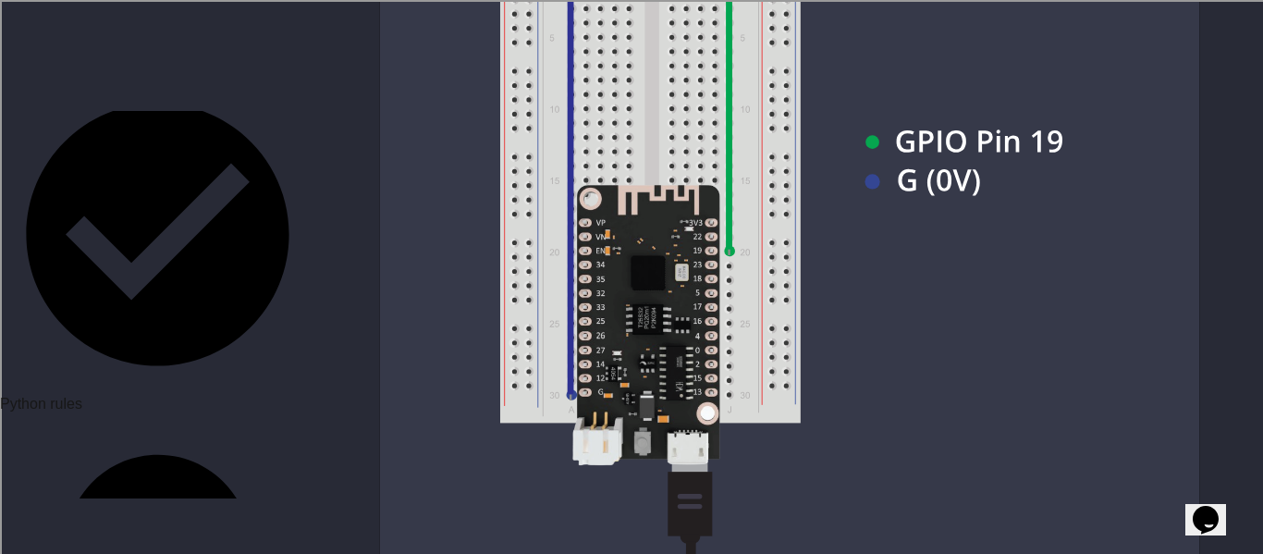
scroll to position [2484, 0]
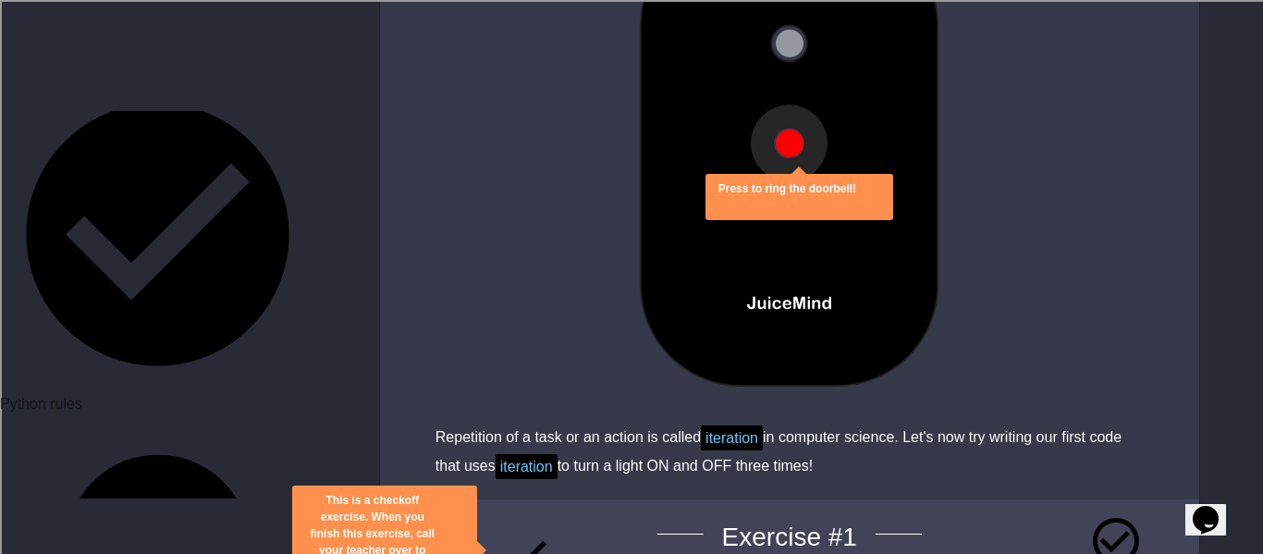
scroll to position [3369, 0]
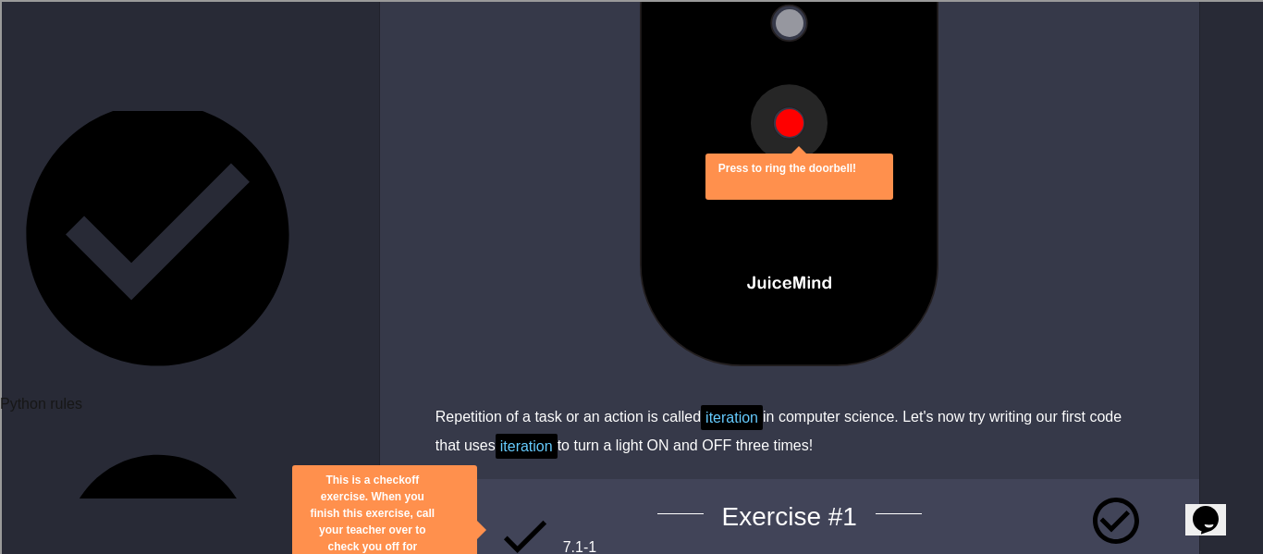
type textarea "**********"
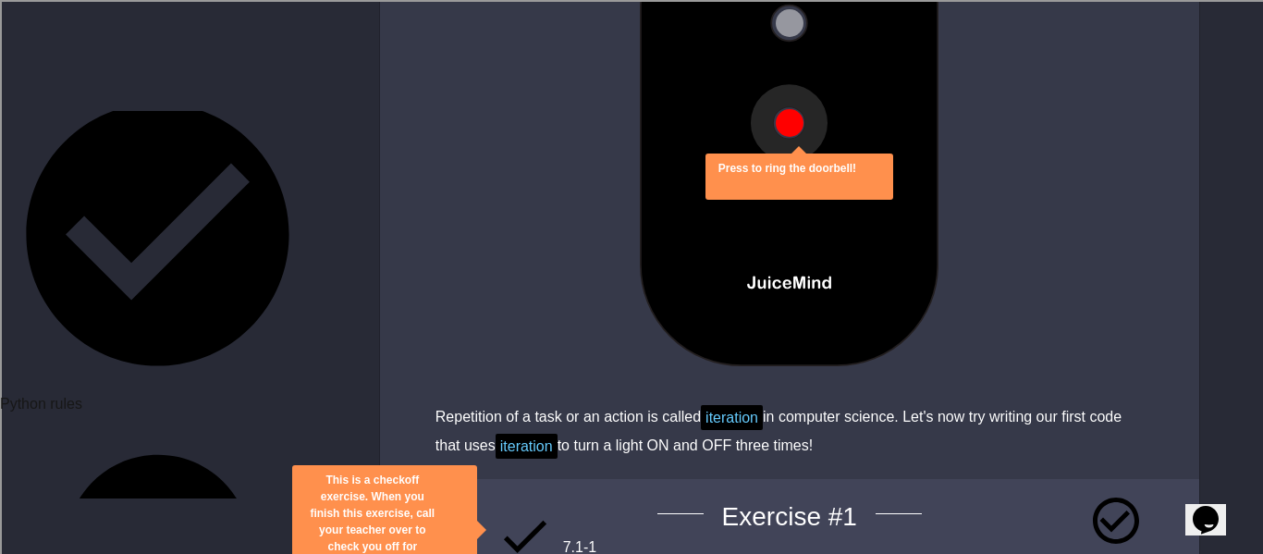
type textarea "**********"
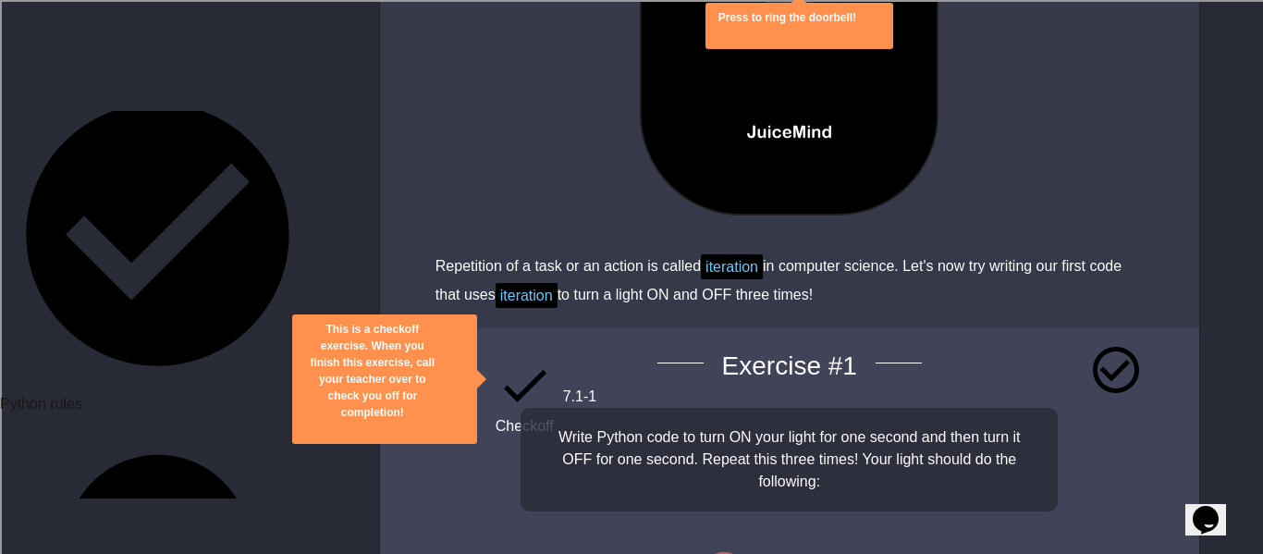
scroll to position [3519, 0]
type textarea "**********"
type textarea "*"
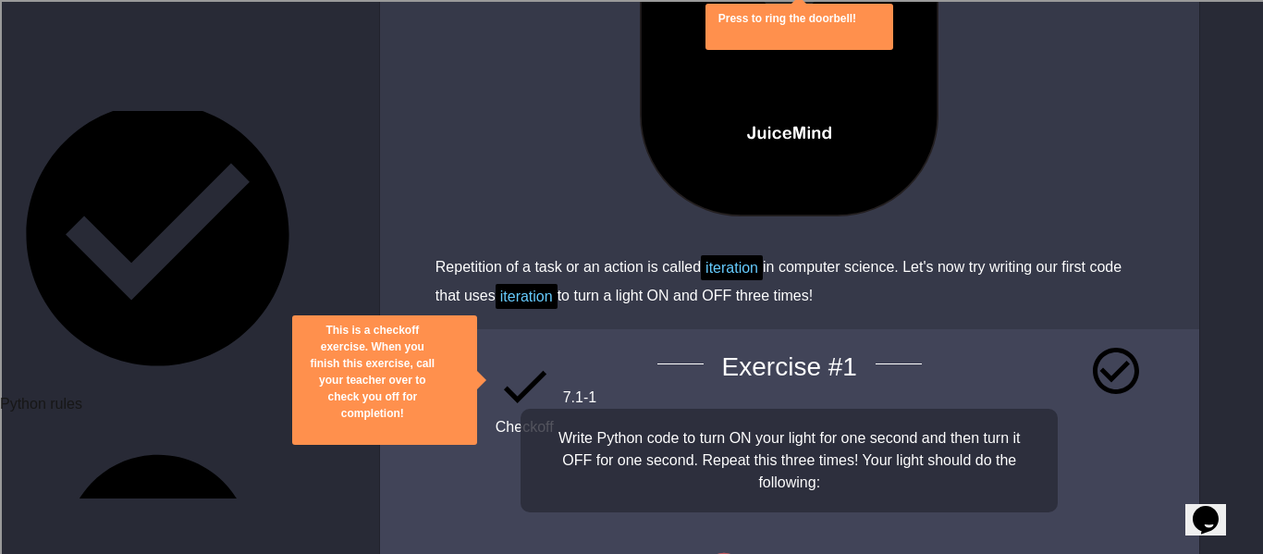
scroll to position [0, 11]
type textarea "**********"
drag, startPoint x: 608, startPoint y: 231, endPoint x: 459, endPoint y: 185, distance: 155.9
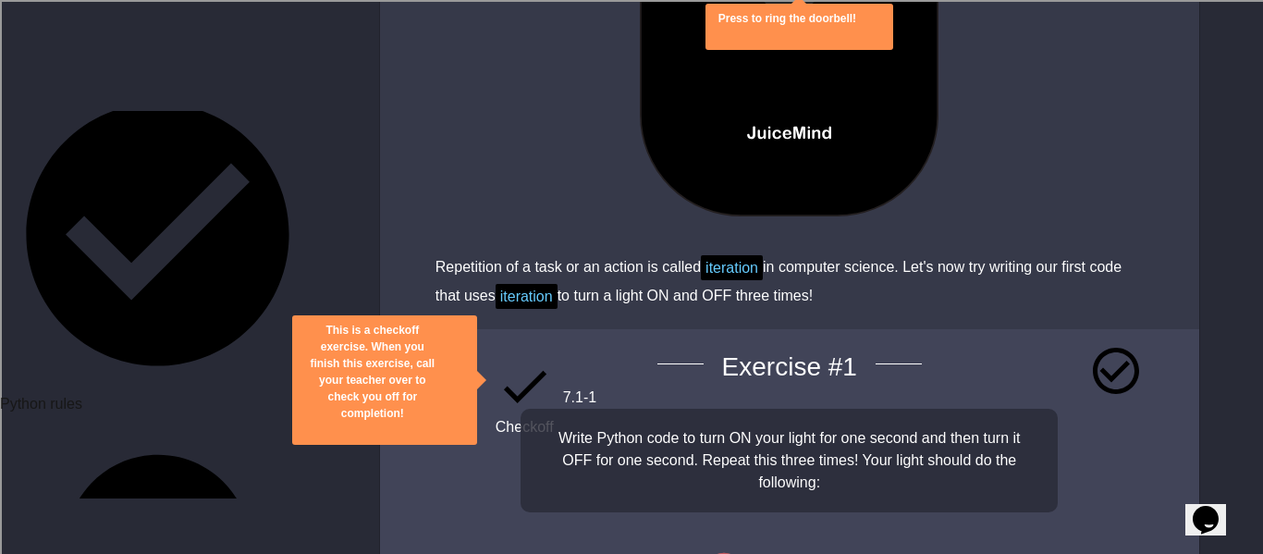
type textarea "**********"
paste textarea "**********"
type textarea "**********"
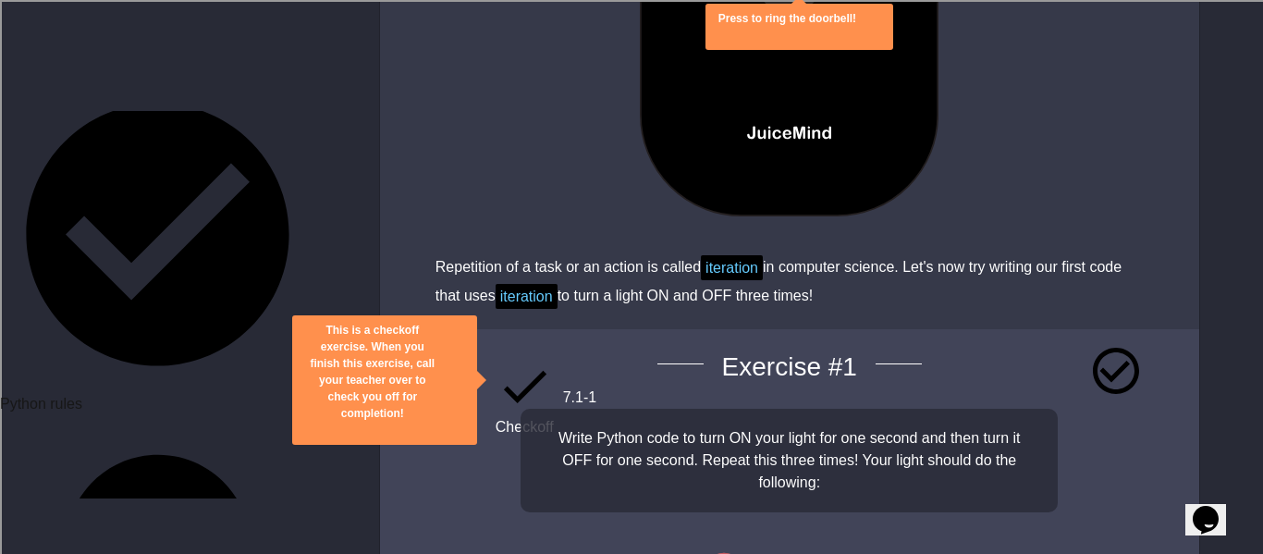
paste textarea "**********"
type textarea "**********"
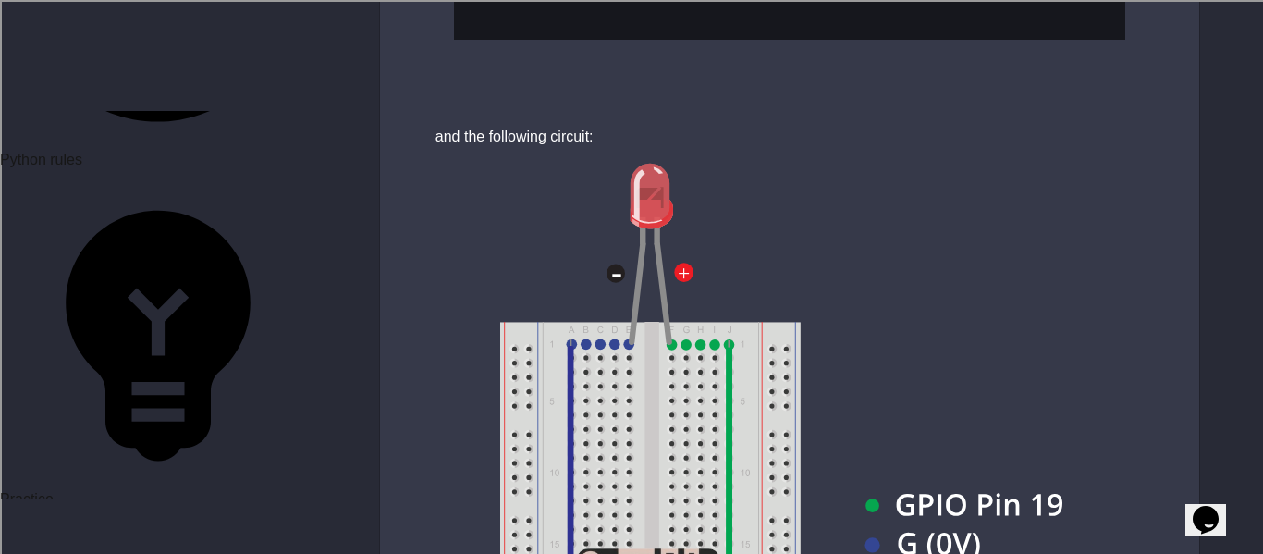
scroll to position [2149, 0]
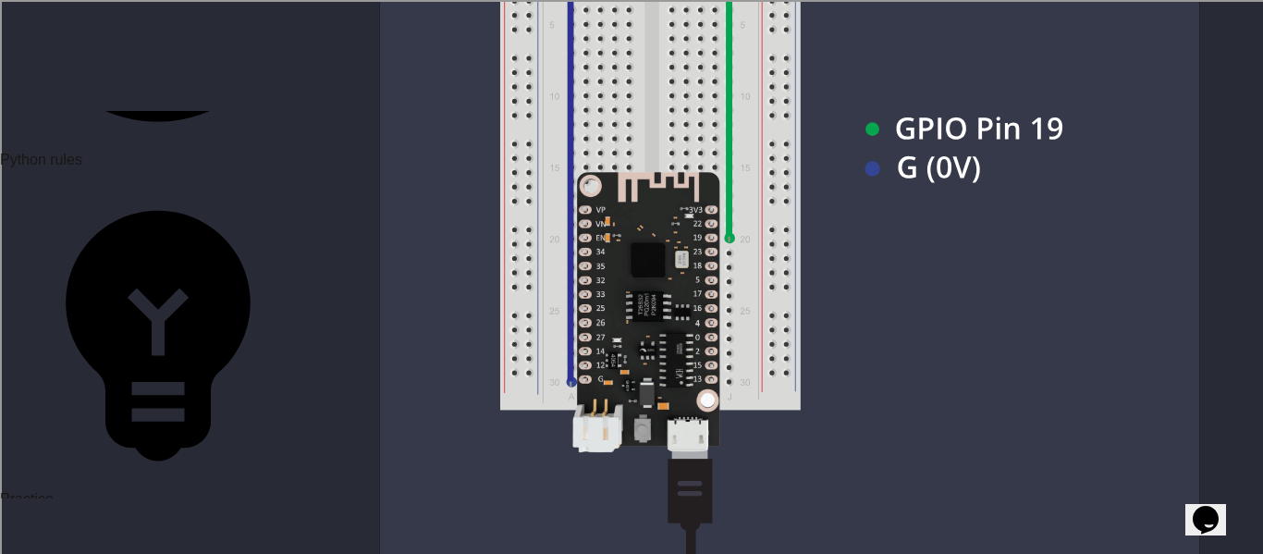
scroll to position [2515, 0]
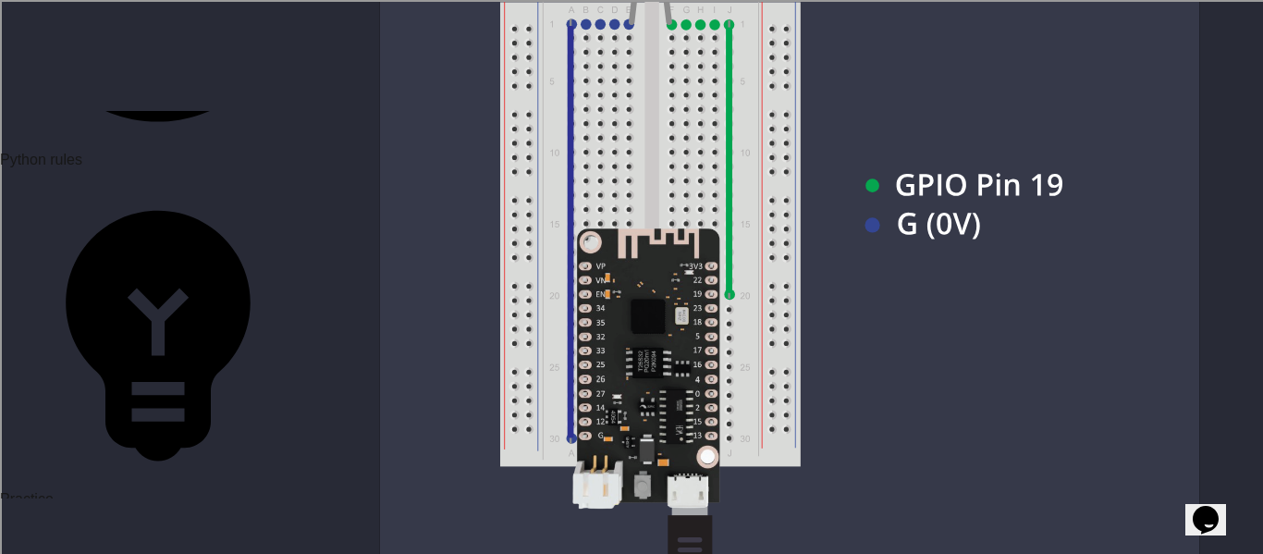
scroll to position [2456, 0]
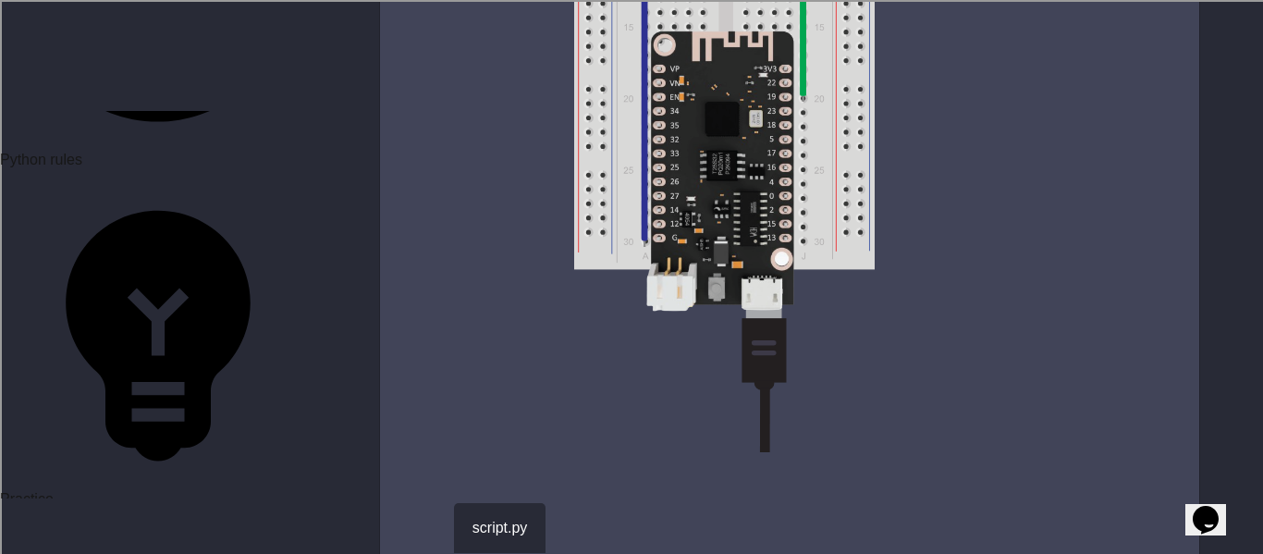
scroll to position [6029, 0]
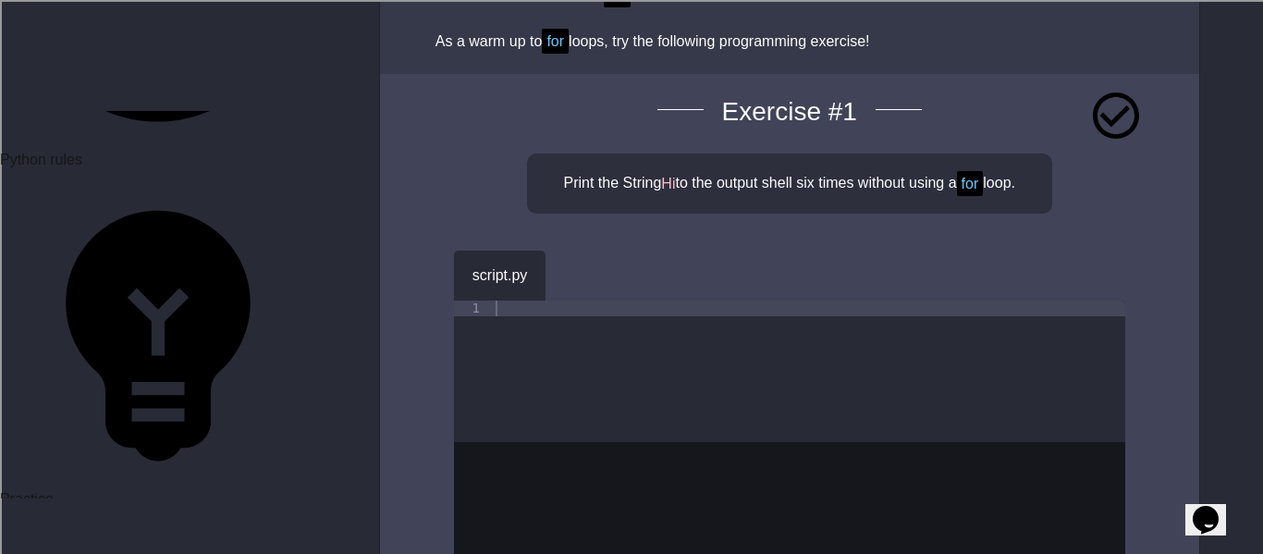
scroll to position [1721, 0]
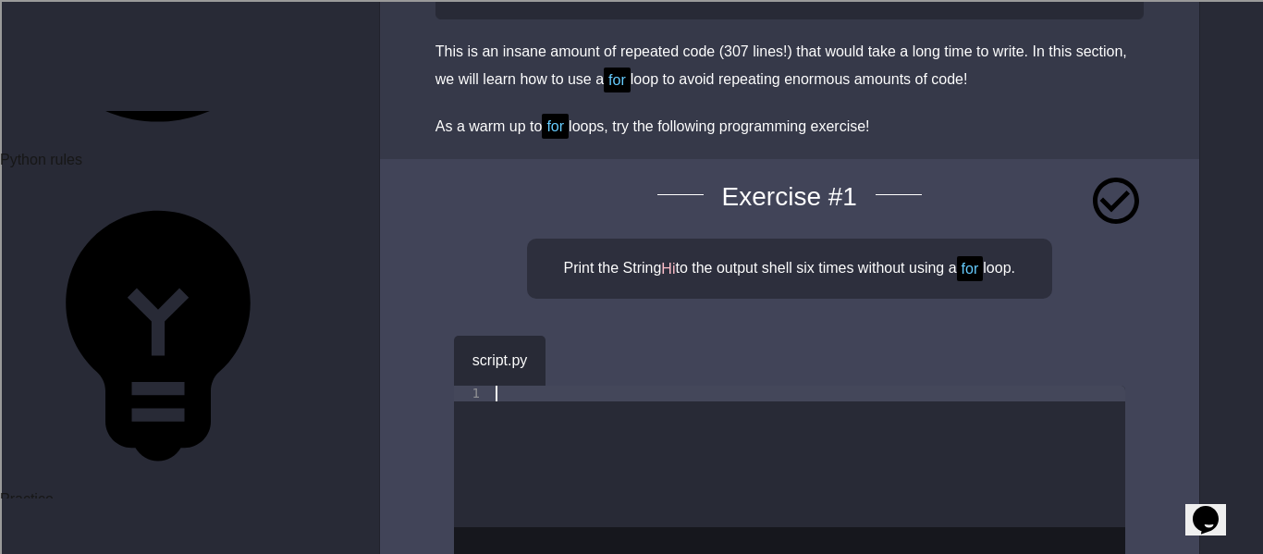
click at [566, 426] on div at bounding box center [808, 472] width 633 height 173
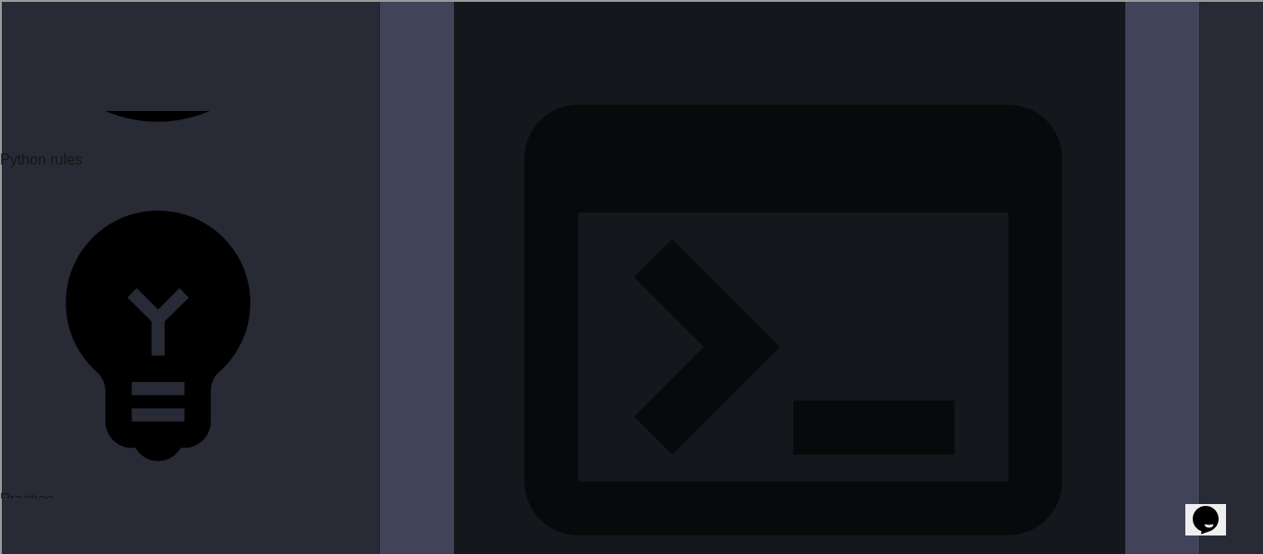
scroll to position [2267, 0]
type textarea "**********"
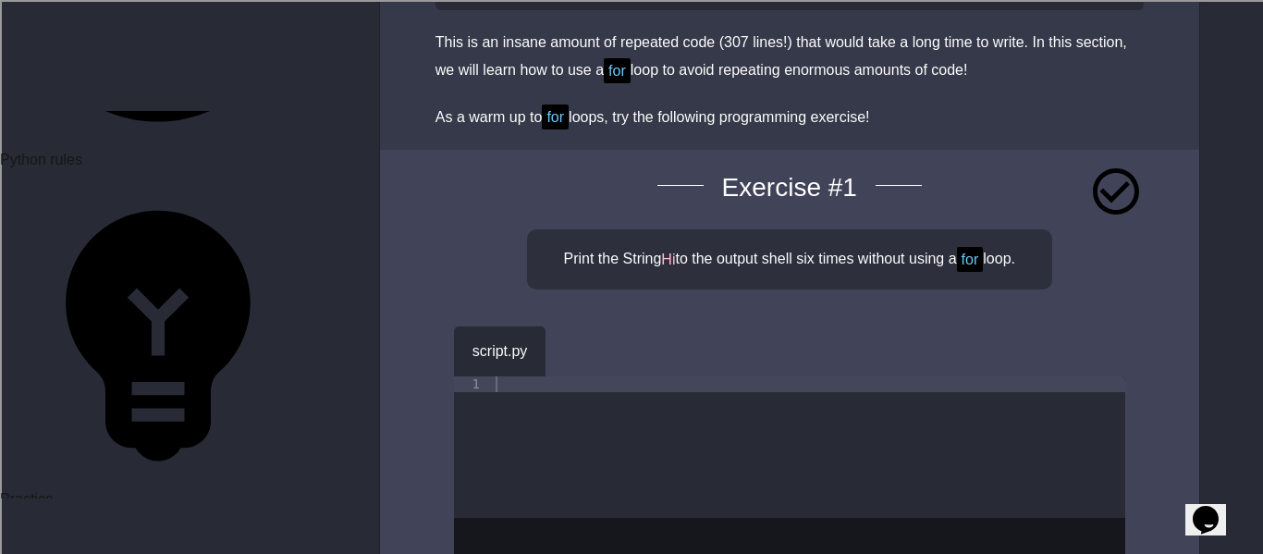
scroll to position [1713, 0]
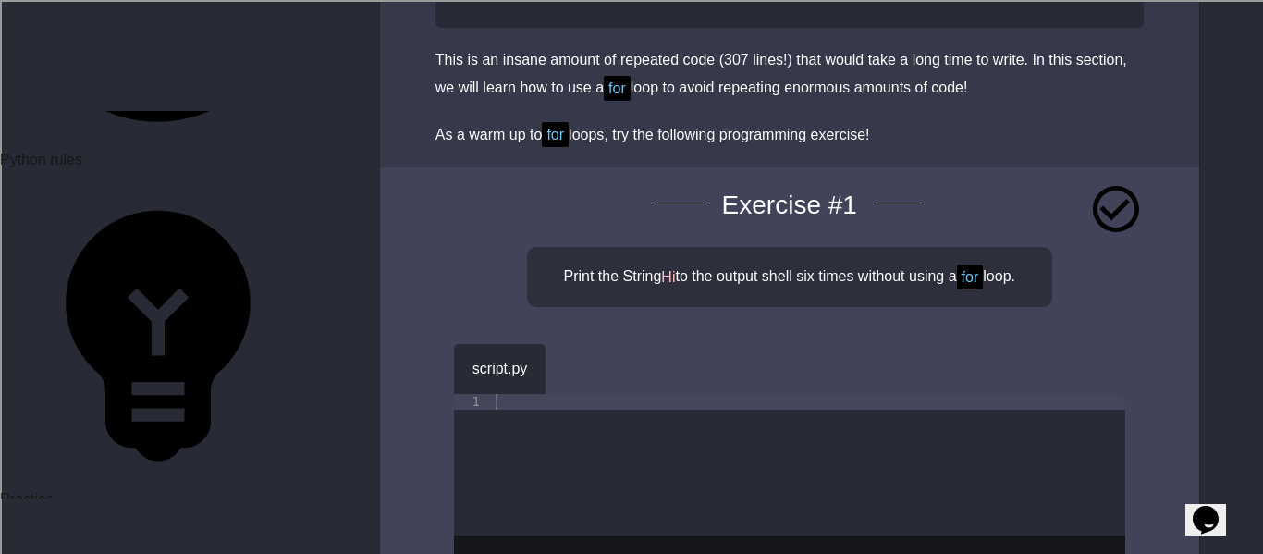
click at [560, 443] on div at bounding box center [808, 480] width 633 height 173
paste textarea "**********"
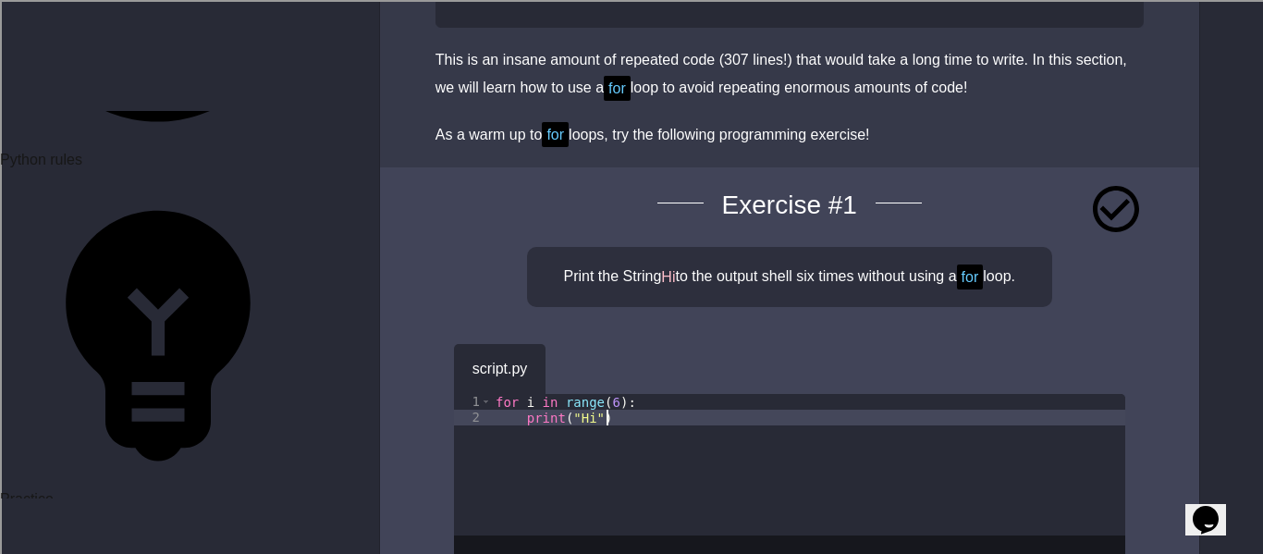
type textarea "**********"
click at [585, 394] on div "script.py" at bounding box center [789, 369] width 671 height 50
click at [586, 394] on div "script.py" at bounding box center [789, 369] width 671 height 50
click at [591, 378] on icon "button" at bounding box center [586, 375] width 10 height 13
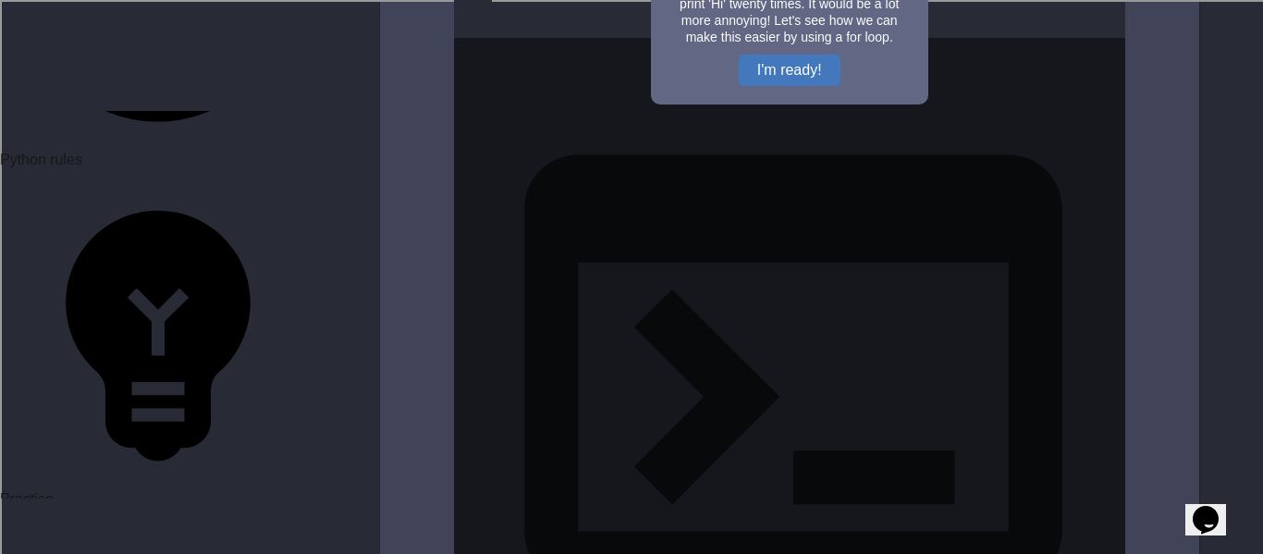
scroll to position [2111, 0]
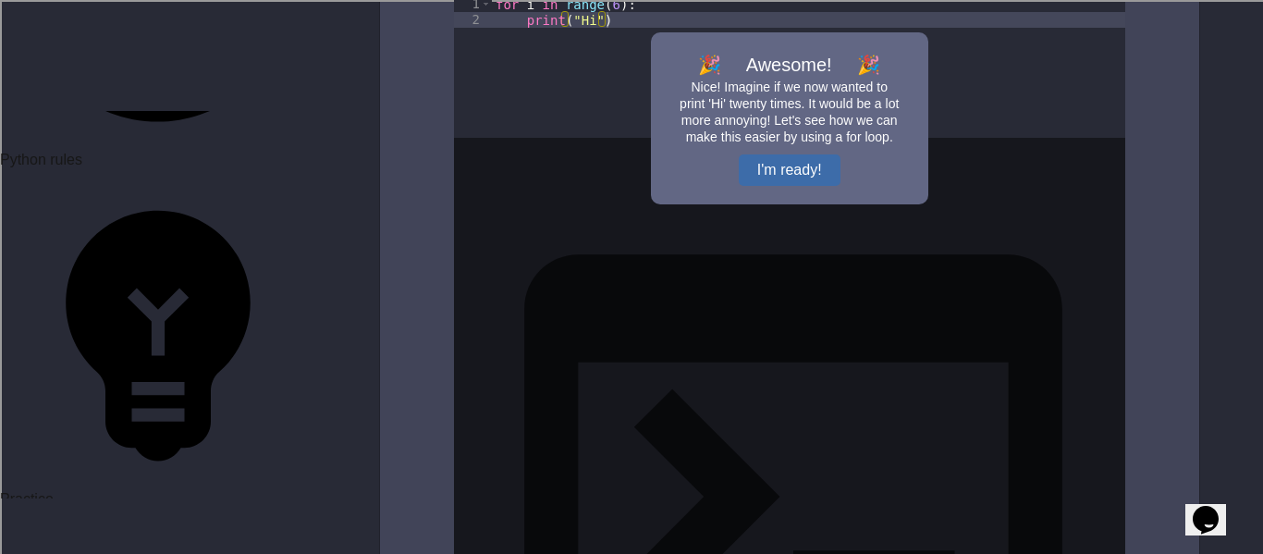
click at [771, 186] on button "I'm ready!" at bounding box center [790, 169] width 102 height 31
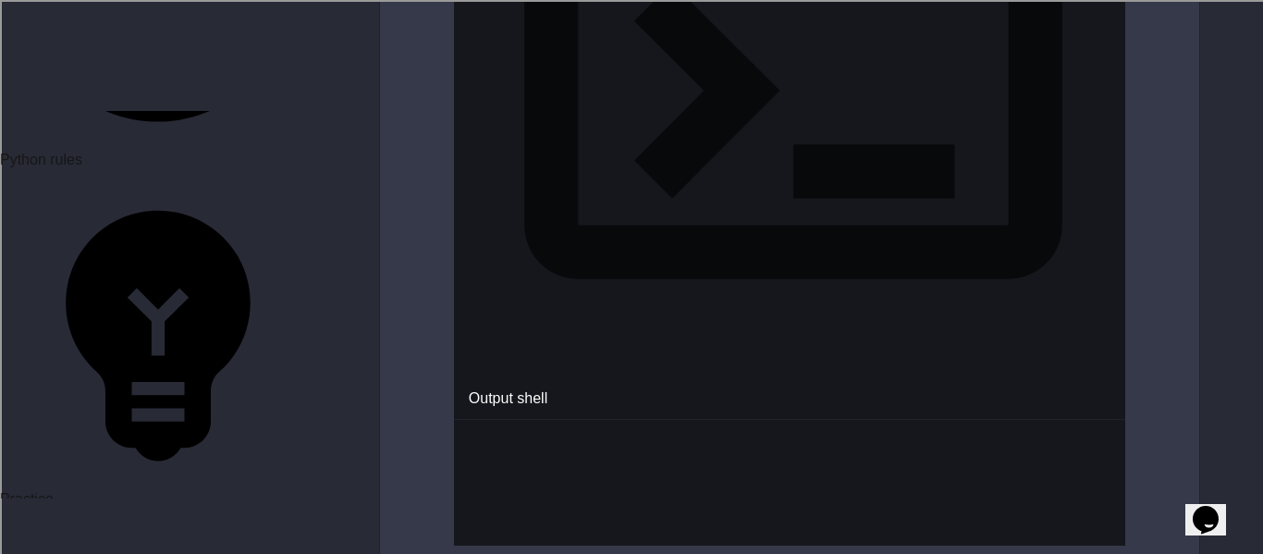
scroll to position [5951, 0]
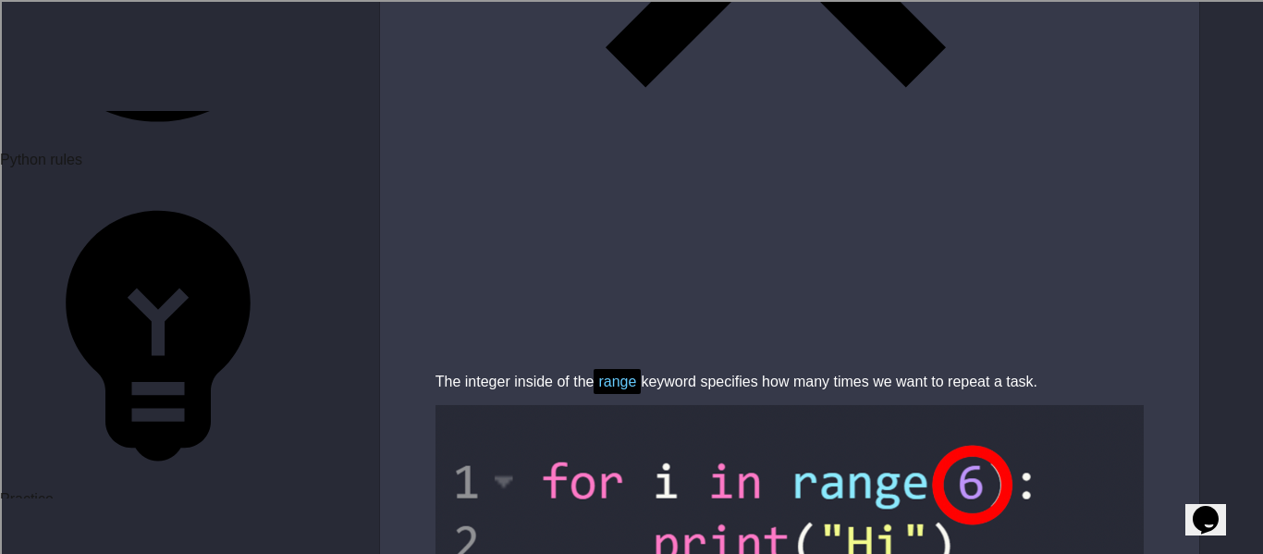
scroll to position [6983, 0]
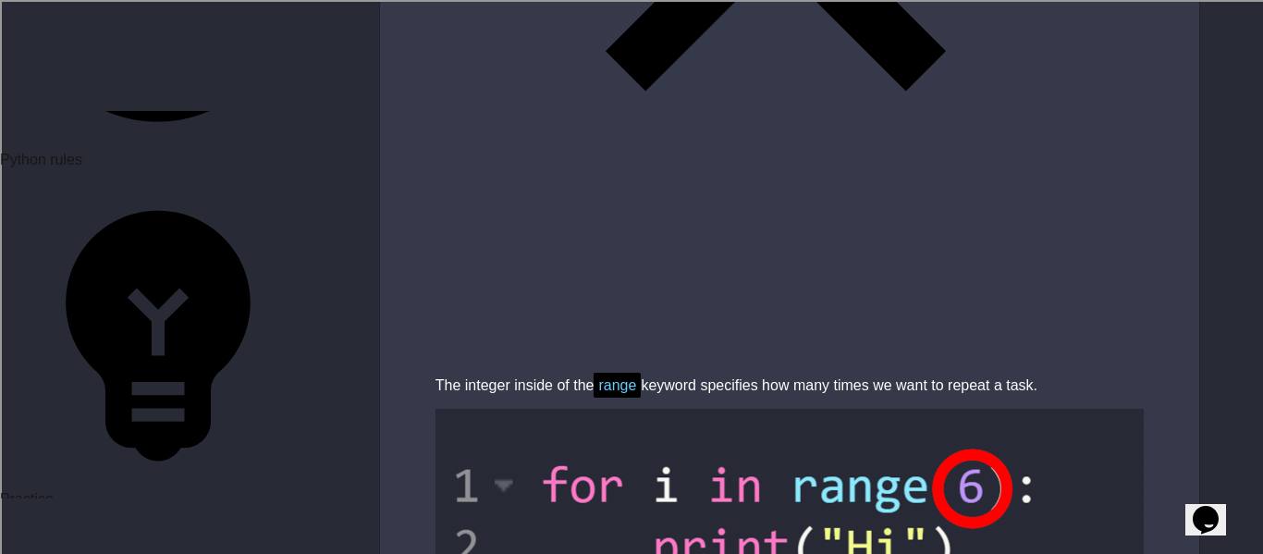
type textarea "**********"
type textarea "*"
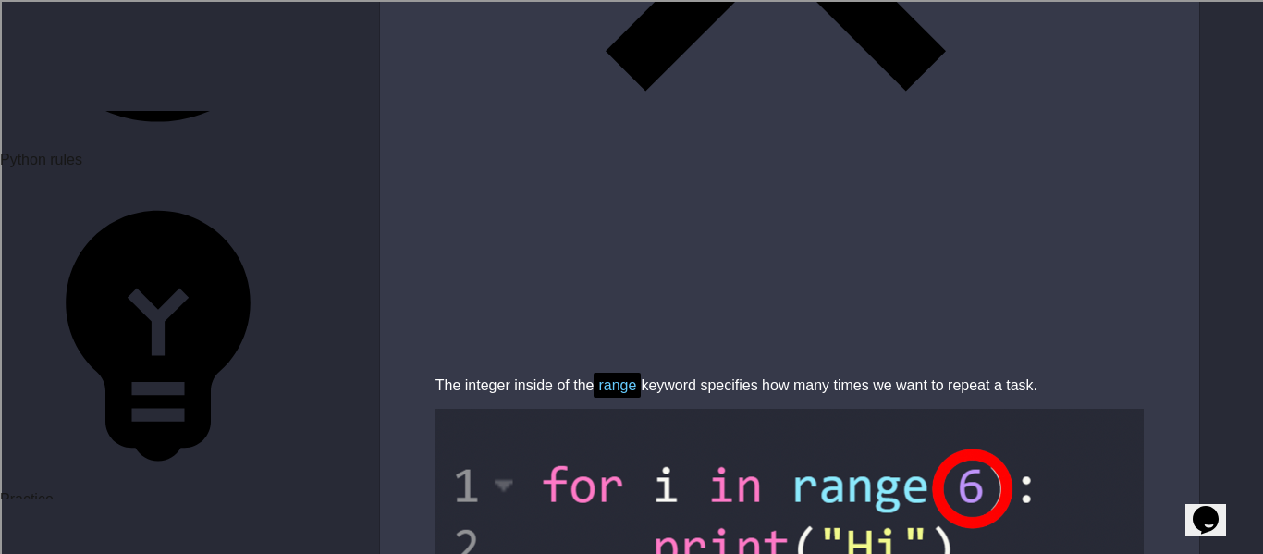
type textarea "**********"
type textarea "*"
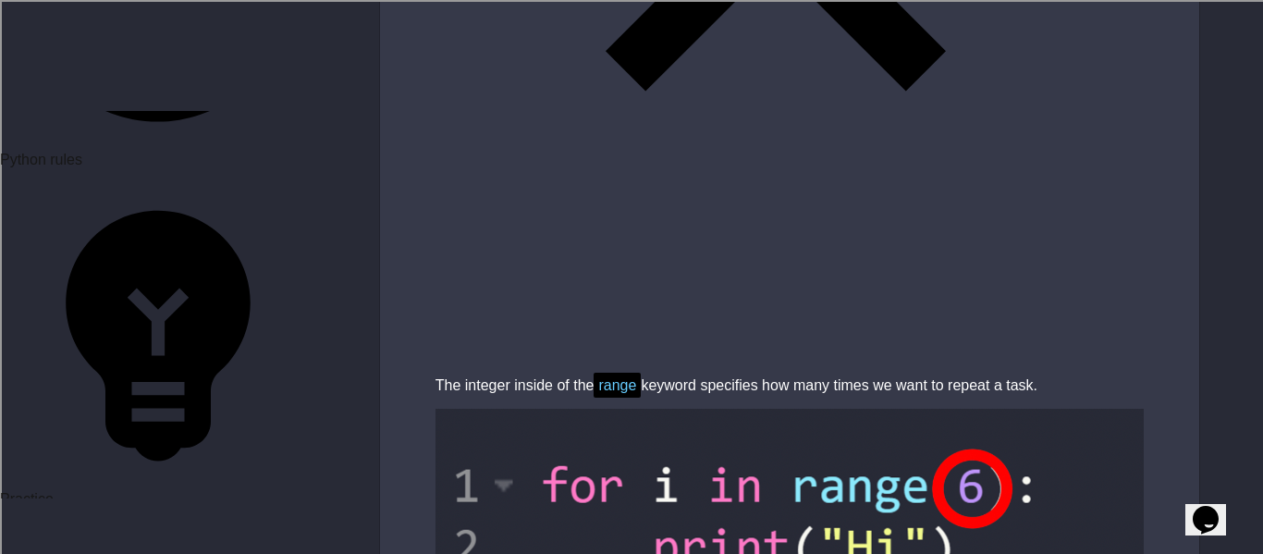
scroll to position [0, 4]
type textarea "**********"
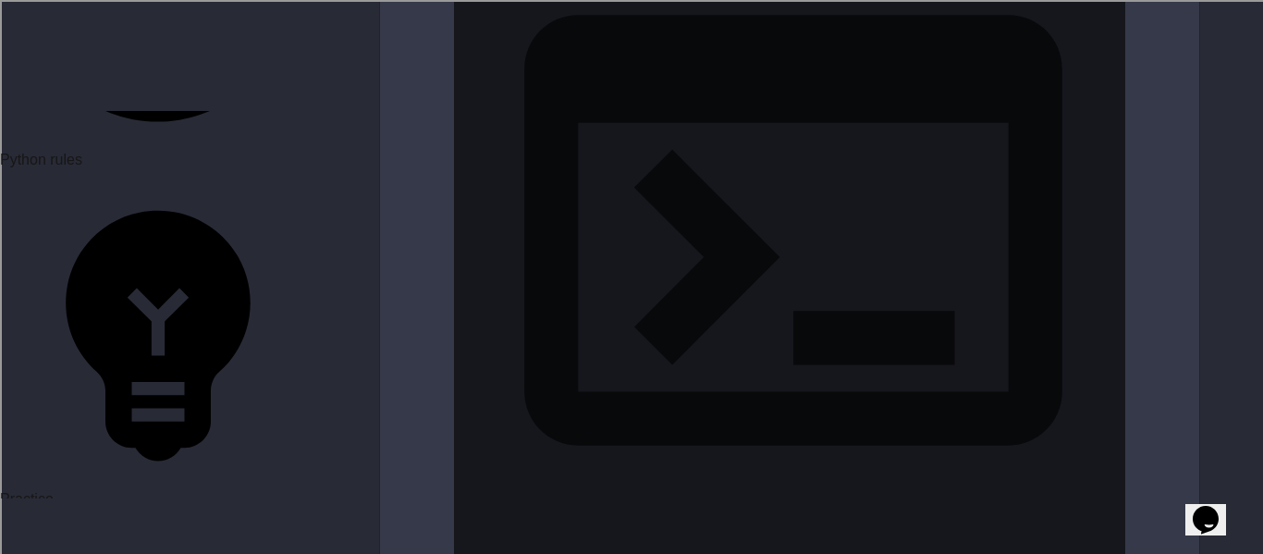
scroll to position [6629, 0]
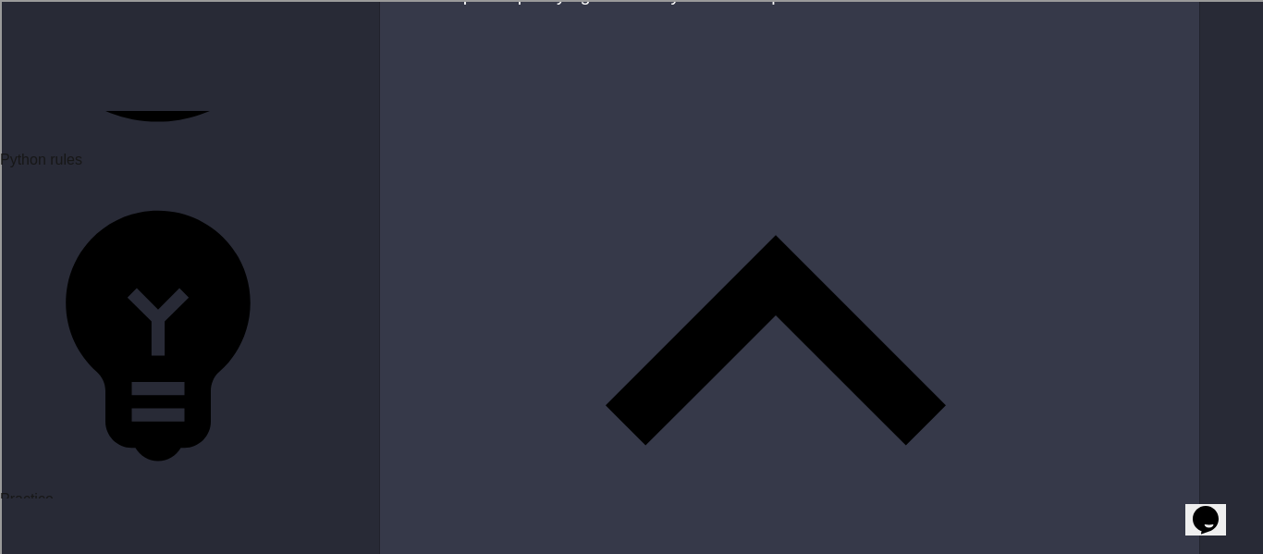
type textarea "**********"
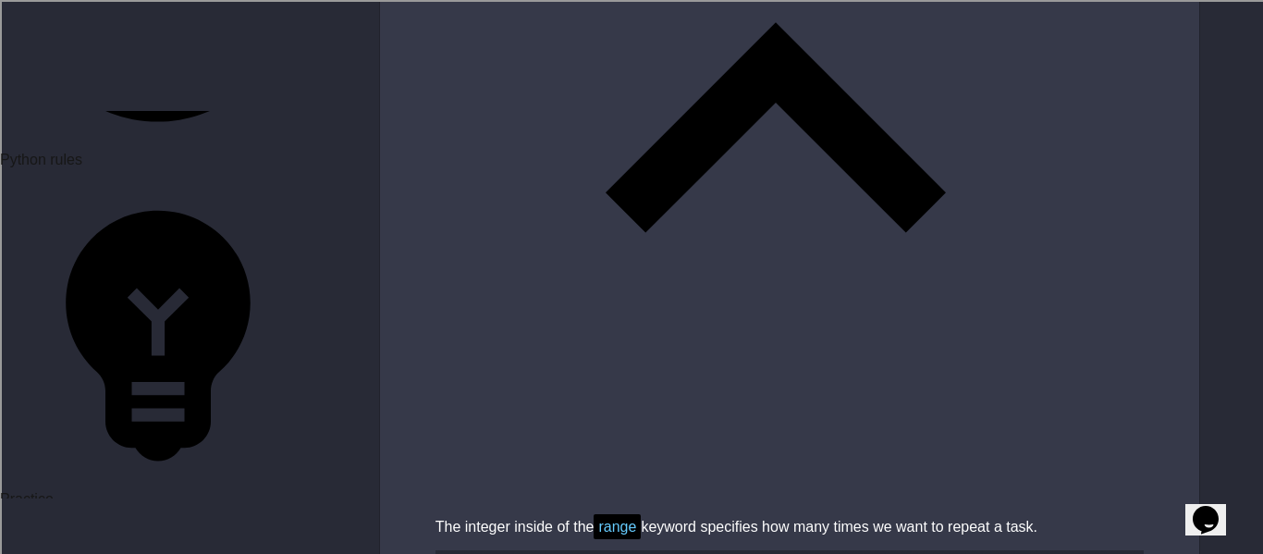
scroll to position [0, 15]
type textarea "**********"
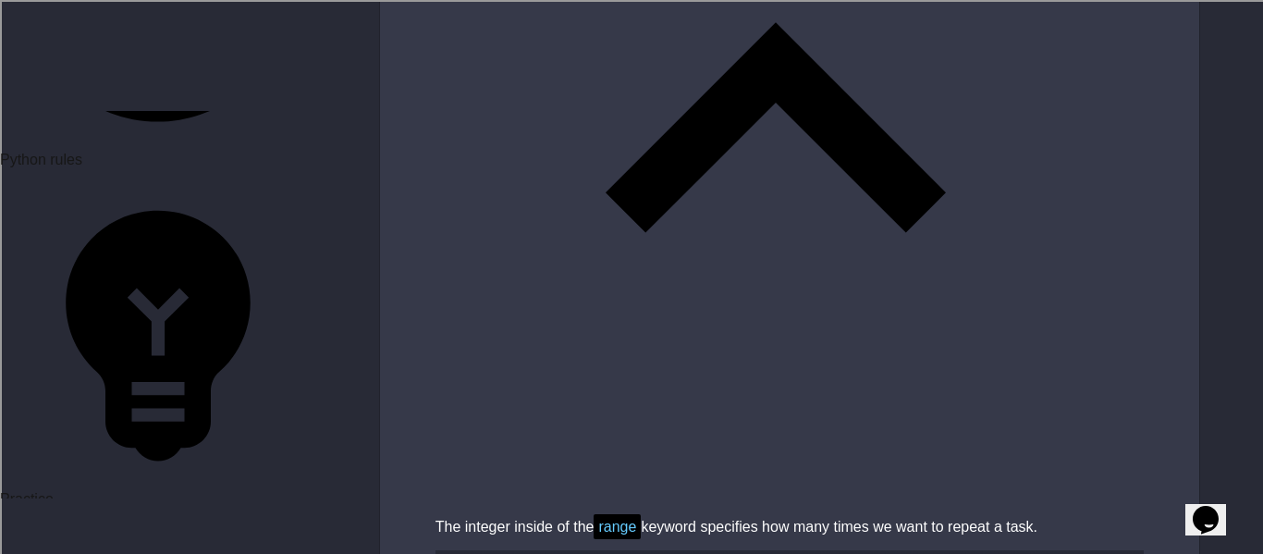
type textarea "**********"
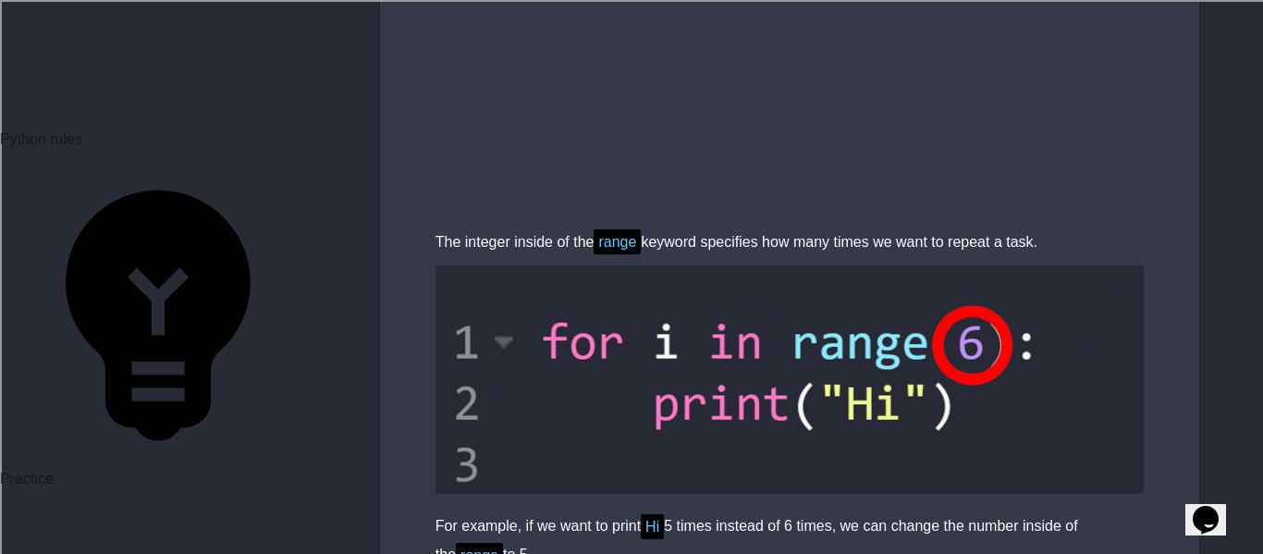
scroll to position [6635, 0]
